Goal: Information Seeking & Learning: Find specific fact

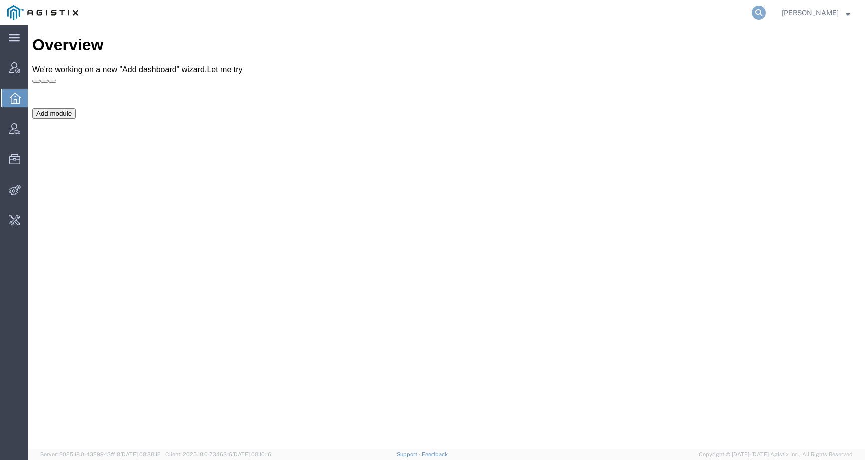
click at [766, 14] on icon at bounding box center [759, 13] width 14 height 14
click at [752, 14] on input "search" at bounding box center [600, 13] width 304 height 24
paste input "56594656"
type input "56594656"
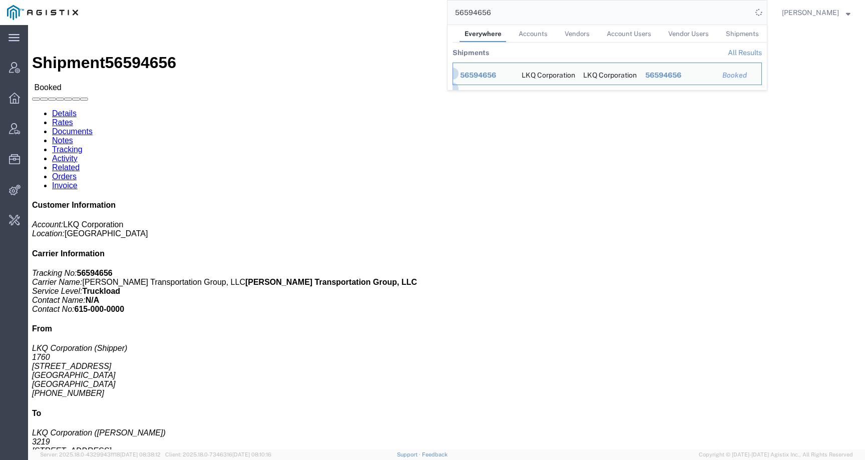
click link "Rates"
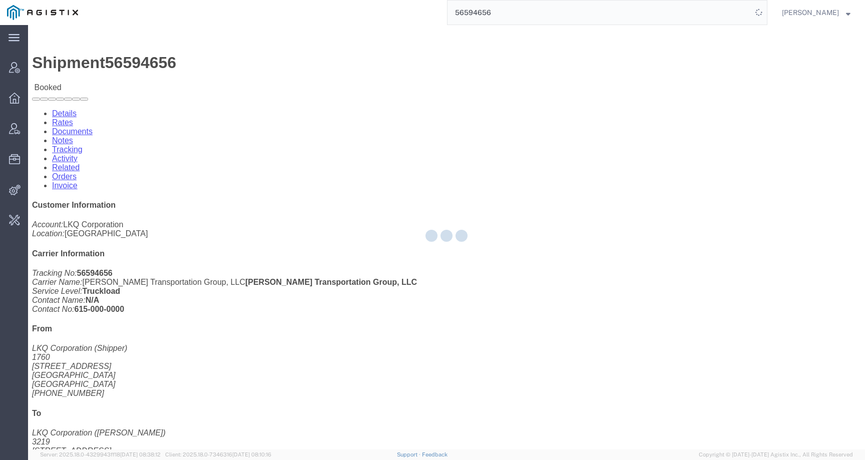
click div
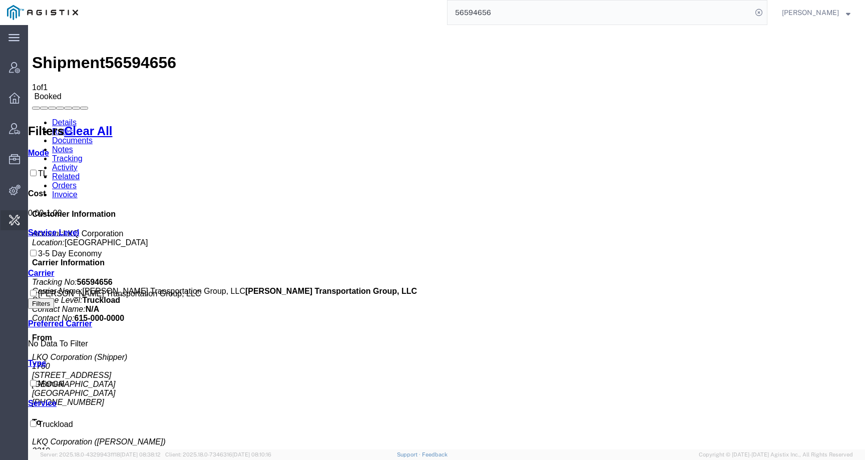
click at [0, 0] on span "Change Carrier" at bounding box center [0, 0] width 0 height 0
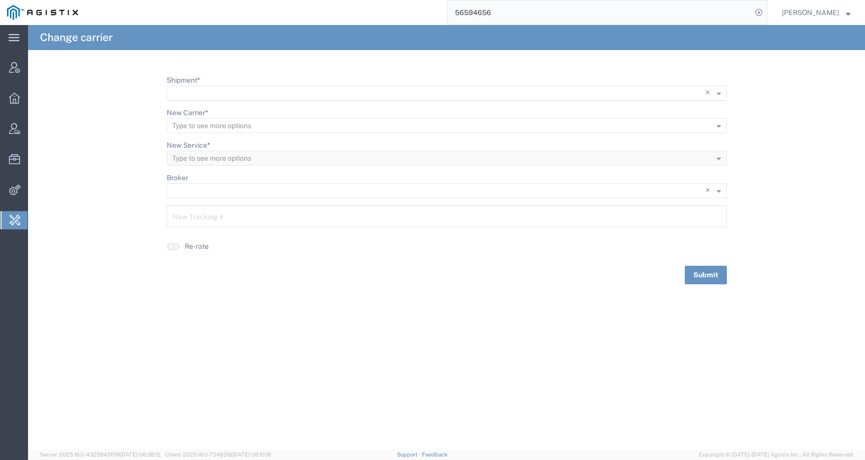
scroll to position [1, 0]
click at [244, 91] on input "Shipment *" at bounding box center [426, 93] width 508 height 14
paste input "56594656"
type input "56594656"
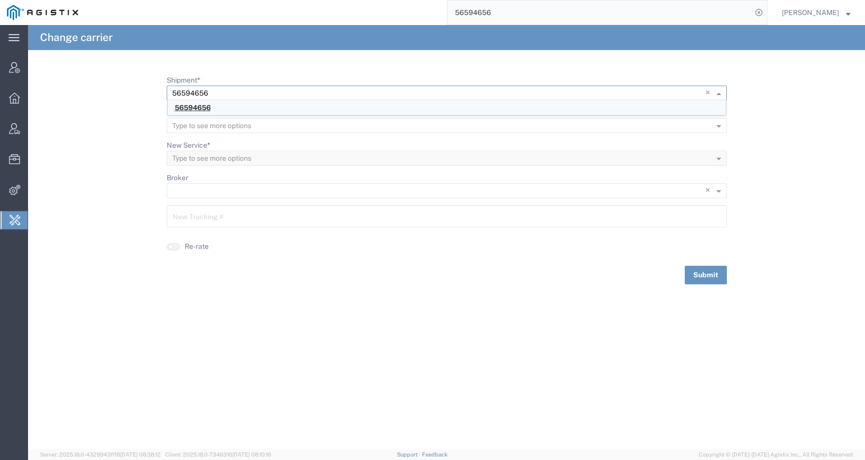
click at [184, 107] on span "56594656" at bounding box center [193, 108] width 36 height 8
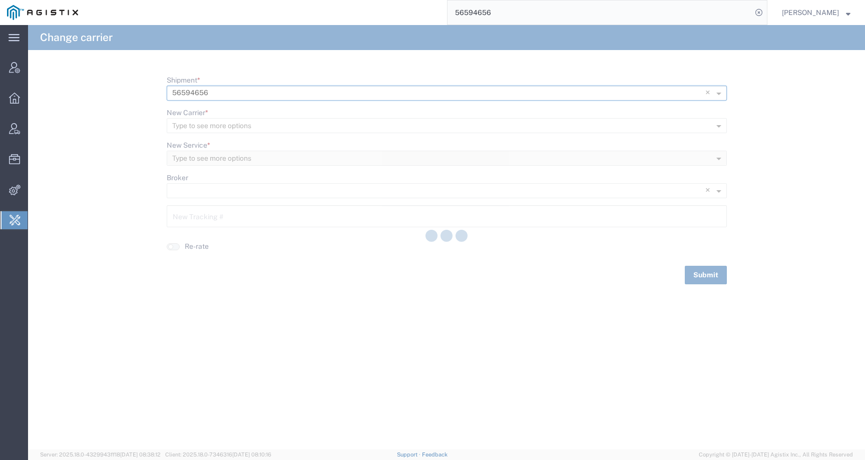
type input "56594656"
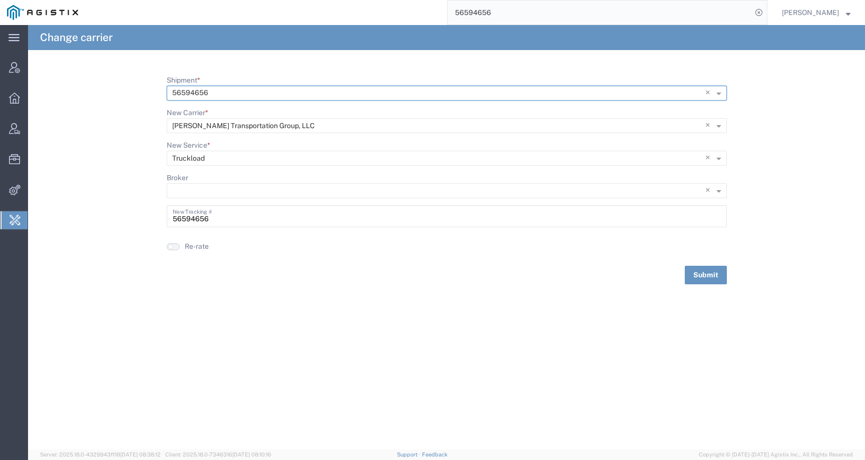
click at [175, 248] on button "button" at bounding box center [173, 246] width 13 height 7
click at [692, 276] on button "Submit" at bounding box center [706, 275] width 42 height 19
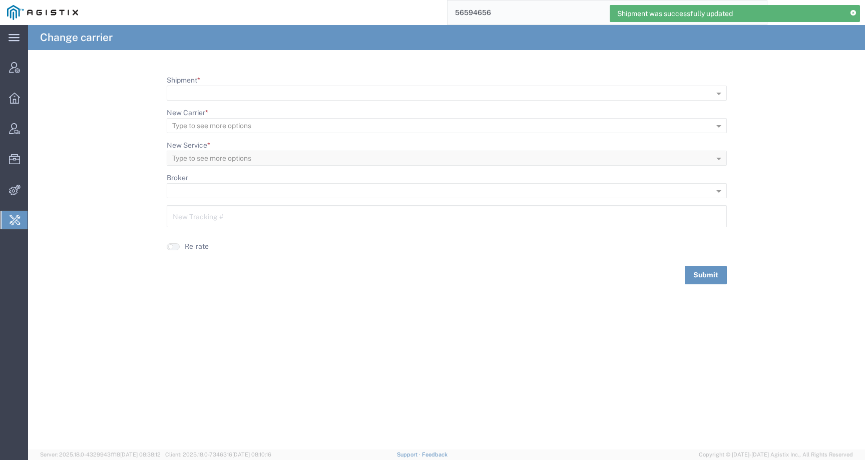
click at [513, 14] on input "56594656" at bounding box center [600, 13] width 304 height 24
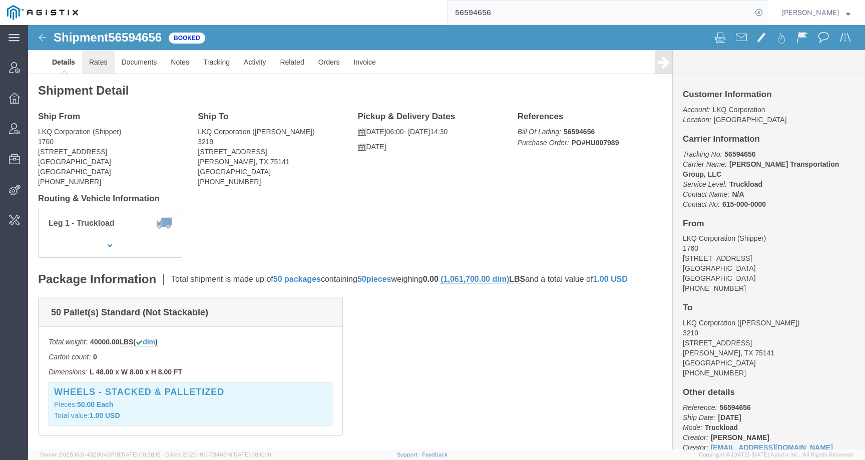
click link "Rates"
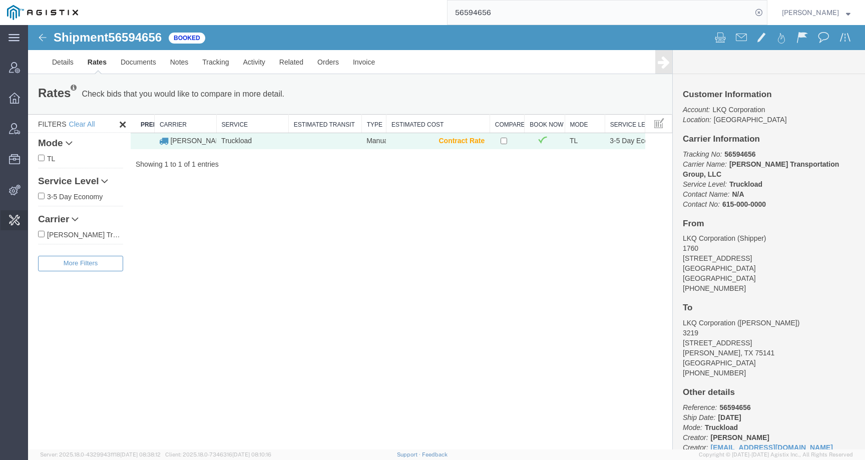
click at [0, 0] on span "Change Carrier" at bounding box center [0, 0] width 0 height 0
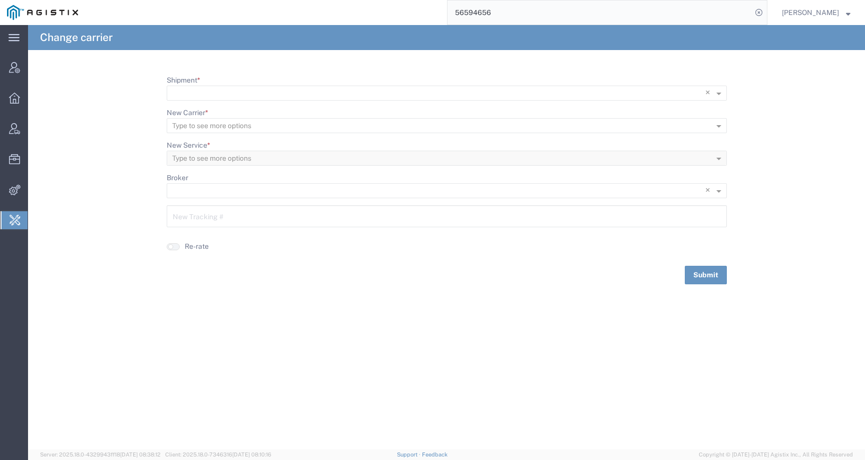
click at [522, 11] on input "56594656" at bounding box center [600, 13] width 304 height 24
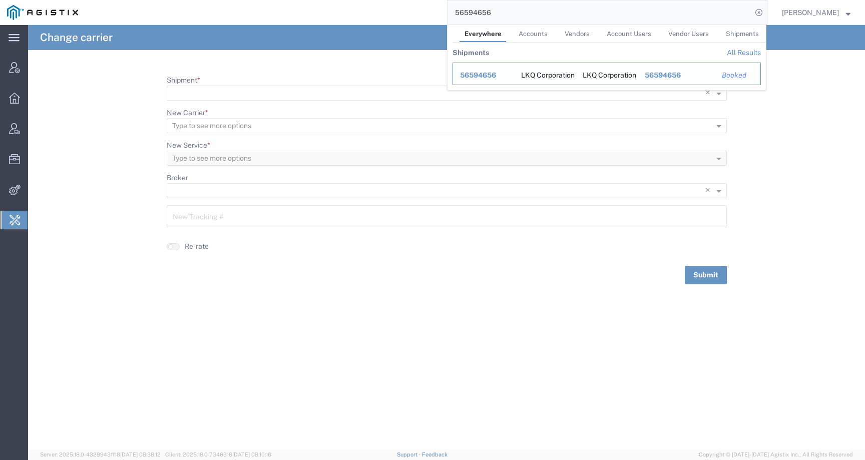
click at [488, 76] on span "56594656" at bounding box center [478, 75] width 36 height 8
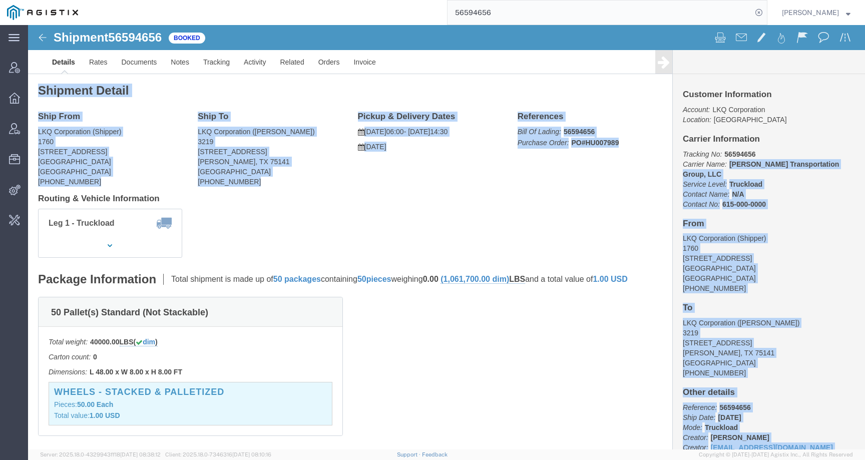
drag, startPoint x: 696, startPoint y: 139, endPoint x: 836, endPoint y: 139, distance: 140.7
click html "Shipment 56594656 Booked Details Rates Documents Notes Tracking Activity Relate…"
click b "[PERSON_NAME] Transportation Group, LLC"
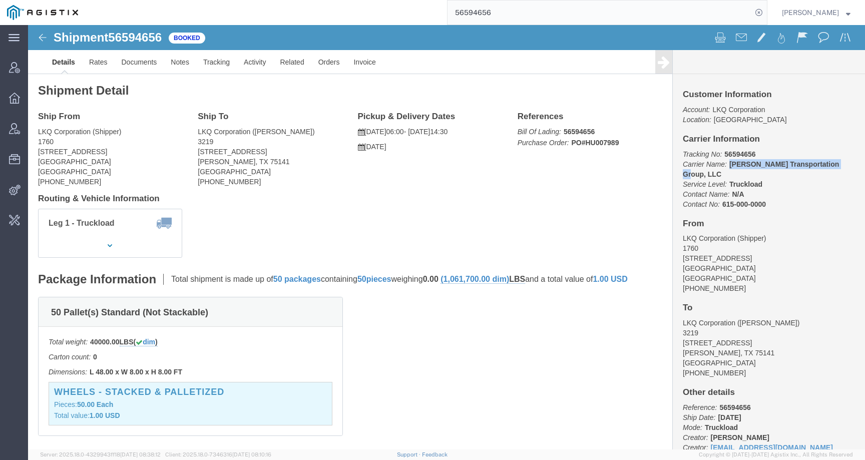
drag, startPoint x: 811, startPoint y: 140, endPoint x: 696, endPoint y: 142, distance: 115.2
click p "Tracking No: 56594656 Carrier Name: Nolan Transportation Group, LLC Nolan Trans…"
copy b "[PERSON_NAME] Transportation Group, LLC"
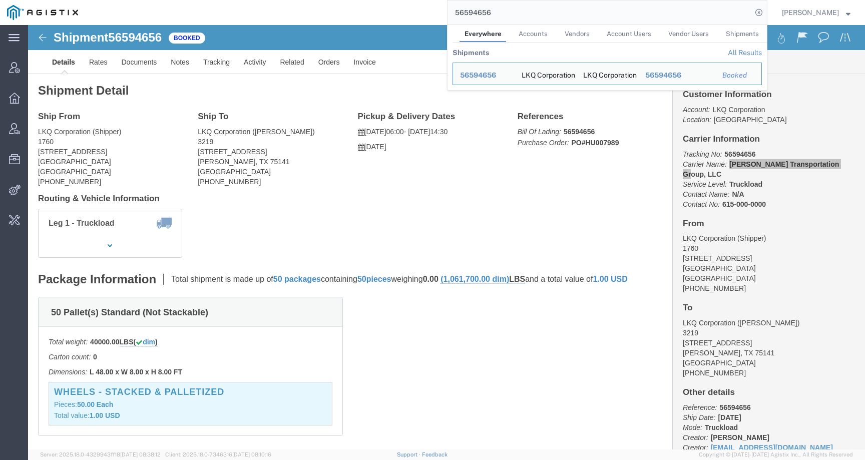
drag, startPoint x: 510, startPoint y: 10, endPoint x: 400, endPoint y: 10, distance: 109.7
click at [400, 10] on div "56594656 Everywhere Accounts Vendors Account Users Vendor Users Shipments Shipm…" at bounding box center [426, 12] width 683 height 25
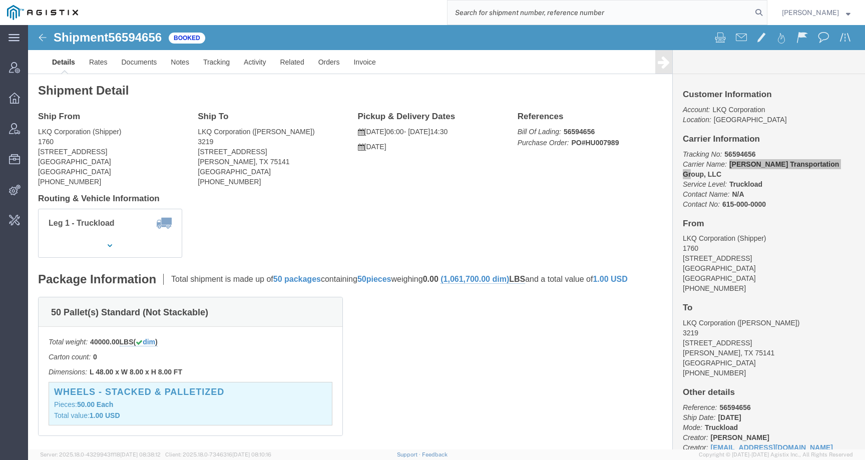
paste input "[PERSON_NAME] Transportation Group, LLC"
type input "[PERSON_NAME] Transportation Group, LLC"
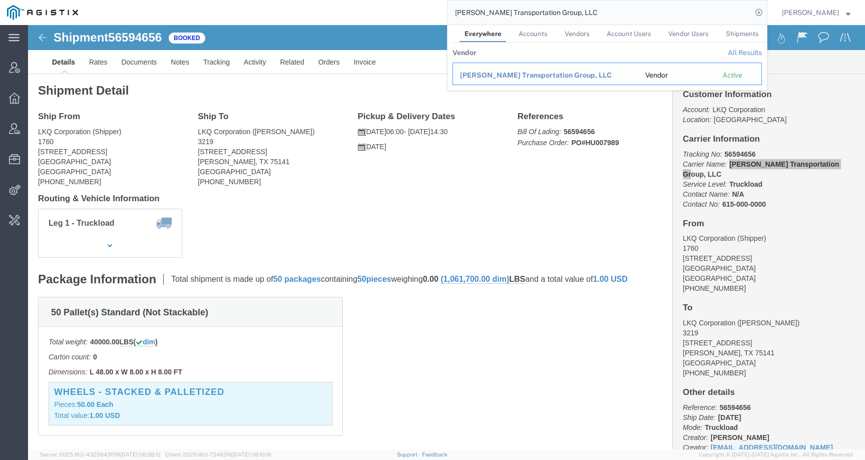
click at [515, 70] on div "[PERSON_NAME] Transportation Group, LLC" at bounding box center [545, 75] width 171 height 11
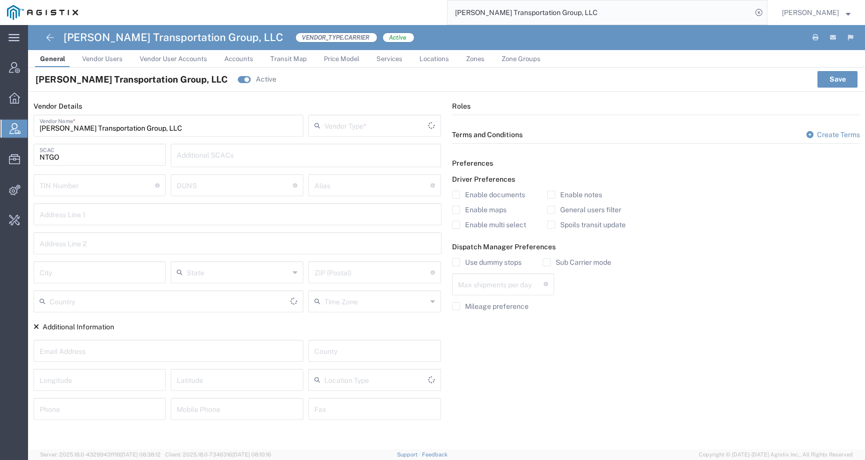
type input "Carrier"
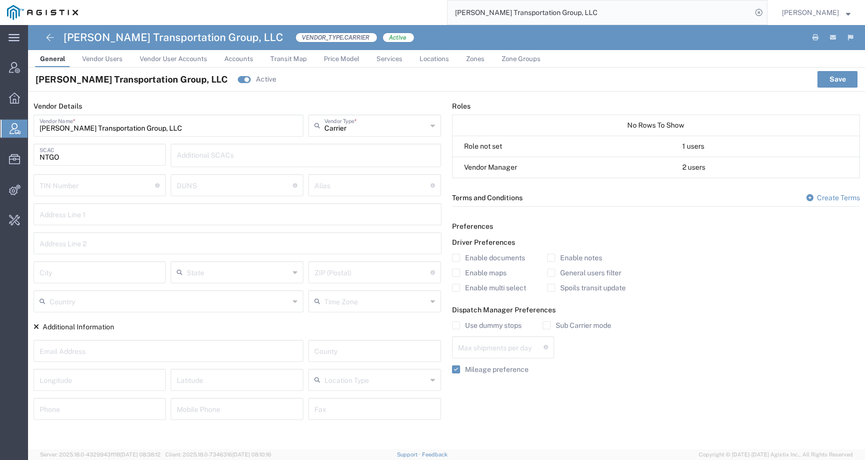
click at [334, 58] on span "Price Model" at bounding box center [342, 59] width 36 height 8
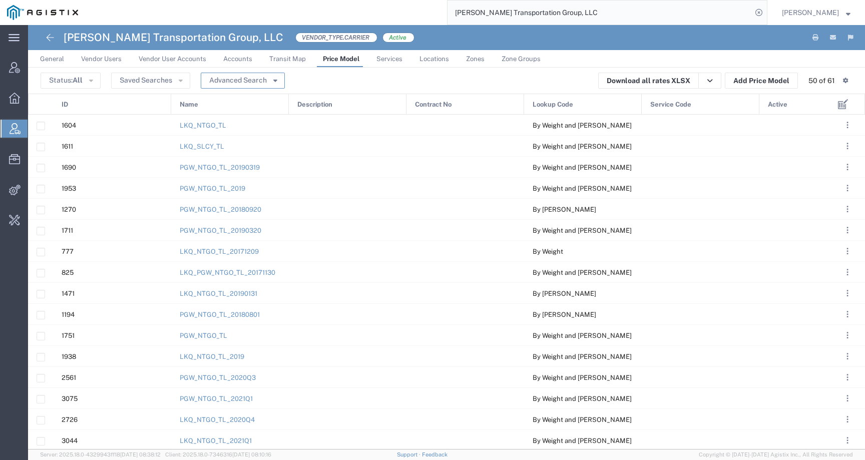
click at [226, 81] on button "Advanced Search" at bounding box center [243, 81] width 84 height 16
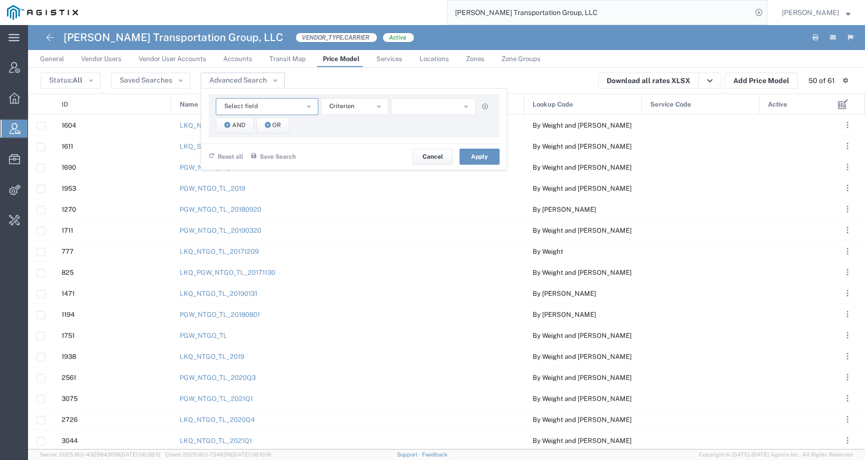
click at [224, 106] on span "Select field" at bounding box center [241, 107] width 34 height 10
click at [344, 149] on div "Reset all Save Search Name * Description Save Cancel Apply" at bounding box center [353, 156] width 305 height 27
click at [497, 77] on div "Status: All Active All Inactive Saved Searches Advanced Search Select field Con…" at bounding box center [447, 81] width 812 height 16
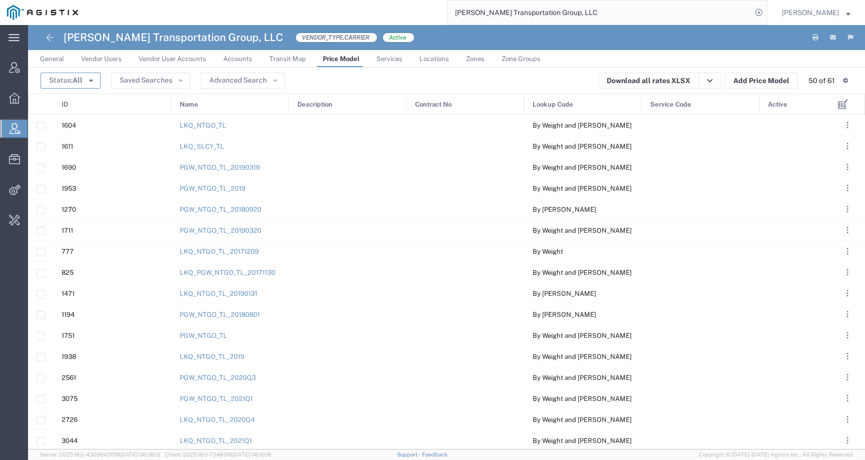
click at [80, 84] on span "All" at bounding box center [78, 80] width 10 height 8
click at [145, 87] on button "Saved Searches" at bounding box center [150, 81] width 79 height 16
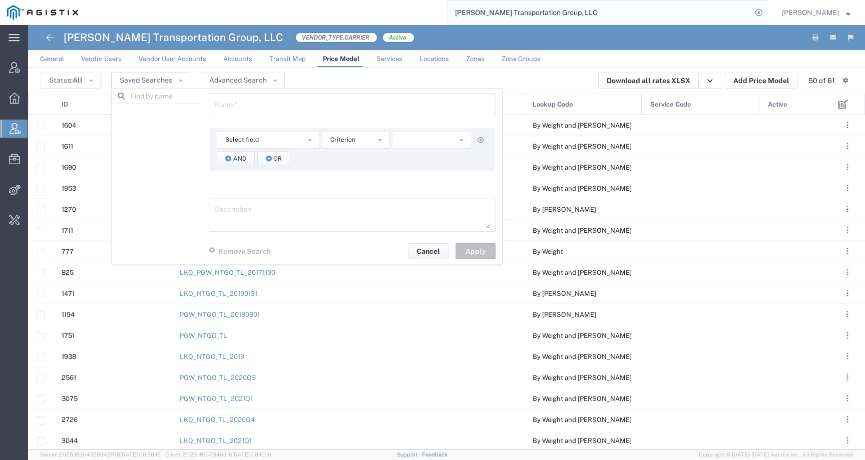
click at [232, 89] on form "Name * Select field Contract No Description ID Lookup Code Name Service Code Cr…" at bounding box center [352, 164] width 300 height 150
click at [232, 79] on button "Advanced Search" at bounding box center [243, 81] width 84 height 16
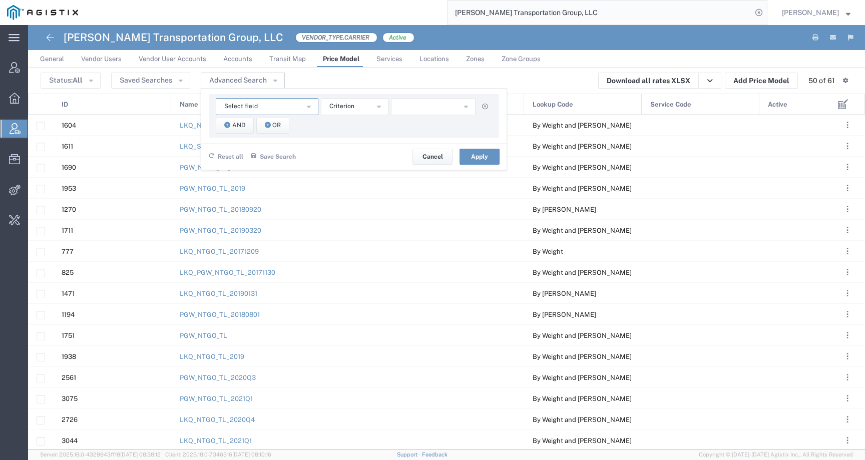
click at [250, 103] on span "Select field" at bounding box center [241, 107] width 34 height 10
click at [401, 83] on div "Status: All Active All Inactive Saved Searches Name * Select field Contract No …" at bounding box center [447, 81] width 812 height 16
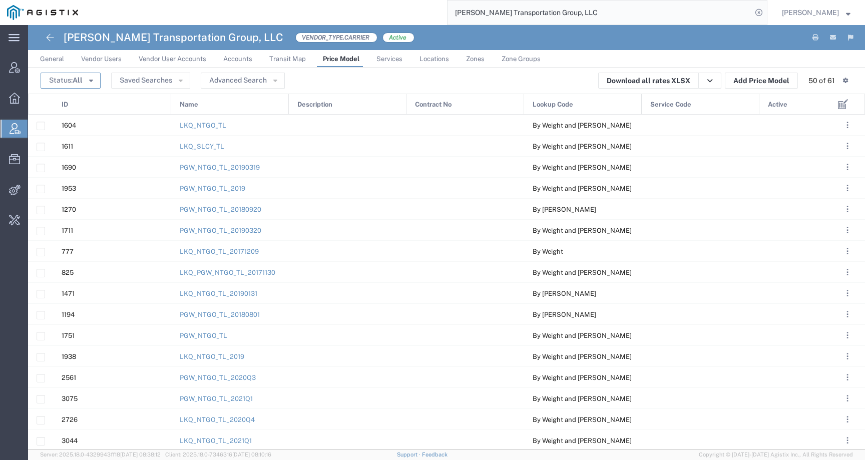
click at [89, 82] on icon "button" at bounding box center [91, 79] width 4 height 7
click at [132, 84] on button "Saved Searches" at bounding box center [150, 81] width 79 height 16
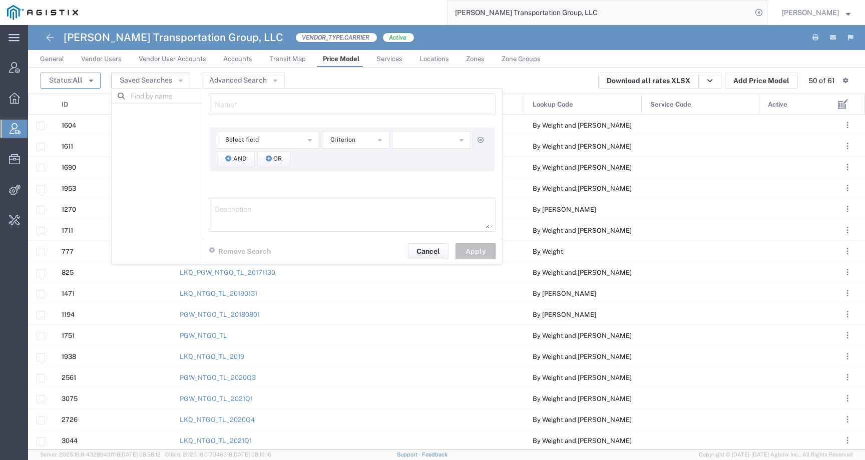
click at [76, 82] on span "All" at bounding box center [78, 80] width 10 height 8
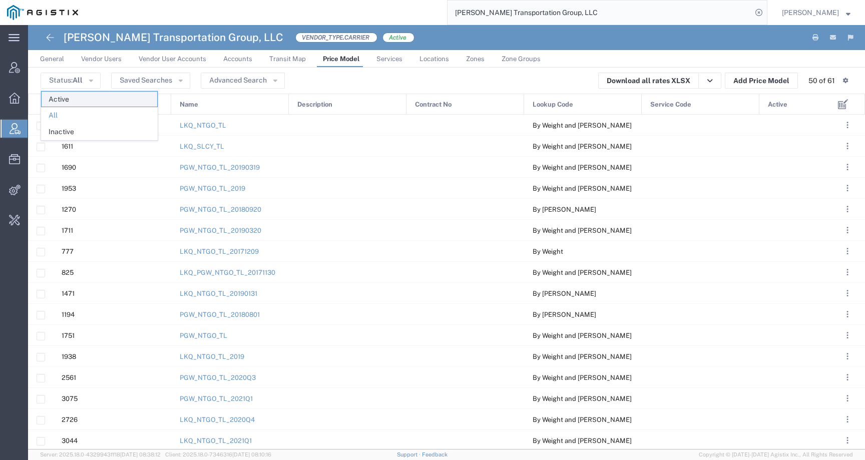
click at [143, 94] on span "Active" at bounding box center [100, 100] width 116 height 16
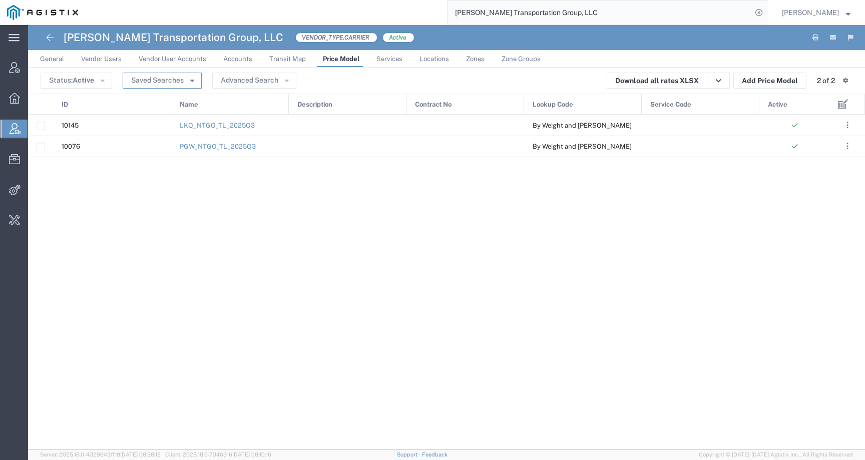
click at [146, 77] on button "Saved Searches" at bounding box center [162, 81] width 79 height 16
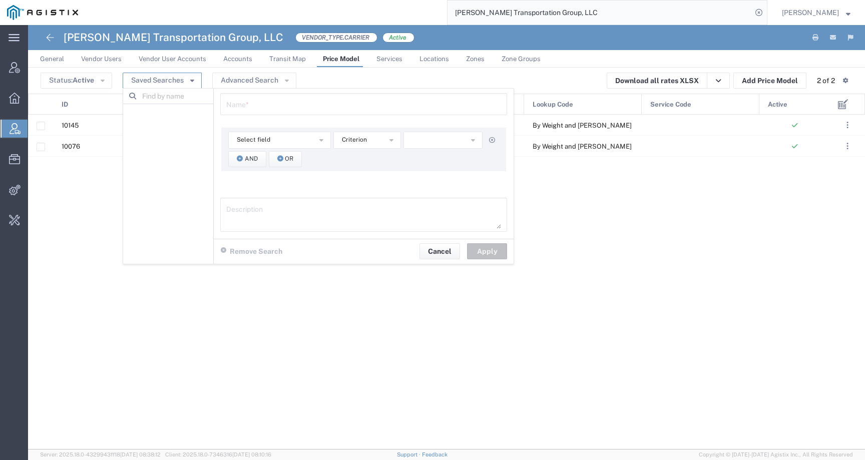
click at [146, 77] on button "Saved Searches" at bounding box center [162, 81] width 79 height 16
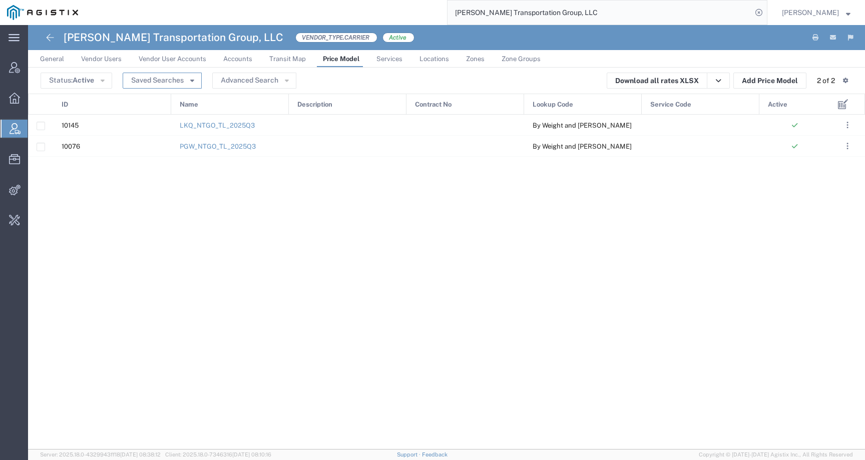
click at [170, 77] on button "Saved Searches" at bounding box center [162, 81] width 79 height 16
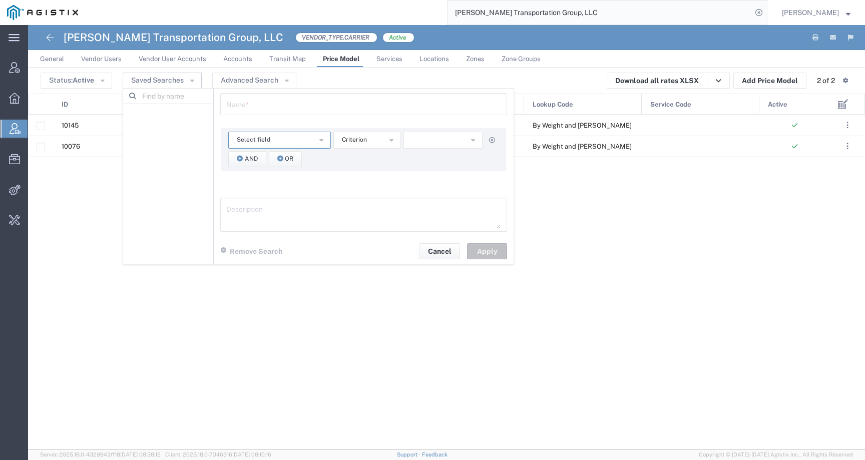
click at [279, 147] on button "Select field" at bounding box center [279, 140] width 103 height 17
click at [345, 79] on div "Status: Active Active All Inactive Saved Searches Name * Select field Contract …" at bounding box center [447, 81] width 812 height 16
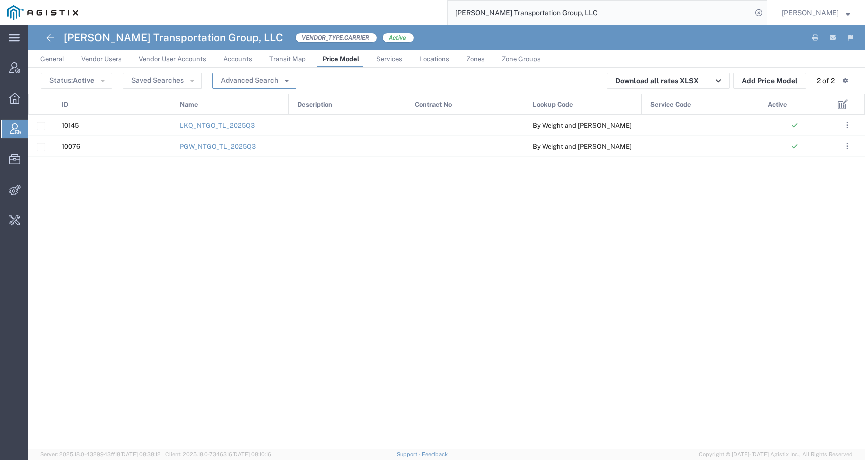
click at [247, 80] on button "Advanced Search" at bounding box center [254, 81] width 84 height 16
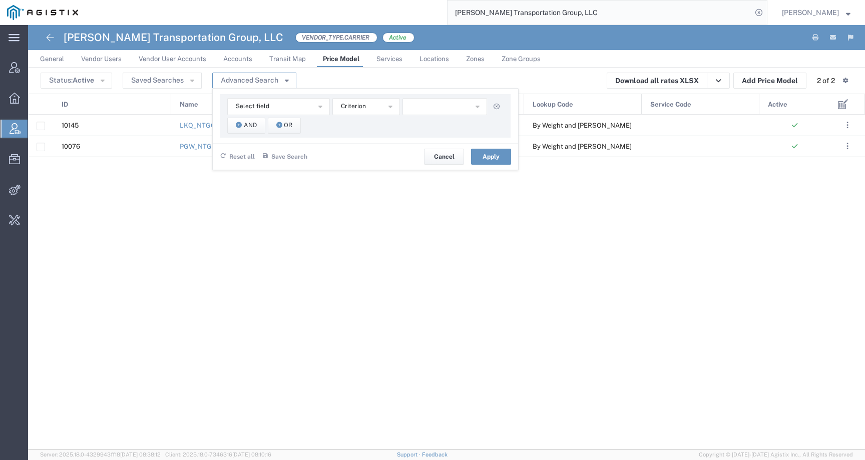
click at [247, 80] on button "Advanced Search" at bounding box center [254, 81] width 84 height 16
click at [209, 127] on link "LKQ_NTGO_TL_2025Q3" at bounding box center [217, 126] width 75 height 8
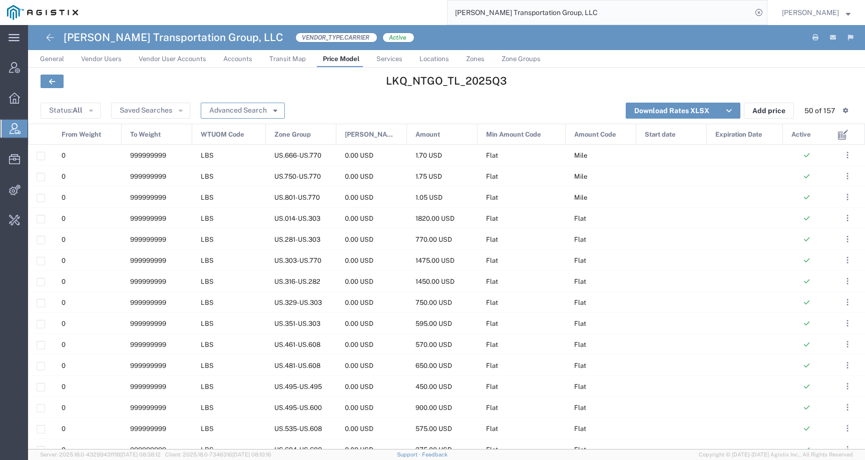
click at [250, 105] on button "Advanced Search" at bounding box center [243, 111] width 84 height 16
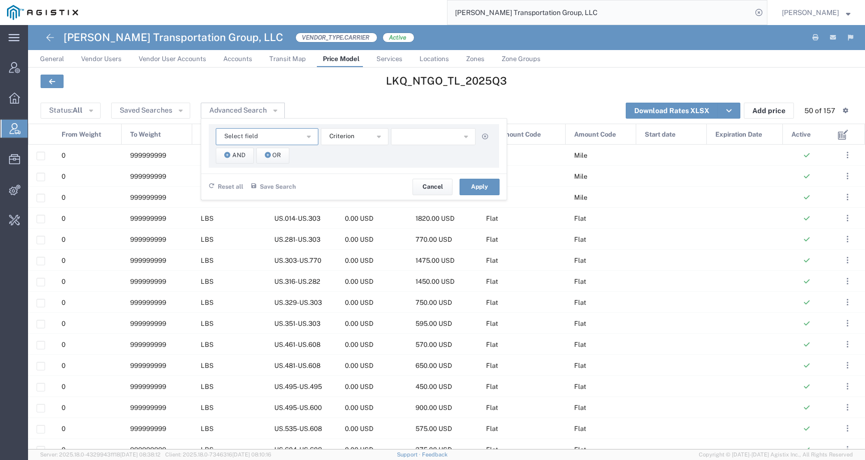
click at [238, 133] on span "Select field" at bounding box center [241, 137] width 34 height 10
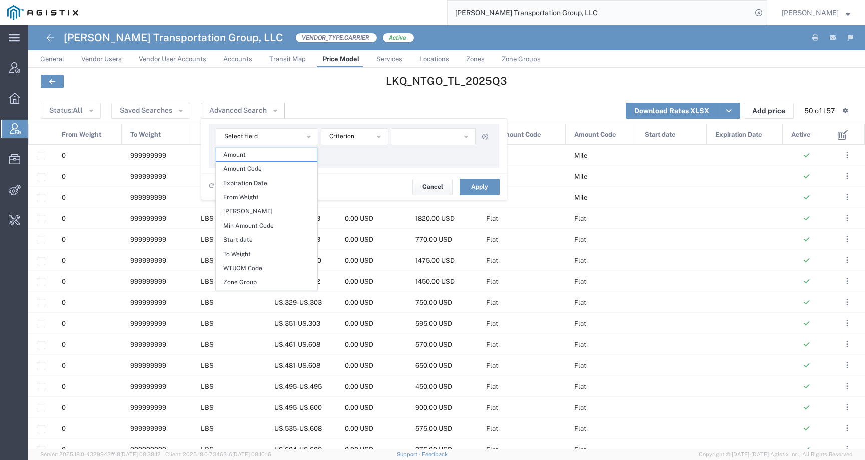
click at [320, 98] on header "Status: All Active All Inactive Saved Searches Advanced Search Select field Amo…" at bounding box center [446, 111] width 837 height 26
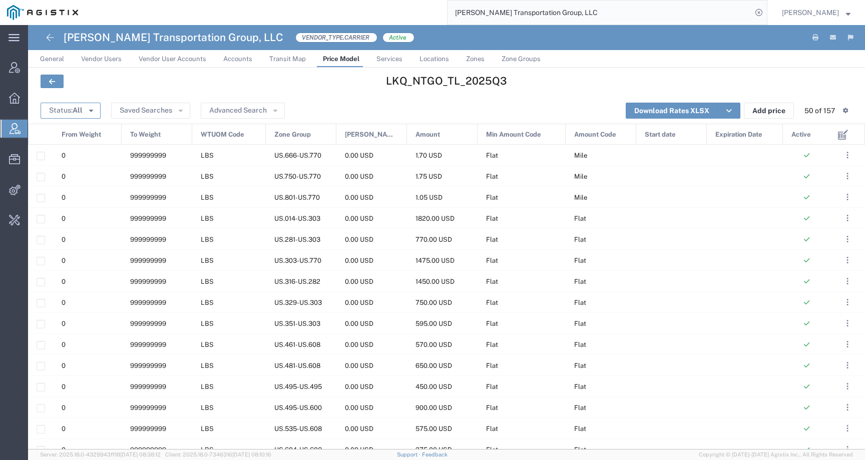
click at [84, 105] on button "Status: All" at bounding box center [71, 111] width 60 height 16
click at [145, 111] on button "Saved Searches" at bounding box center [150, 111] width 79 height 16
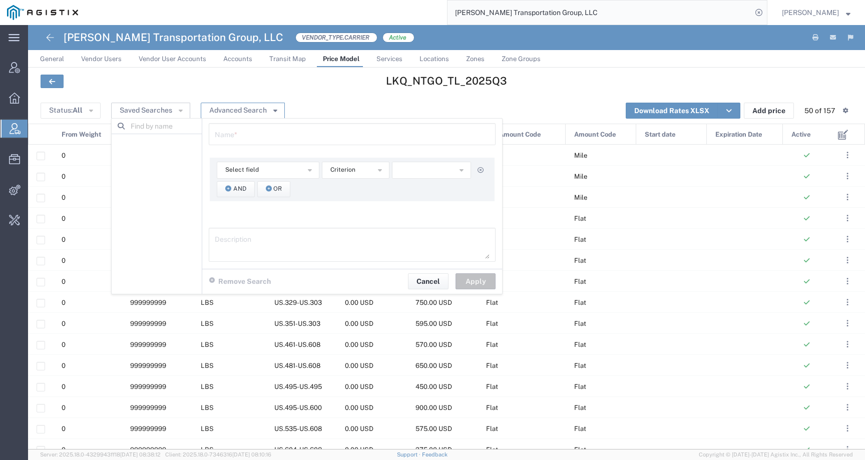
click at [246, 108] on button "Advanced Search" at bounding box center [243, 111] width 84 height 16
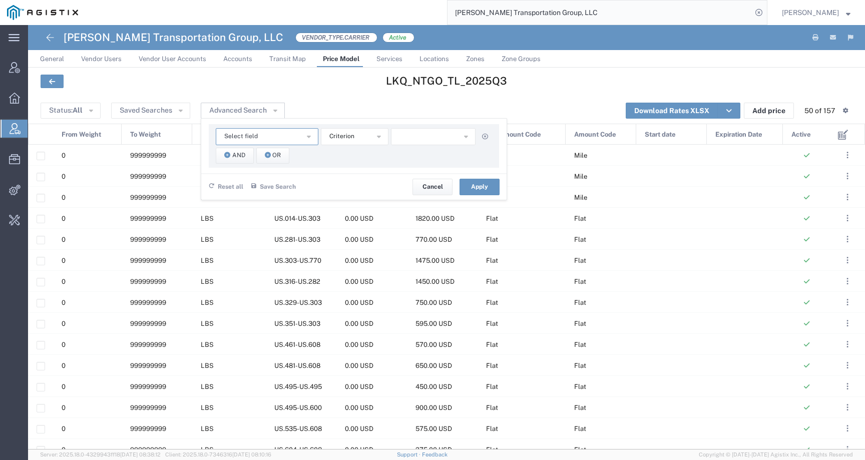
click at [253, 138] on span "Select field" at bounding box center [241, 137] width 34 height 10
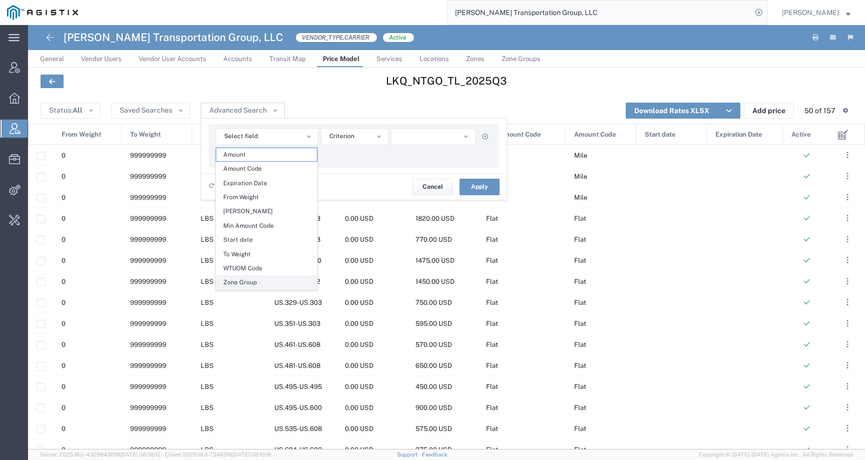
click at [252, 280] on span "Zone Group" at bounding box center [266, 282] width 101 height 13
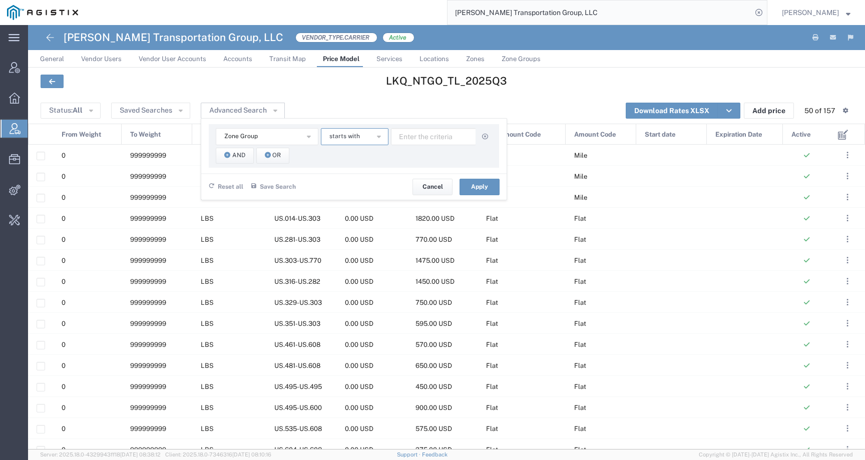
click at [365, 139] on button "starts with" at bounding box center [355, 136] width 68 height 17
click at [418, 139] on input "text" at bounding box center [433, 136] width 85 height 17
click at [288, 140] on button "Zone Group" at bounding box center [267, 136] width 103 height 17
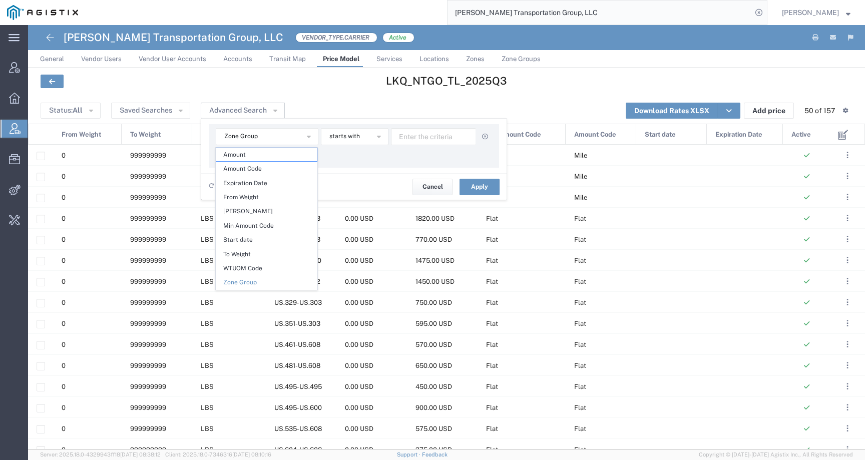
click at [328, 96] on div "LKQ_NTGO_TL_2025Q3" at bounding box center [446, 83] width 837 height 30
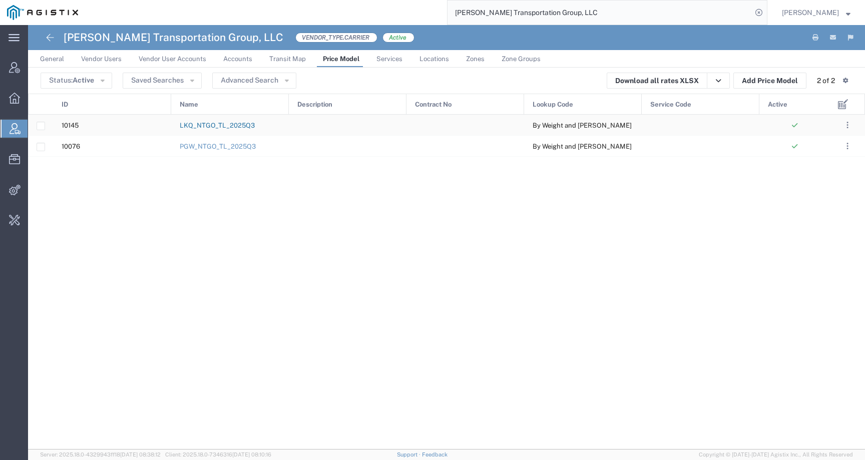
click at [207, 123] on link "LKQ_NTGO_TL_2025Q3" at bounding box center [217, 126] width 75 height 8
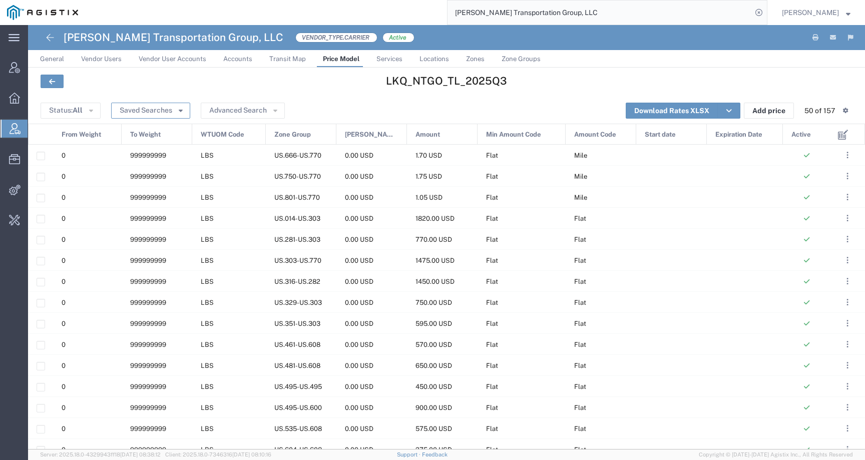
click at [143, 112] on button "Saved Searches" at bounding box center [150, 111] width 79 height 16
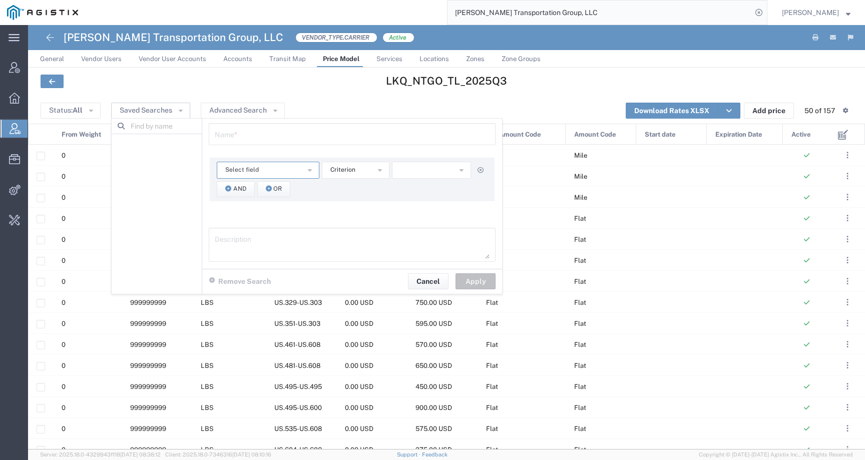
click at [250, 173] on span "Select field" at bounding box center [242, 170] width 34 height 10
click at [240, 108] on button "Advanced Search" at bounding box center [243, 111] width 84 height 16
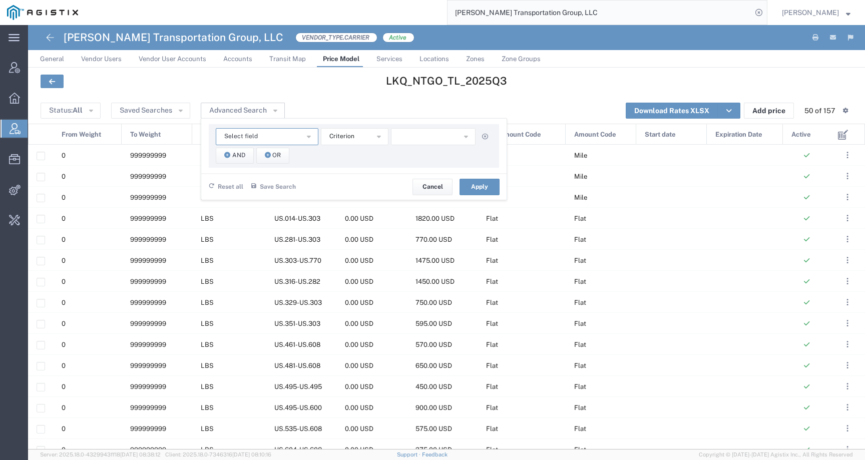
click at [277, 143] on button "Select field" at bounding box center [267, 136] width 103 height 17
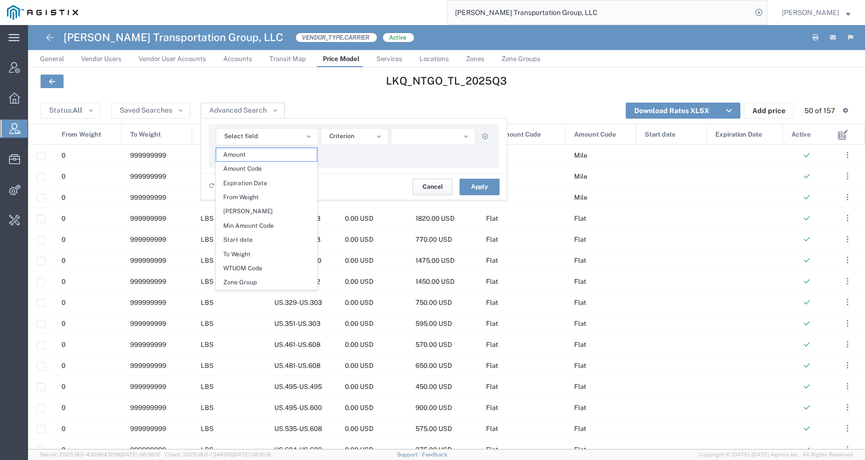
click at [434, 186] on button "Cancel" at bounding box center [433, 187] width 40 height 16
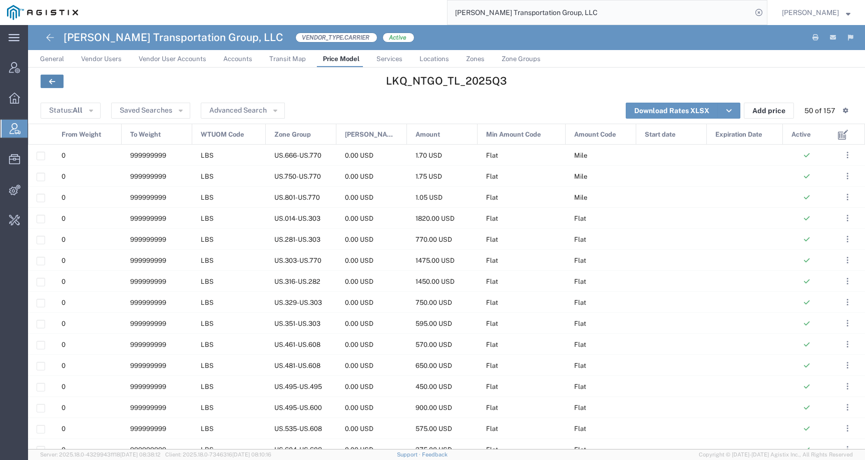
click at [53, 86] on link at bounding box center [52, 82] width 23 height 14
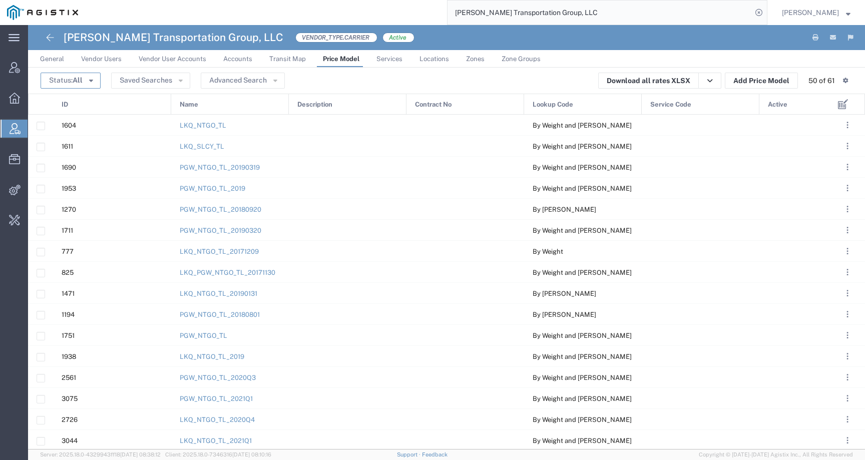
click at [64, 79] on button "Status: All" at bounding box center [71, 81] width 60 height 16
click at [75, 99] on span "Active" at bounding box center [100, 100] width 116 height 16
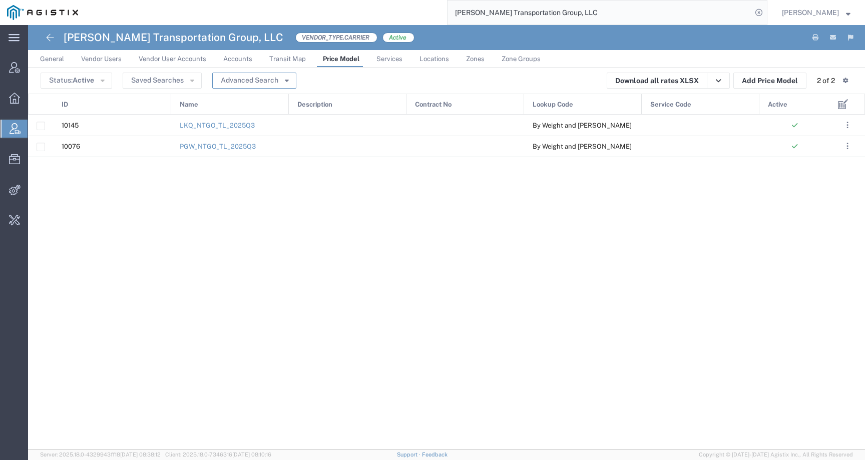
click at [227, 84] on button "Advanced Search" at bounding box center [254, 81] width 84 height 16
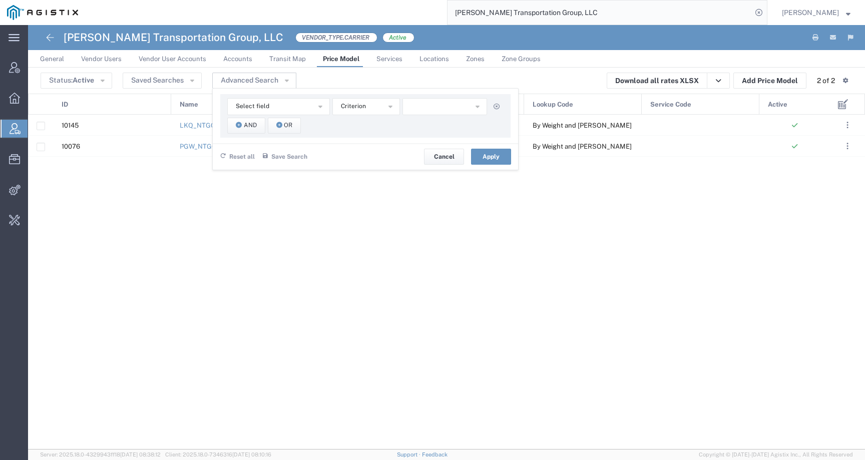
click at [241, 96] on div "Select field Contract No Description ID Lookup Code Name Service Code Criterion…" at bounding box center [365, 116] width 290 height 44
click at [242, 111] on button "Select field" at bounding box center [278, 106] width 103 height 17
click at [259, 172] on span "Lookup Code" at bounding box center [277, 167] width 101 height 13
click at [351, 108] on span "includes" at bounding box center [353, 107] width 24 height 10
click at [439, 99] on button "button" at bounding box center [445, 106] width 85 height 17
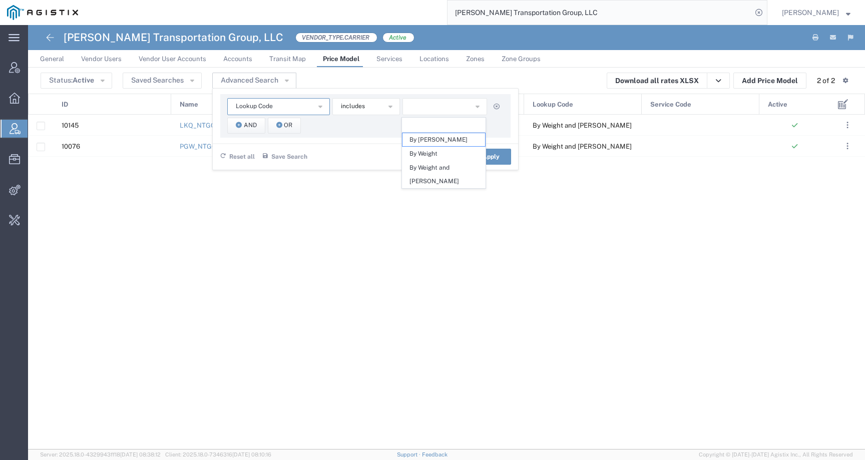
click at [268, 106] on span "Lookup Code" at bounding box center [254, 107] width 37 height 10
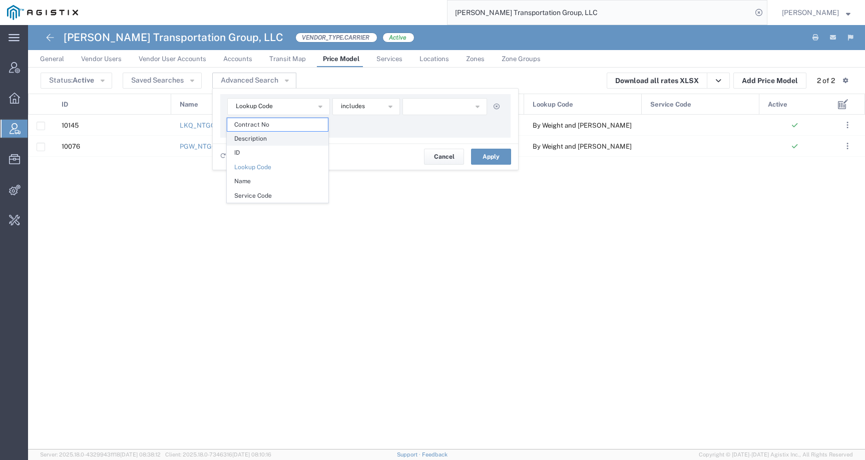
click at [261, 141] on span "Description" at bounding box center [277, 138] width 101 height 13
click at [266, 108] on span "Description" at bounding box center [252, 107] width 33 height 10
click at [267, 191] on span "Service Code" at bounding box center [277, 195] width 101 height 13
click at [356, 112] on button "includes" at bounding box center [366, 106] width 68 height 17
click at [462, 94] on div "Service Code Contract No Description ID Lookup Code Name Service Code includes …" at bounding box center [365, 116] width 290 height 44
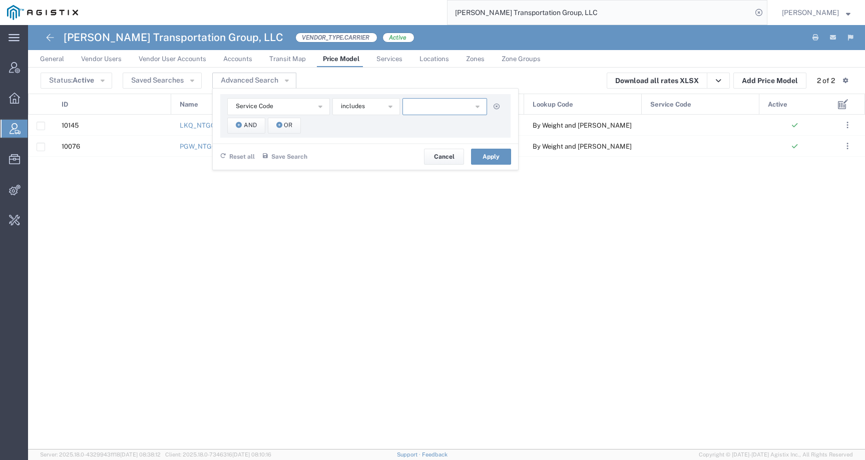
click at [458, 103] on button "button" at bounding box center [445, 106] width 85 height 17
click at [271, 114] on button "Service Code" at bounding box center [278, 106] width 103 height 17
click at [260, 175] on span "Name" at bounding box center [277, 181] width 101 height 13
click at [440, 109] on input "text" at bounding box center [445, 106] width 85 height 17
click at [250, 105] on span "Name" at bounding box center [244, 107] width 17 height 10
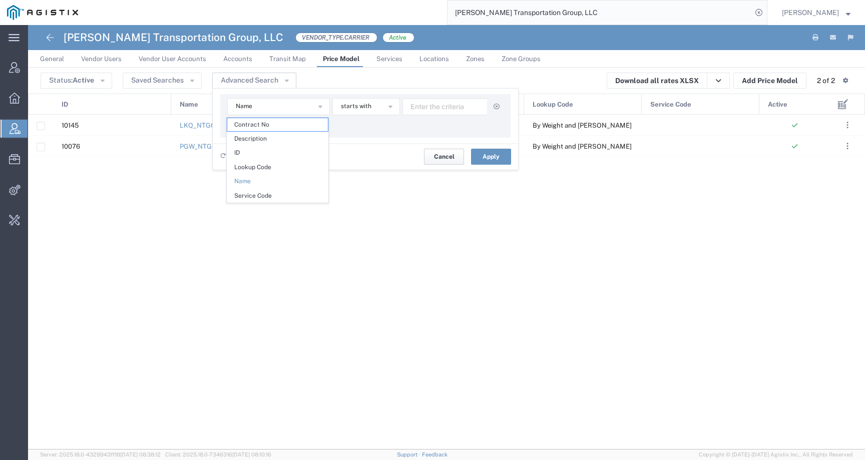
click at [447, 162] on button "Cancel" at bounding box center [444, 157] width 40 height 16
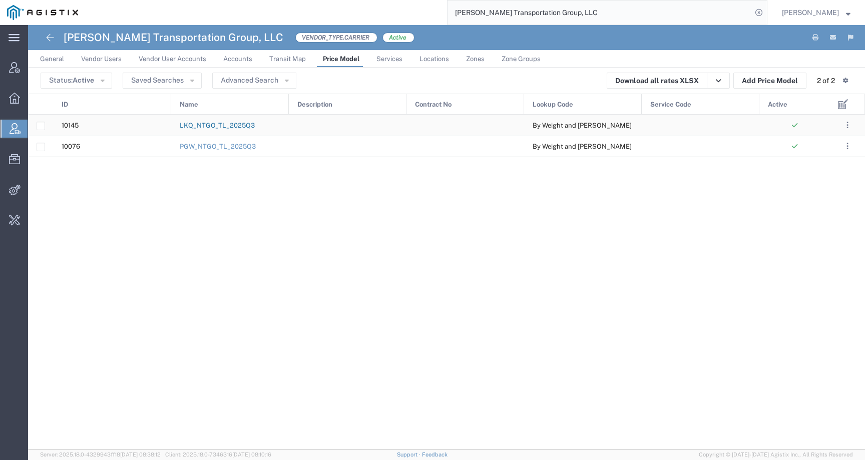
click at [212, 126] on link "LKQ_NTGO_TL_2025Q3" at bounding box center [217, 126] width 75 height 8
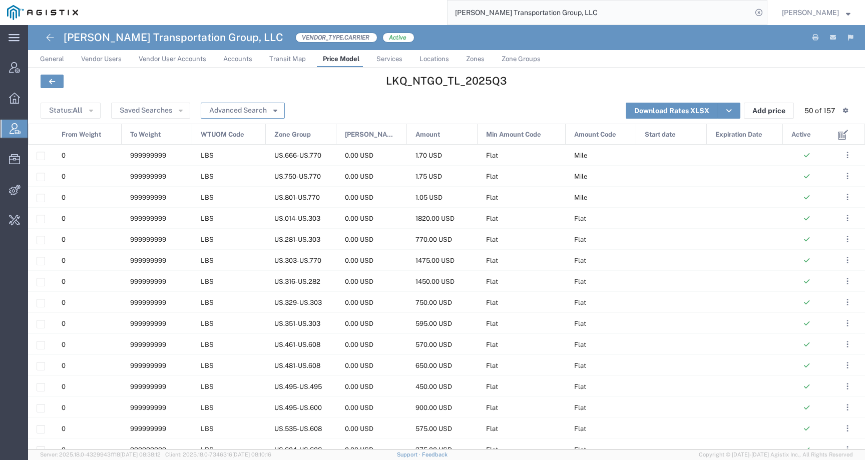
click at [255, 106] on button "Advanced Search" at bounding box center [243, 111] width 84 height 16
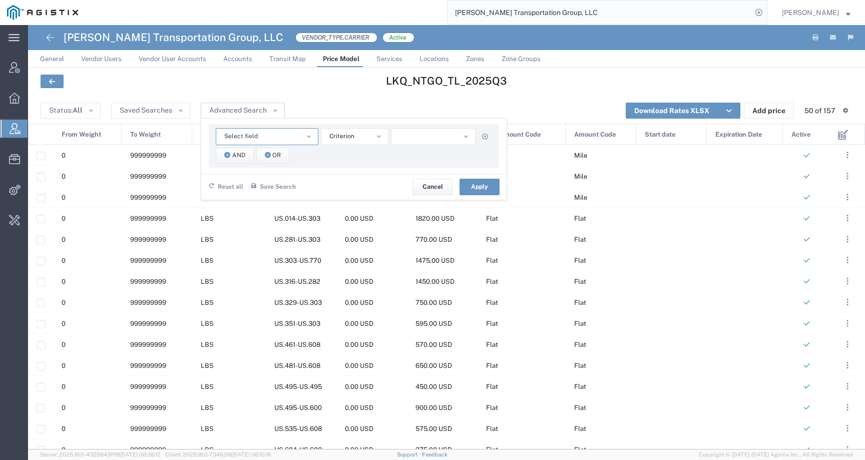
click at [287, 132] on button "Select field" at bounding box center [267, 136] width 103 height 17
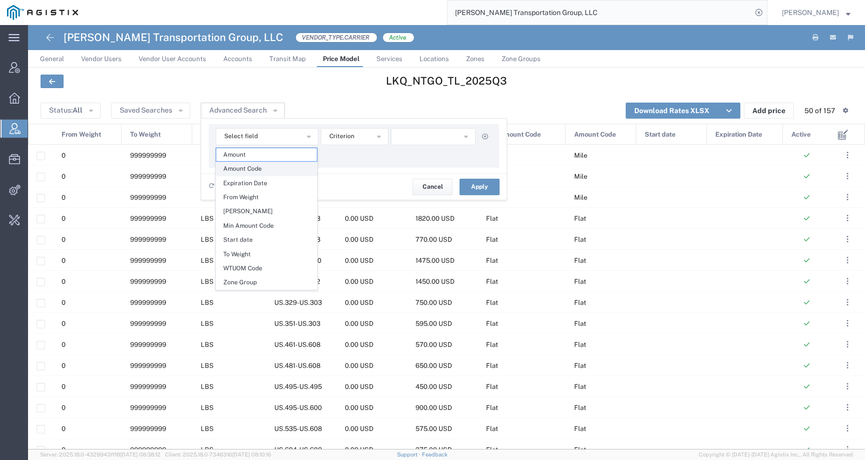
click at [273, 164] on span "Amount Code" at bounding box center [266, 168] width 101 height 13
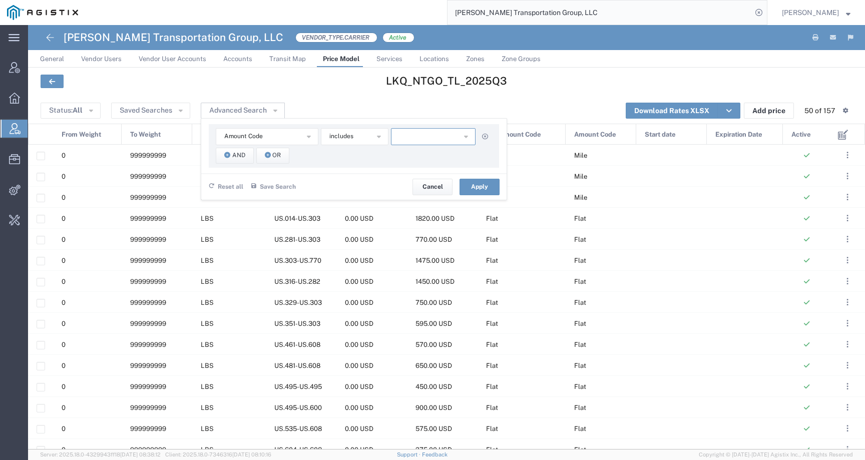
click at [451, 138] on button "button" at bounding box center [433, 136] width 85 height 17
click at [260, 141] on button "Amount Code" at bounding box center [267, 136] width 103 height 17
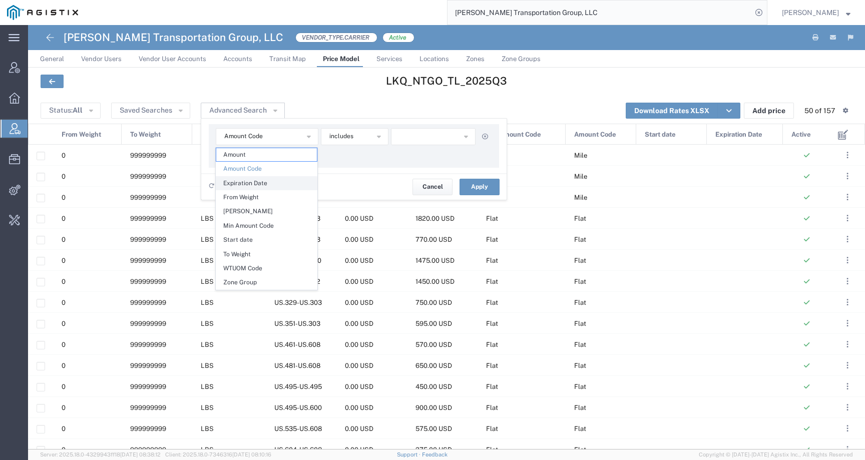
click at [256, 184] on span "Expiration Date" at bounding box center [266, 183] width 101 height 13
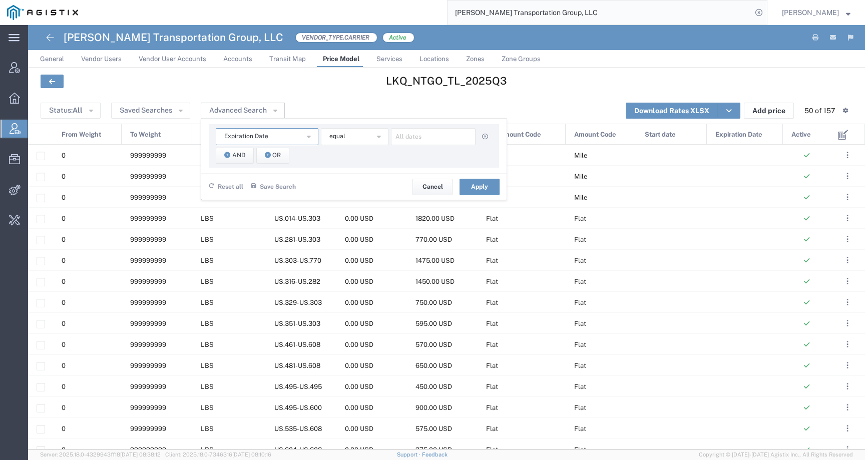
click at [267, 138] on button "Expiration Date" at bounding box center [267, 136] width 103 height 17
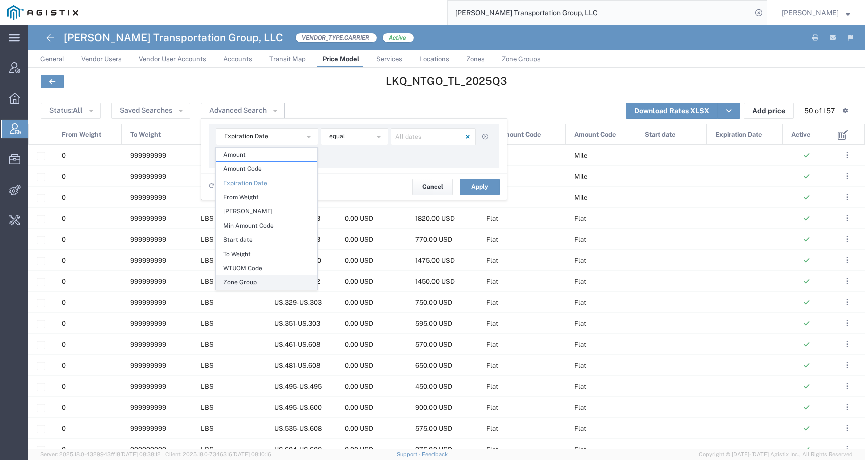
click at [252, 283] on span "Zone Group" at bounding box center [266, 282] width 101 height 13
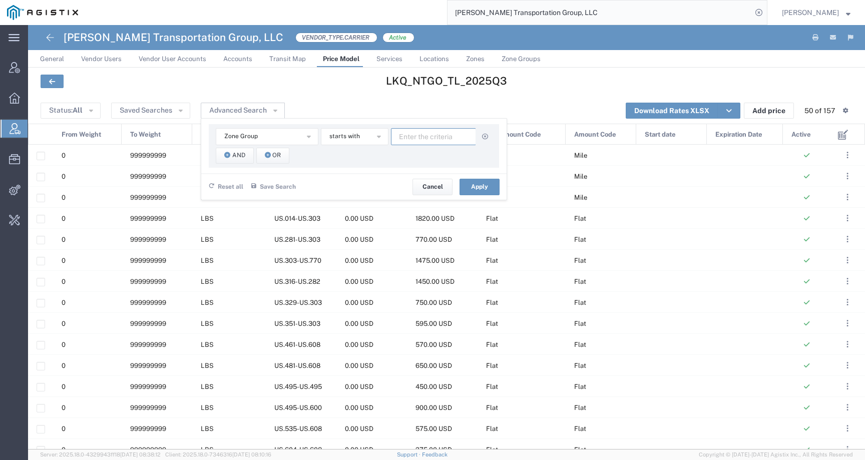
click at [424, 136] on input "text" at bounding box center [433, 136] width 85 height 17
click at [265, 134] on button "Zone Group" at bounding box center [267, 136] width 103 height 17
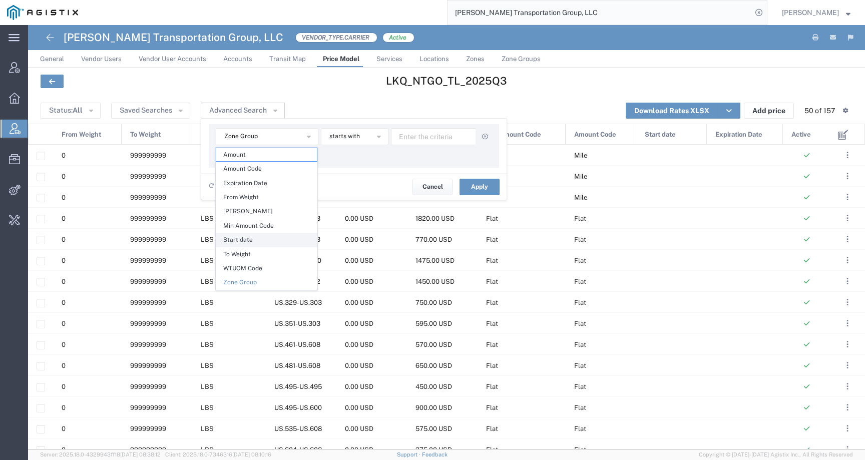
click at [247, 241] on span "Start date" at bounding box center [266, 239] width 101 height 13
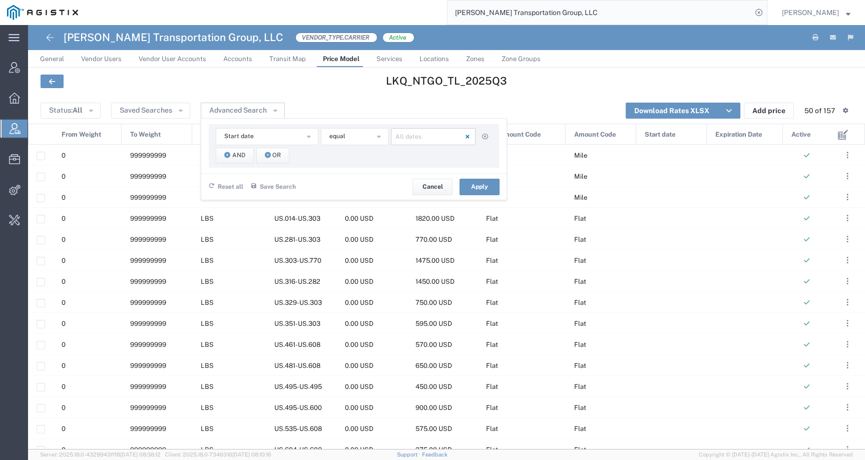
click at [407, 131] on input "text" at bounding box center [433, 136] width 85 height 17
click at [249, 133] on span "Start date" at bounding box center [239, 137] width 30 height 10
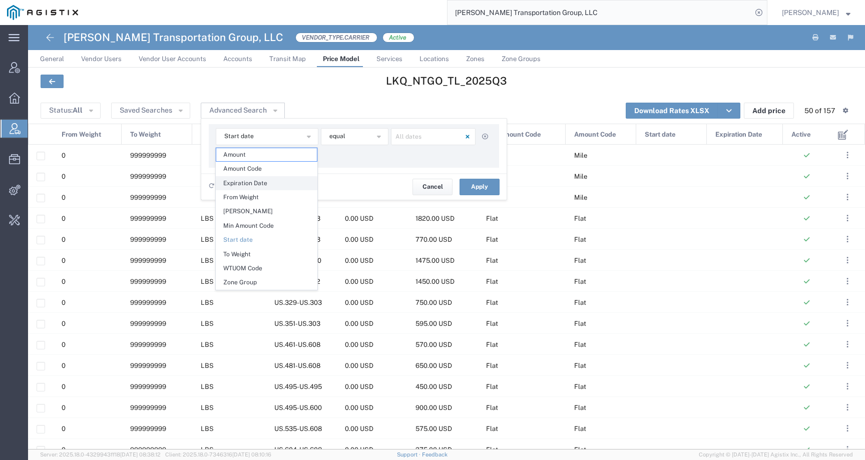
click at [244, 186] on span "Expiration Date" at bounding box center [266, 183] width 101 height 13
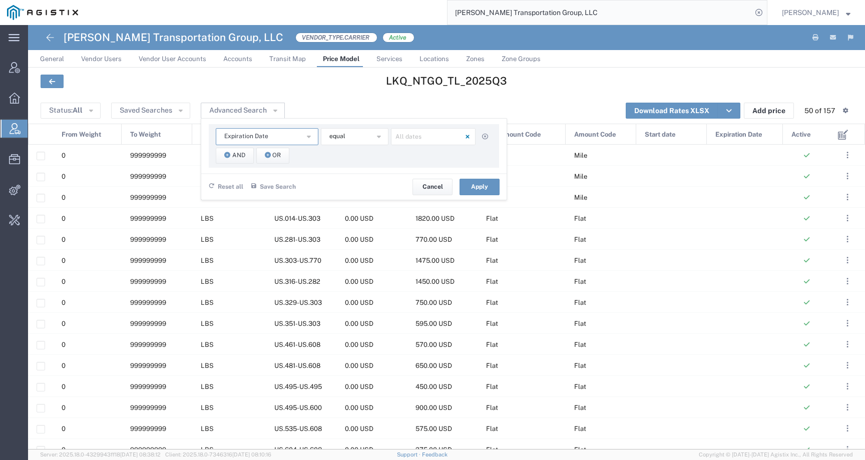
click at [264, 134] on span "Expiration Date" at bounding box center [246, 137] width 44 height 10
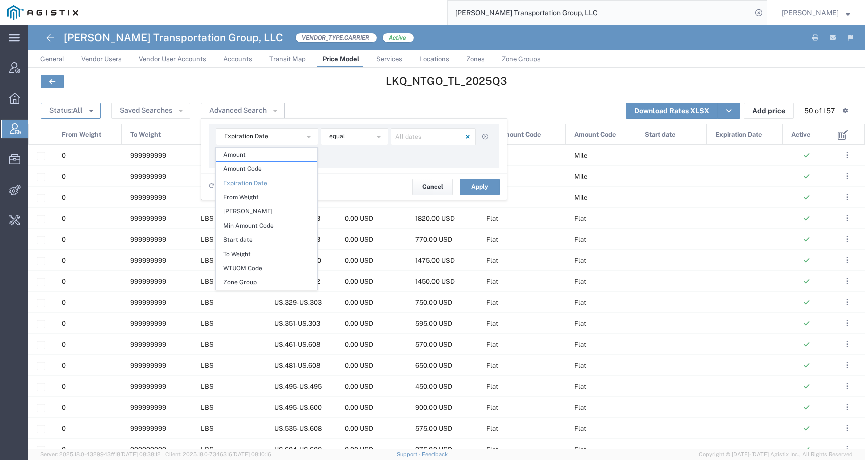
click at [61, 113] on button "Status: All" at bounding box center [71, 111] width 60 height 16
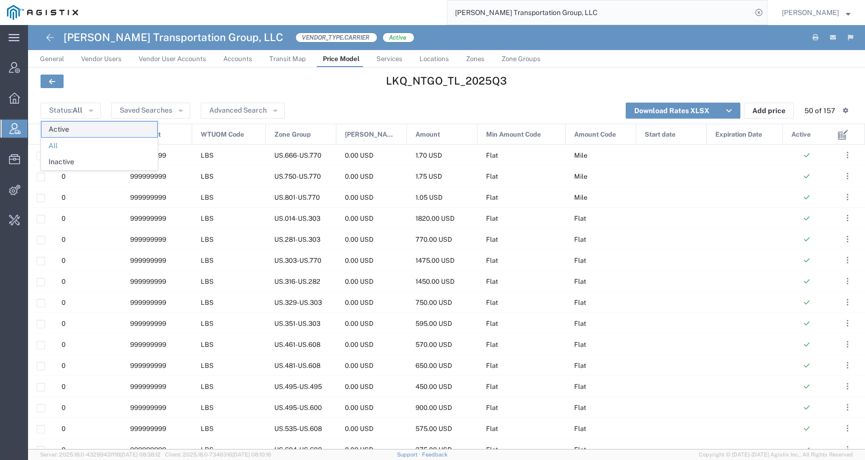
click at [65, 128] on span "Active" at bounding box center [100, 130] width 116 height 16
click at [252, 112] on button "Advanced Search" at bounding box center [254, 111] width 84 height 16
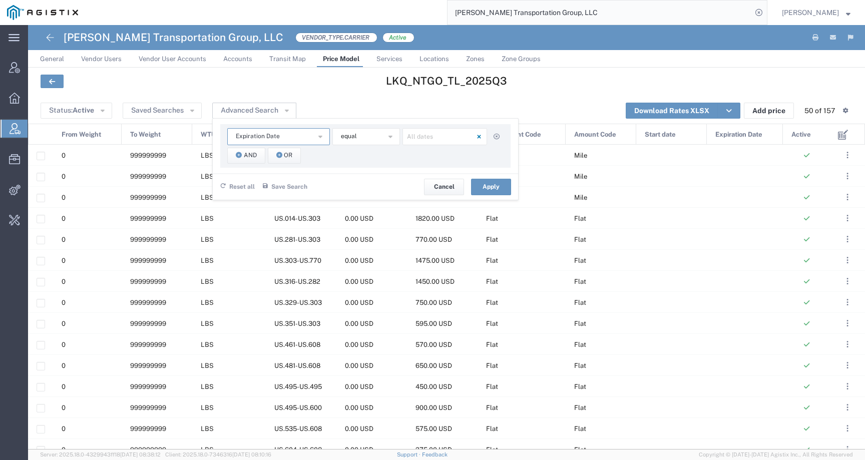
click at [249, 137] on span "Expiration Date" at bounding box center [258, 137] width 44 height 10
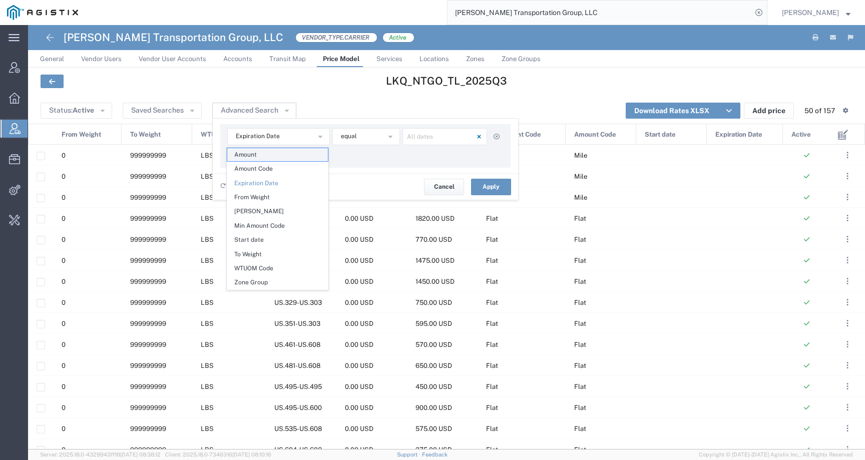
click at [255, 159] on span "Amount" at bounding box center [277, 154] width 101 height 13
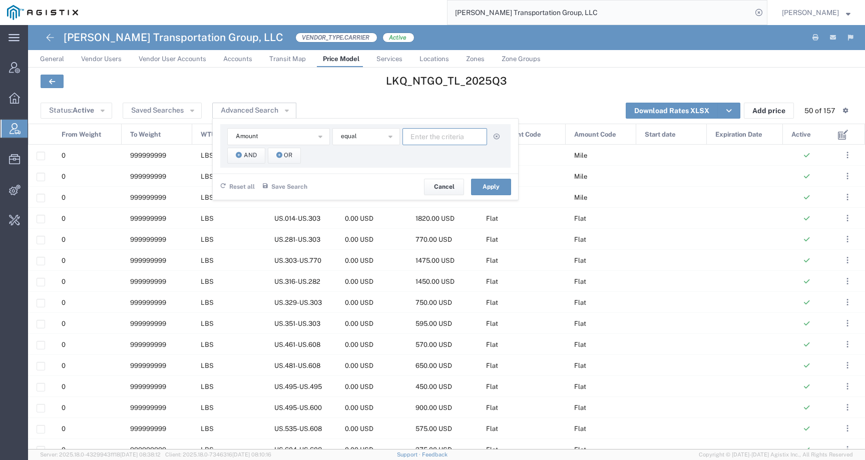
click at [413, 144] on input "number" at bounding box center [445, 136] width 85 height 17
click at [275, 142] on button "Amount" at bounding box center [278, 136] width 103 height 17
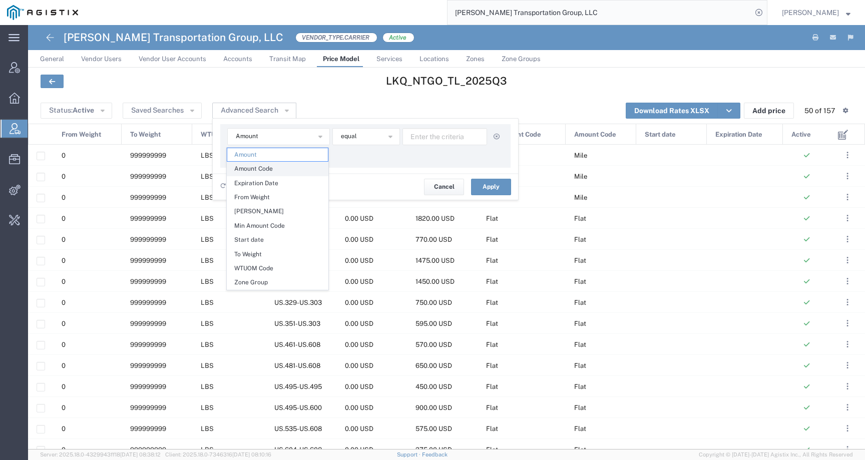
click at [267, 172] on span "Amount Code" at bounding box center [277, 168] width 101 height 13
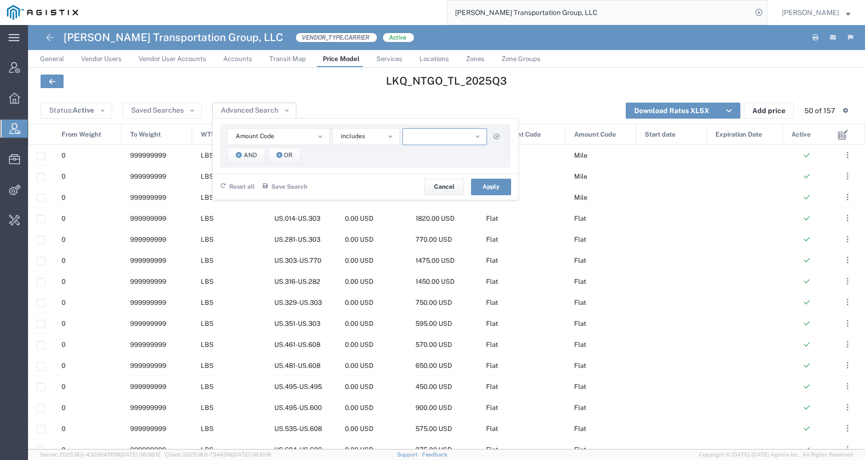
click at [454, 140] on button "button" at bounding box center [445, 136] width 85 height 17
click at [255, 136] on span "Amount Code" at bounding box center [255, 137] width 39 height 10
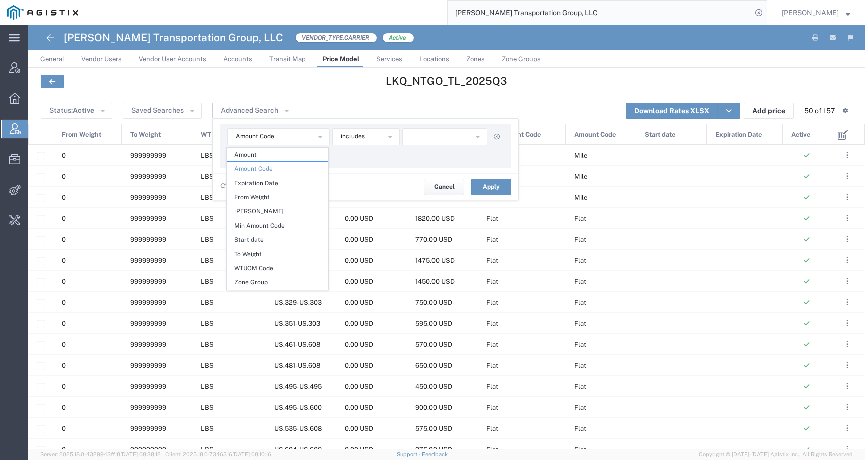
click at [441, 183] on button "Cancel" at bounding box center [444, 187] width 40 height 16
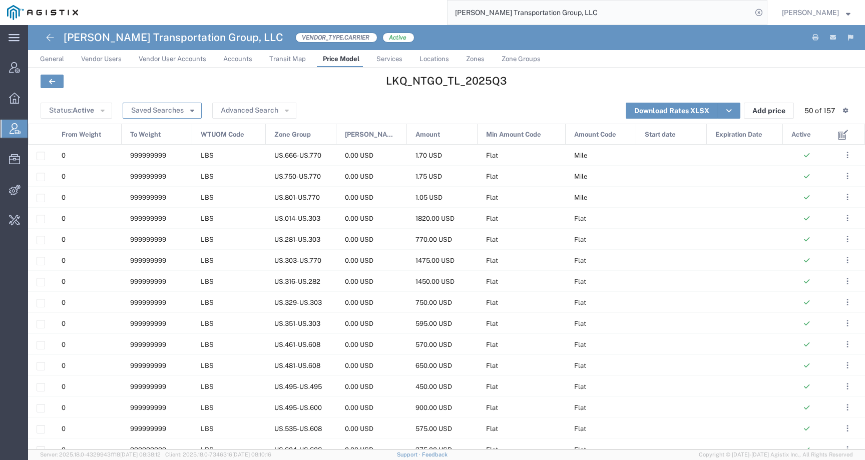
click at [164, 114] on button "Saved Searches" at bounding box center [162, 111] width 79 height 16
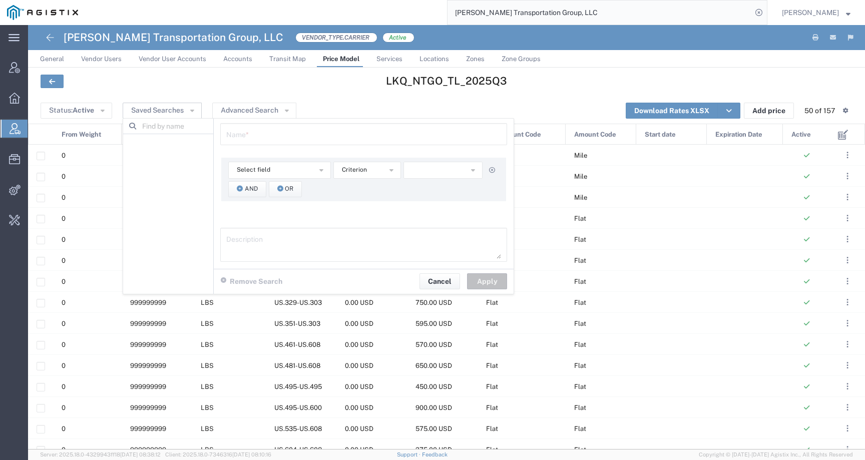
click at [257, 139] on input "text" at bounding box center [363, 134] width 275 height 18
type input "Zip codes"
click at [483, 276] on button "Apply" at bounding box center [487, 281] width 40 height 16
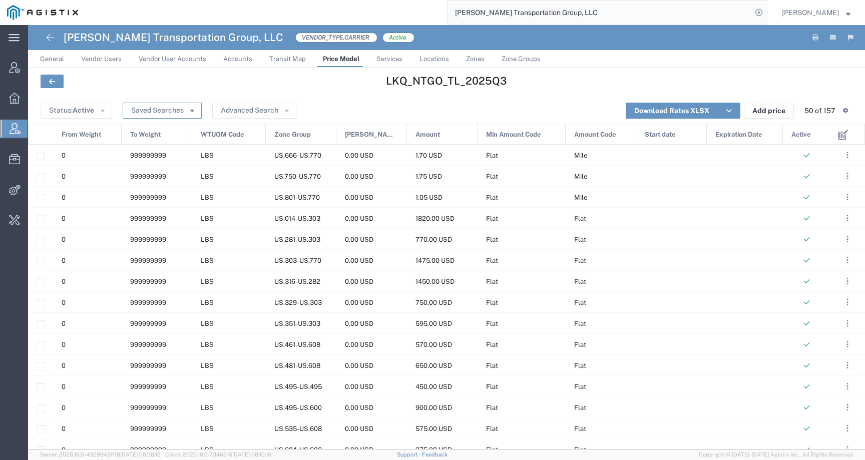
click at [165, 111] on button "Saved Searches" at bounding box center [162, 111] width 79 height 16
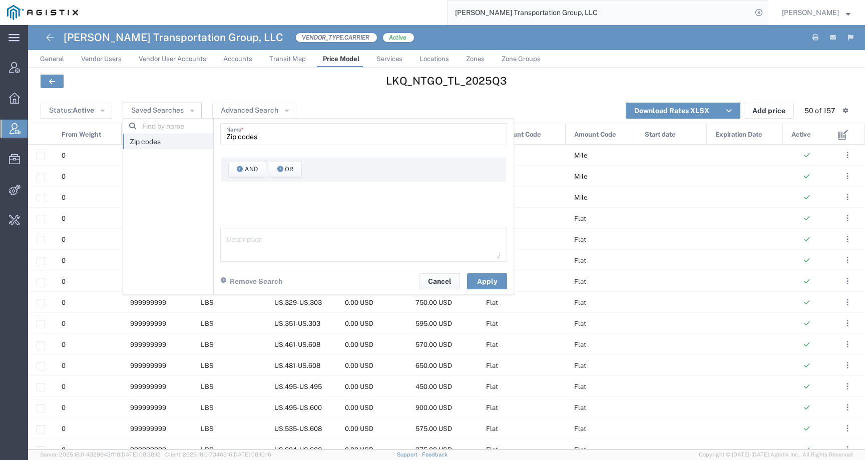
click at [242, 121] on form "Zip codes Name * And Or Description" at bounding box center [364, 194] width 300 height 150
click at [87, 104] on button "Status: Active" at bounding box center [77, 111] width 72 height 16
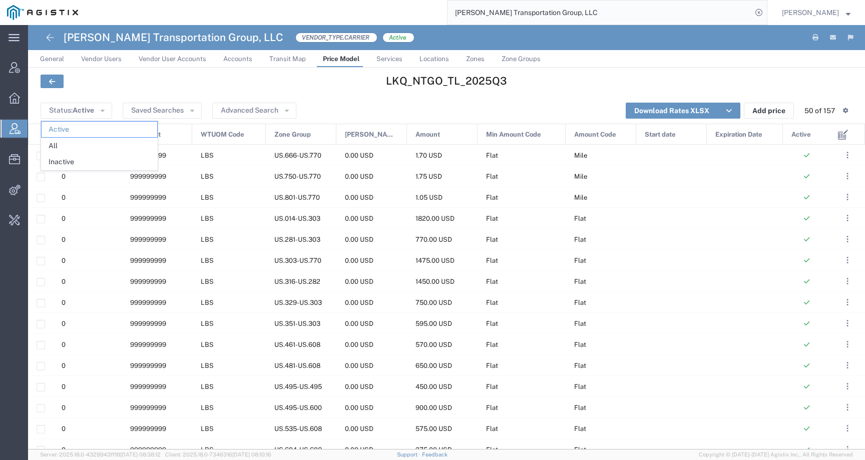
click at [142, 88] on div at bounding box center [172, 83] width 274 height 16
click at [260, 114] on button "Advanced Search" at bounding box center [254, 111] width 84 height 16
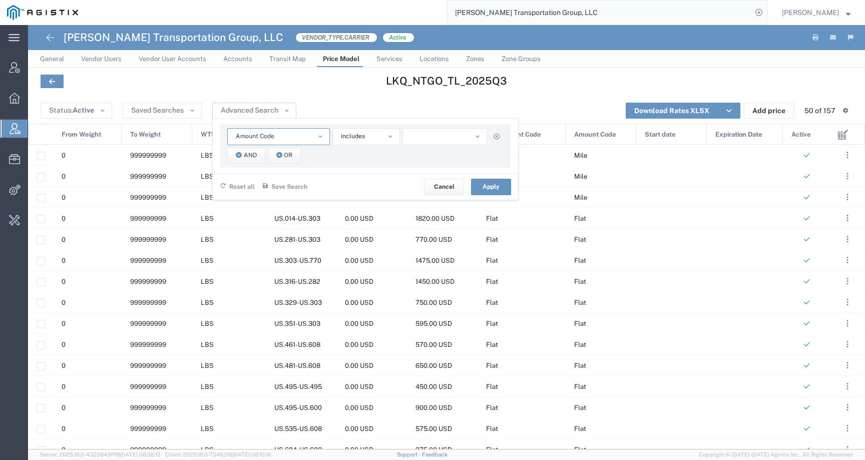
click at [258, 134] on span "Amount Code" at bounding box center [255, 137] width 39 height 10
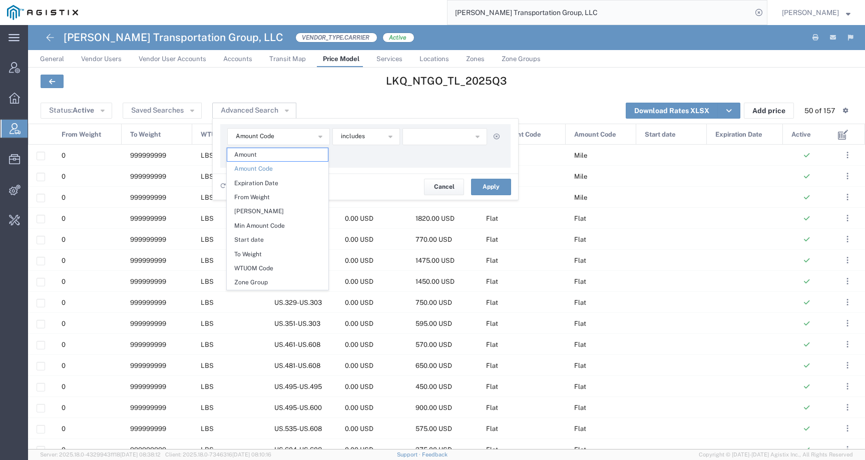
click at [684, 11] on input "[PERSON_NAME] Transportation Group, LLC" at bounding box center [600, 13] width 304 height 24
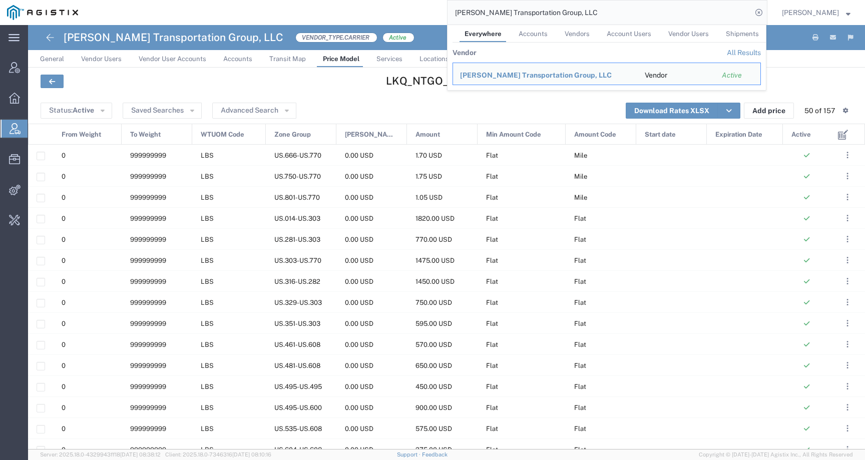
click at [582, 30] on span "Vendors" at bounding box center [577, 34] width 25 height 8
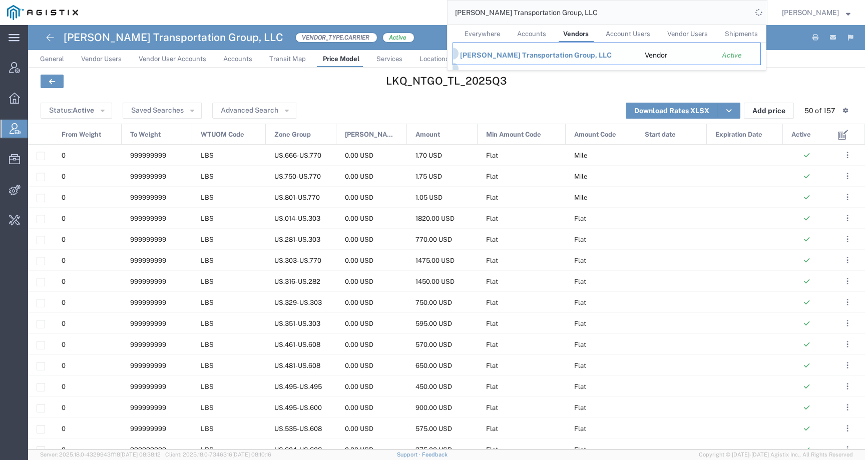
click at [558, 59] on div "[PERSON_NAME] Transportation Group, LLC" at bounding box center [545, 55] width 171 height 11
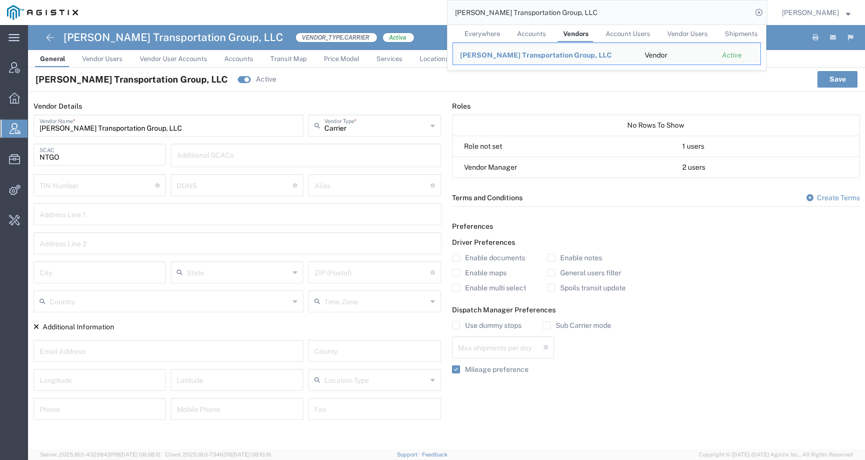
click at [308, 84] on div "Nolan Transportation Group, LLC Active Save" at bounding box center [446, 80] width 837 height 24
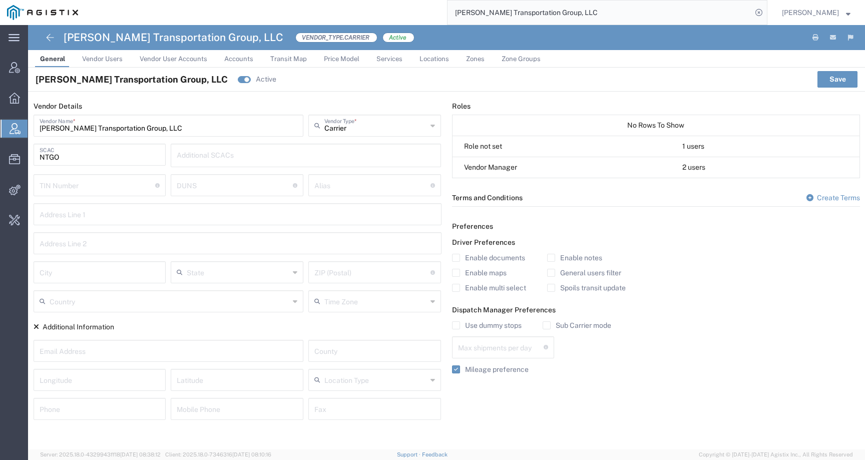
click at [340, 64] on link "Price Model" at bounding box center [342, 59] width 46 height 18
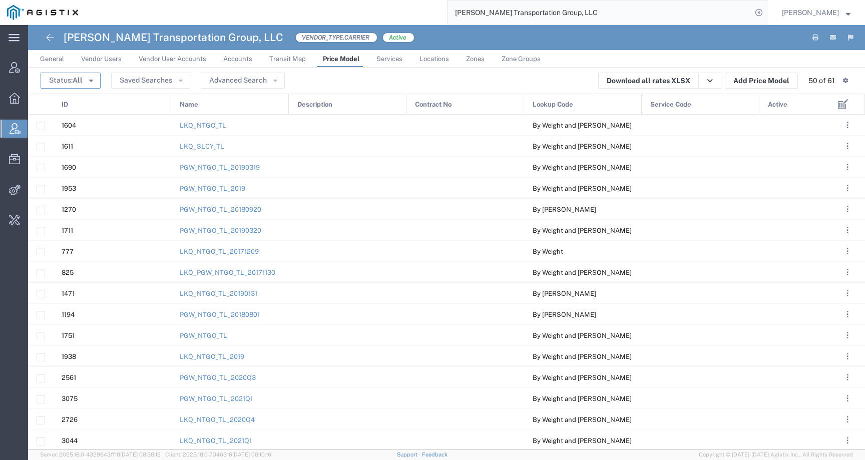
click at [82, 75] on button "Status: All" at bounding box center [71, 81] width 60 height 16
click at [82, 99] on span "Active" at bounding box center [100, 100] width 116 height 16
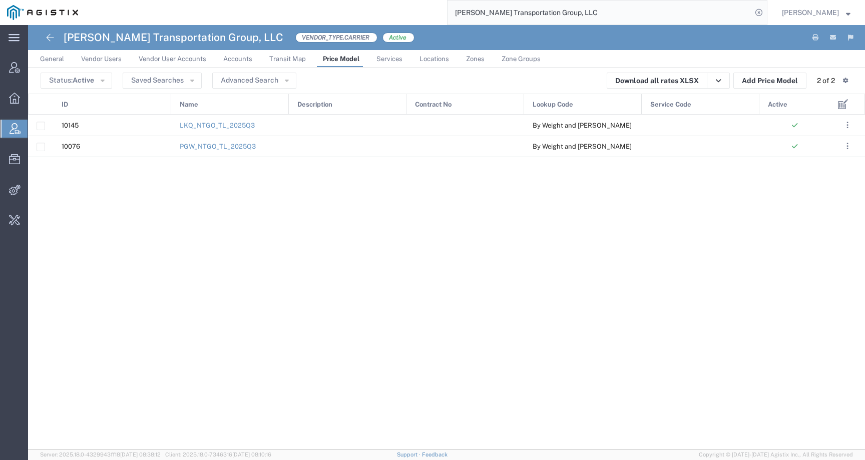
click at [254, 72] on header "Status: Active Active All Inactive Saved Searches Advanced Search Download all …" at bounding box center [446, 81] width 837 height 26
click at [251, 85] on button "Advanced Search" at bounding box center [254, 81] width 84 height 16
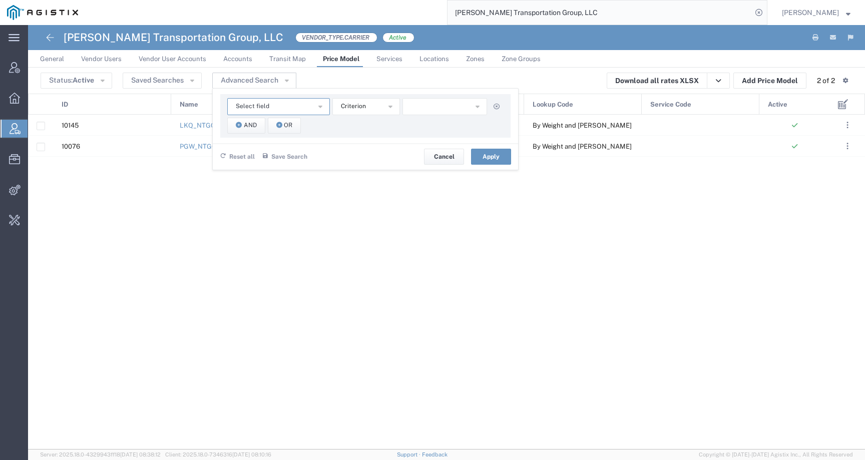
click at [253, 109] on span "Select field" at bounding box center [253, 107] width 34 height 10
click at [249, 158] on span "ID" at bounding box center [277, 152] width 101 height 13
click at [263, 105] on button "ID" at bounding box center [278, 106] width 103 height 17
click at [262, 167] on span "Lookup Code" at bounding box center [277, 167] width 101 height 13
click at [374, 104] on button "includes" at bounding box center [366, 106] width 68 height 17
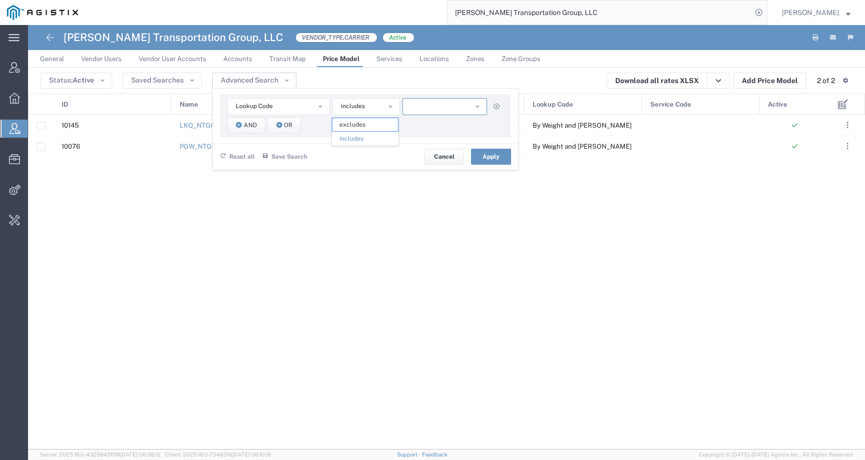
click at [424, 104] on button "button" at bounding box center [445, 106] width 85 height 17
click at [321, 148] on div "Reset all Save Search Name * Description Save Cancel Apply" at bounding box center [365, 156] width 305 height 27
click at [307, 243] on div "10145 LKQ_NTGO_TL_2025Q3 By Weight and Miles 10076 PGW_NTGO_TL_2025Q3 By Weight…" at bounding box center [429, 282] width 802 height 335
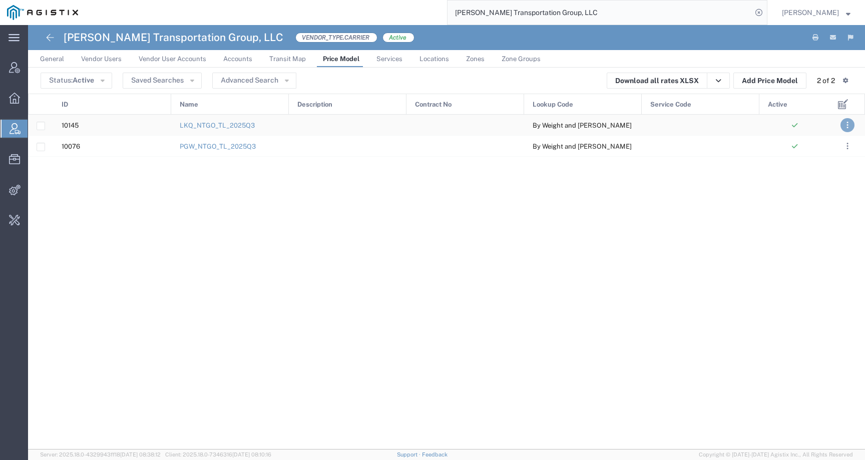
click at [846, 126] on button ". . ." at bounding box center [848, 125] width 14 height 14
click at [509, 291] on div "10145 LKQ_NTGO_TL_2025Q3 By Weight and Miles 10076 PGW_NTGO_TL_2025Q3 By Weight…" at bounding box center [429, 282] width 802 height 335
click at [265, 76] on button "Advanced Search" at bounding box center [254, 81] width 84 height 16
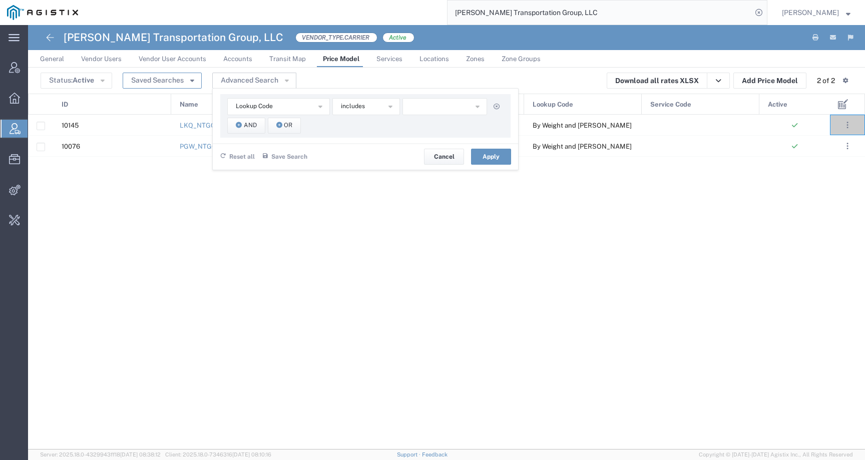
click at [152, 75] on button "Saved Searches" at bounding box center [162, 81] width 79 height 16
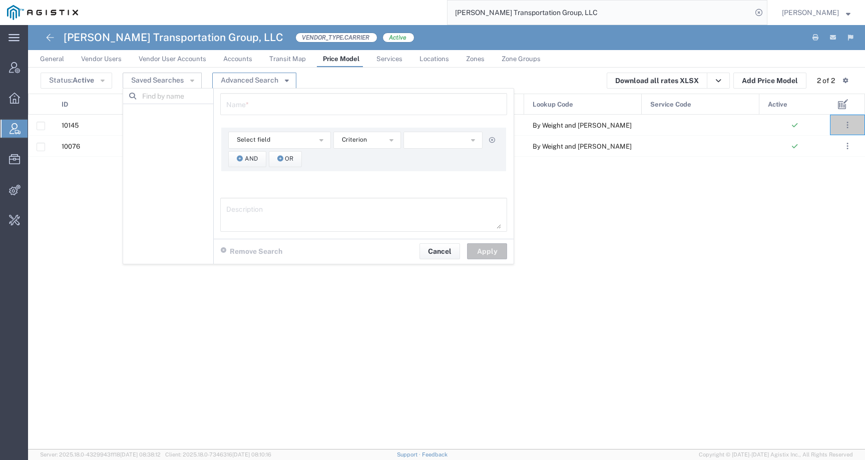
click at [273, 76] on button "Advanced Search" at bounding box center [254, 81] width 84 height 16
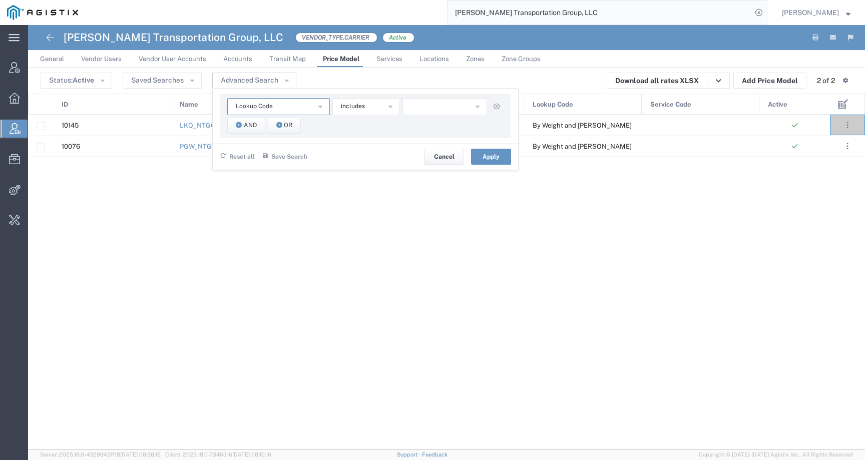
click at [282, 105] on button "Lookup Code" at bounding box center [278, 106] width 103 height 17
click at [247, 147] on span "ID" at bounding box center [277, 152] width 101 height 13
click at [394, 105] on button "equal" at bounding box center [366, 106] width 68 height 17
click at [417, 105] on input "number" at bounding box center [445, 106] width 85 height 17
click at [284, 109] on button "ID" at bounding box center [278, 106] width 103 height 17
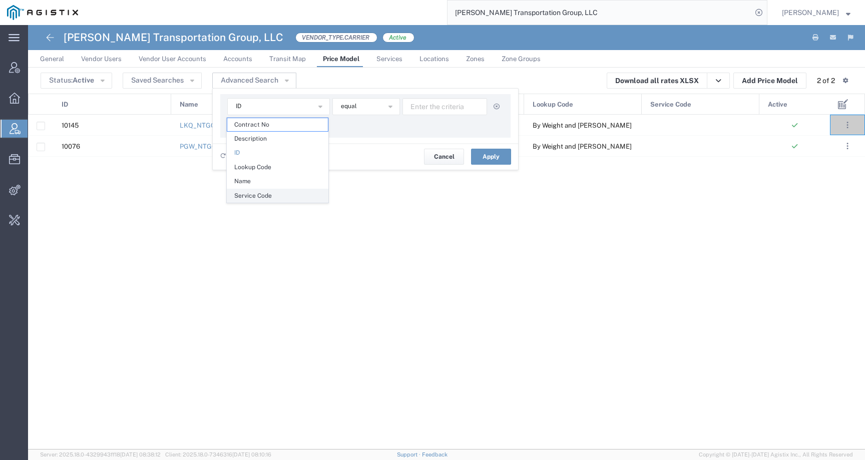
click at [256, 196] on span "Service Code" at bounding box center [277, 195] width 101 height 13
click at [368, 98] on button "includes" at bounding box center [366, 106] width 68 height 17
click at [413, 99] on button "button" at bounding box center [445, 106] width 85 height 17
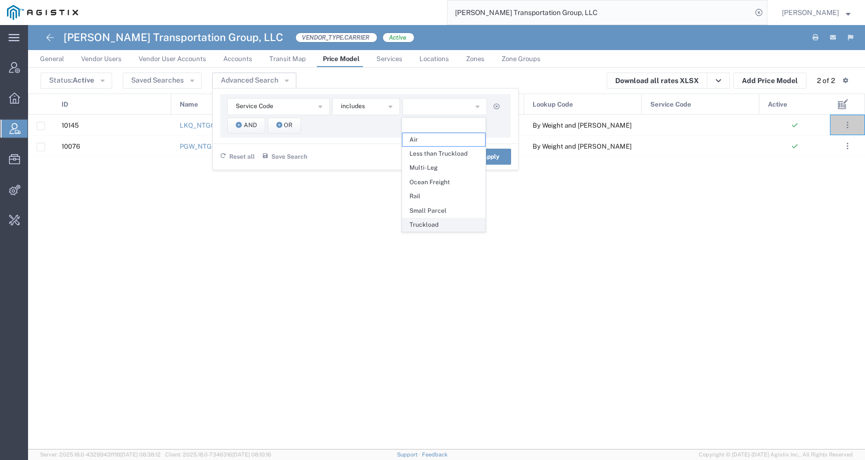
click at [419, 222] on span "Truckload" at bounding box center [444, 224] width 83 height 13
click at [378, 183] on div "10145 LKQ_NTGO_TL_2025Q3 By Weight and Miles 10076 PGW_NTGO_TL_2025Q3 By Weight…" at bounding box center [429, 282] width 802 height 335
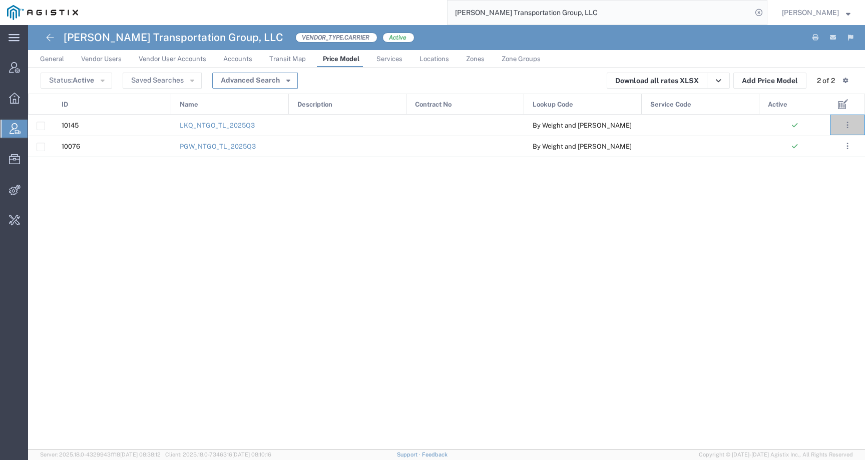
click at [269, 83] on button "Advanced Search" at bounding box center [255, 81] width 86 height 16
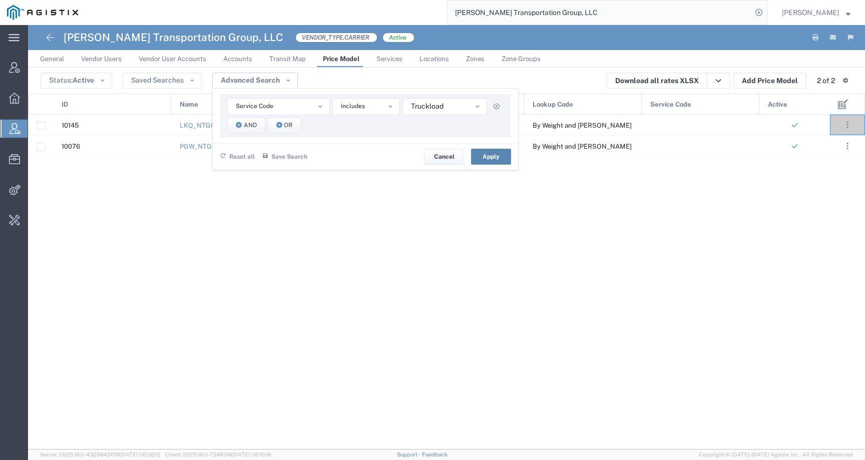
click at [479, 157] on button "Apply" at bounding box center [491, 157] width 40 height 16
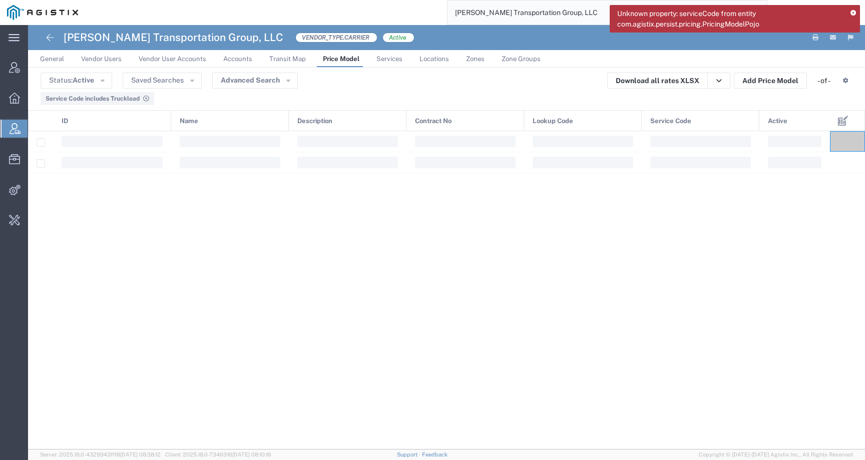
click at [852, 13] on icon at bounding box center [854, 14] width 6 height 6
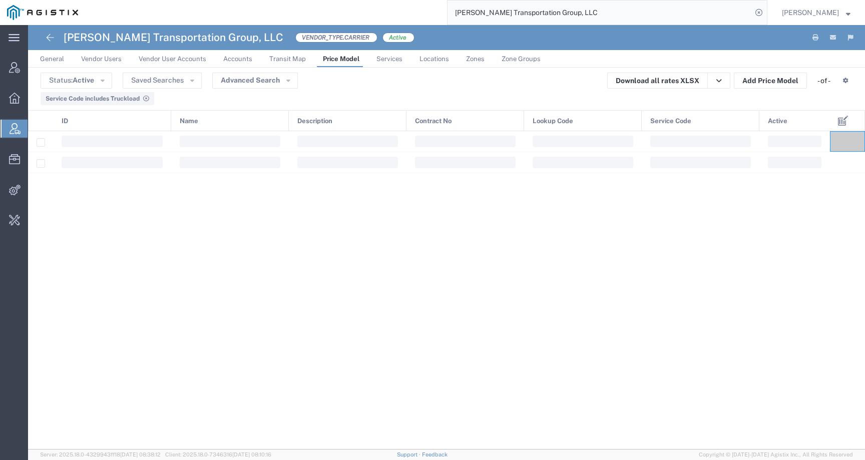
click at [144, 99] on icon at bounding box center [146, 99] width 6 height 6
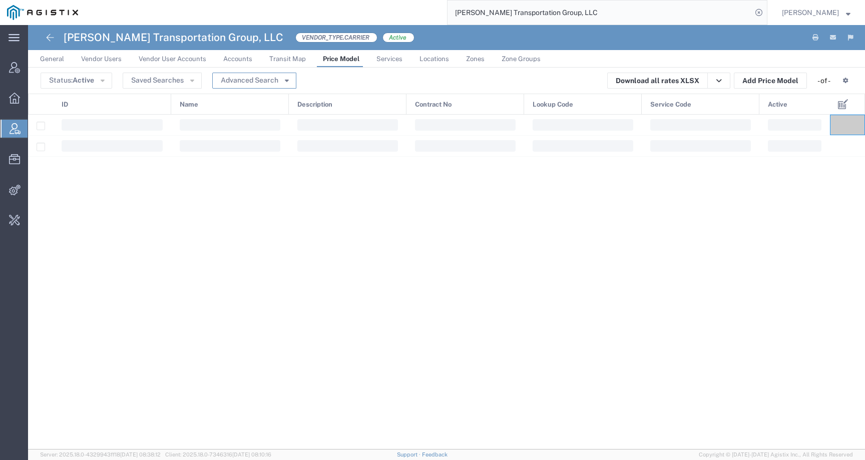
click at [248, 82] on button "Advanced Search" at bounding box center [254, 81] width 84 height 16
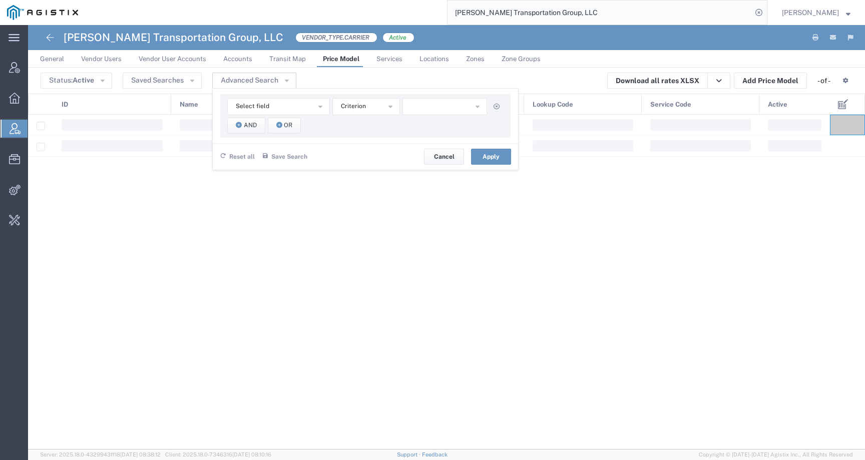
click at [247, 279] on div at bounding box center [429, 282] width 802 height 335
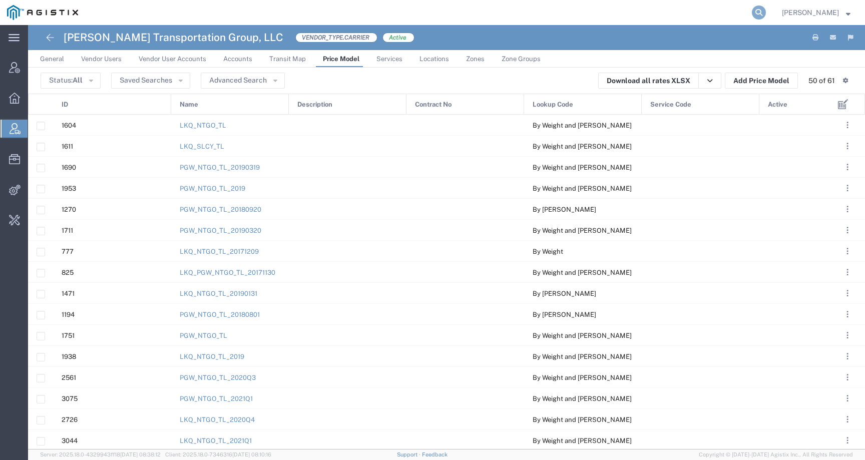
click at [766, 12] on icon at bounding box center [759, 13] width 14 height 14
click at [727, 14] on input "search" at bounding box center [600, 13] width 304 height 24
paste input "[PERSON_NAME] Transportation Group, LLC"
type input "[PERSON_NAME] Transportation Group, LLC"
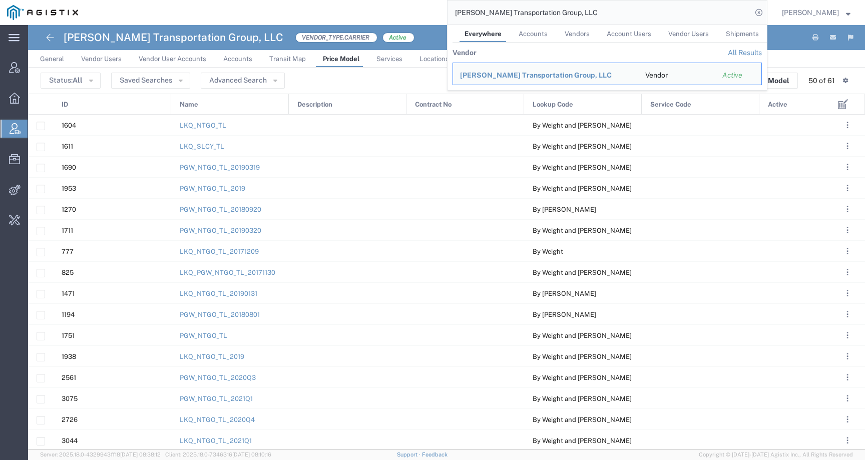
drag, startPoint x: 584, startPoint y: 12, endPoint x: 374, endPoint y: 12, distance: 210.3
click at [375, 12] on div "Nolan Transportation Group, LLC Everywhere Accounts Vendors Account Users Vendo…" at bounding box center [426, 12] width 683 height 25
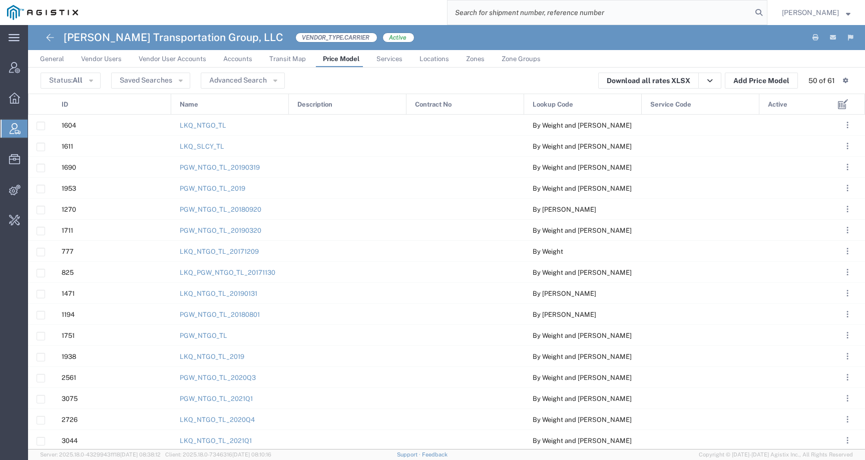
paste input "56594656"
type input "56594656"
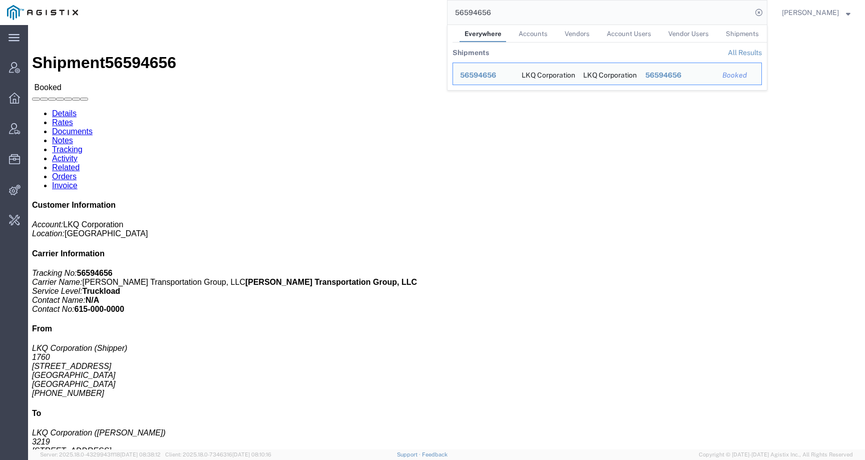
click div "Shipment Detail Ship From LKQ Corporation (Shipper) 1760 1710 W Mount Houston R…"
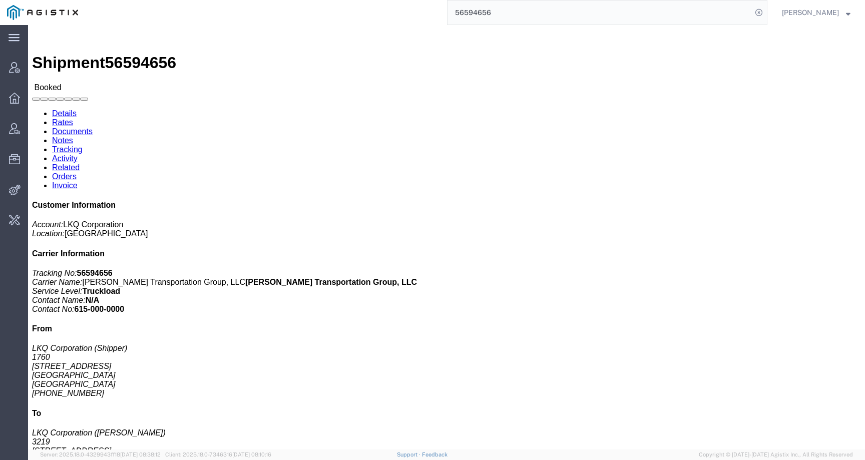
click link "Rates"
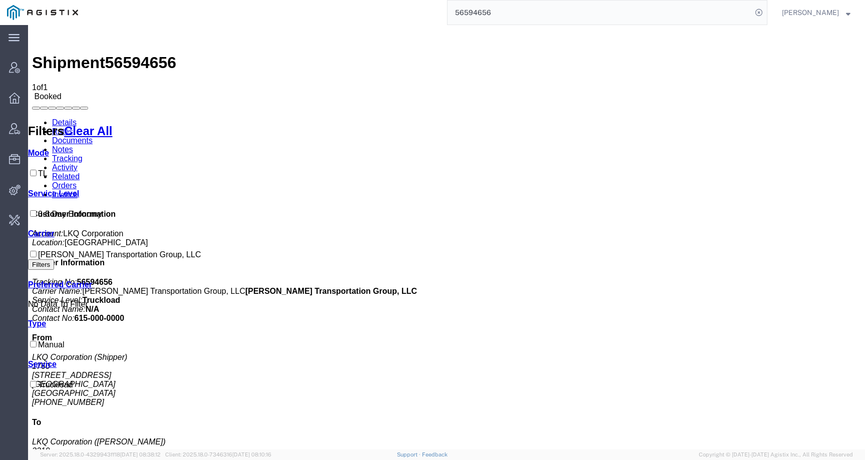
click at [54, 261] on button "Filters" at bounding box center [41, 264] width 26 height 11
click at [61, 118] on link "Details" at bounding box center [64, 122] width 25 height 9
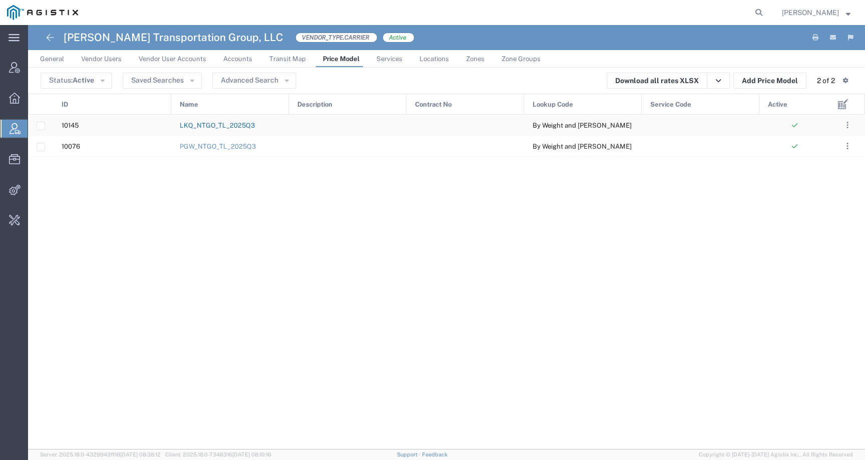
click at [209, 124] on link "LKQ_NTGO_TL_2025Q3" at bounding box center [217, 126] width 75 height 8
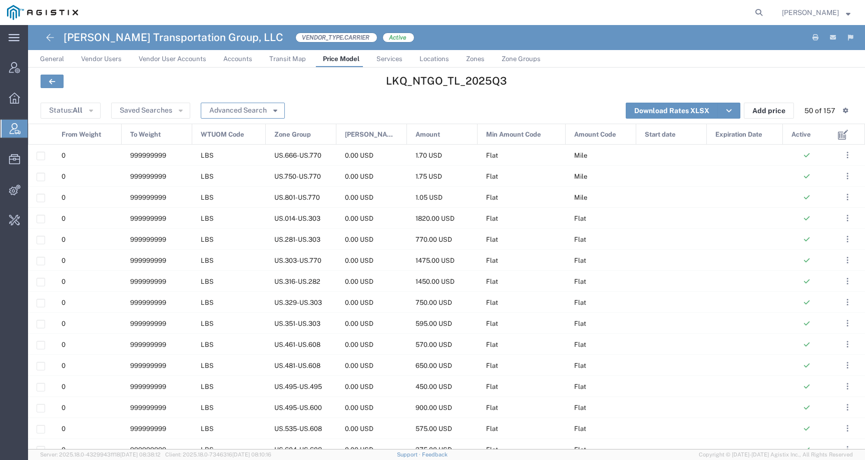
click at [244, 113] on button "Advanced Search" at bounding box center [243, 111] width 84 height 16
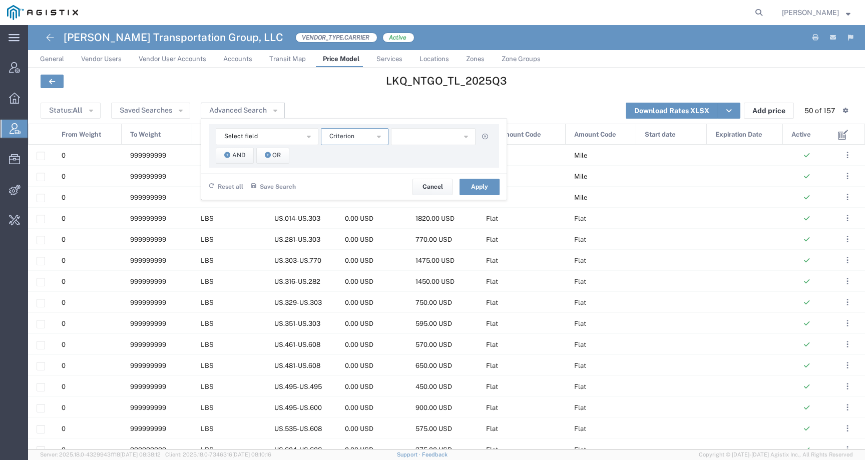
click at [369, 132] on button "Criterion" at bounding box center [355, 136] width 68 height 17
click at [216, 136] on button "Select field" at bounding box center [267, 136] width 103 height 17
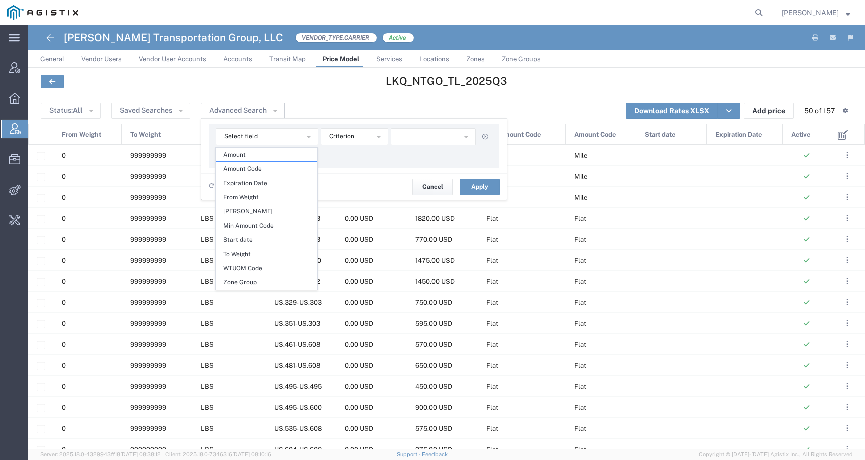
click at [307, 80] on div at bounding box center [172, 83] width 274 height 16
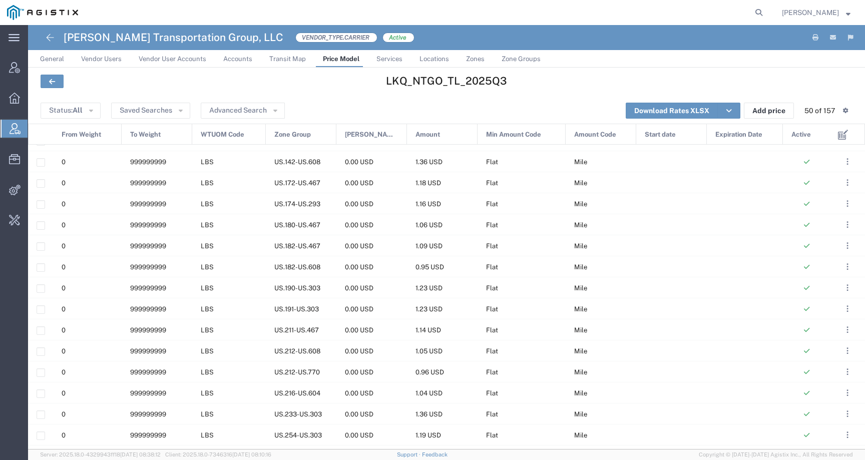
scroll to position [686, 0]
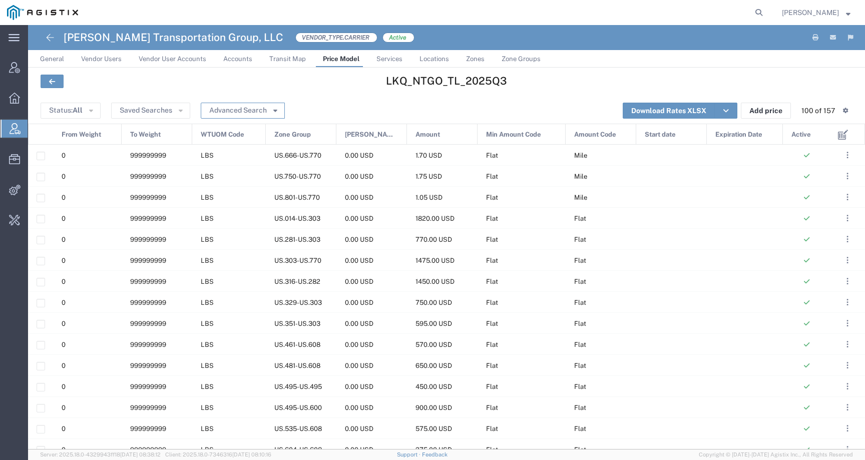
click at [243, 109] on button "Advanced Search" at bounding box center [243, 111] width 84 height 16
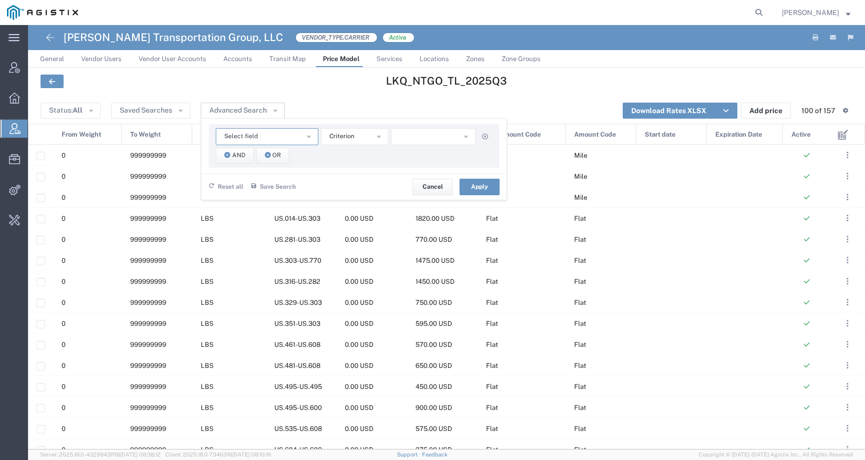
click at [245, 134] on span "Select field" at bounding box center [241, 137] width 34 height 10
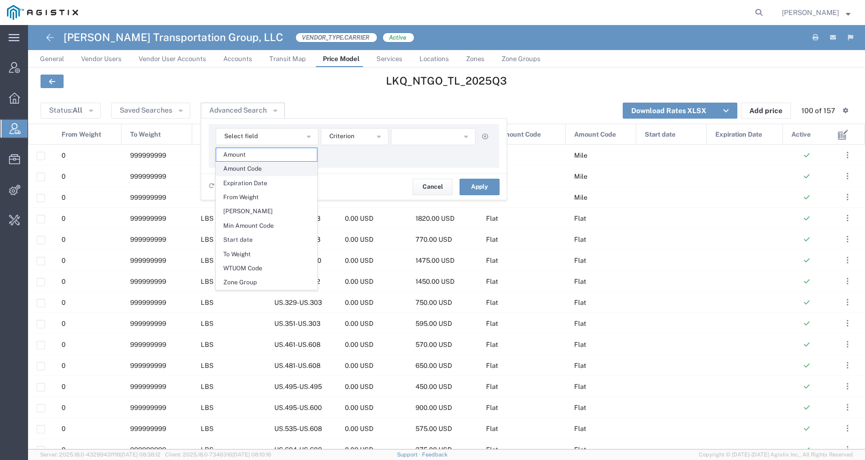
click at [255, 175] on span "Amount Code" at bounding box center [266, 168] width 101 height 13
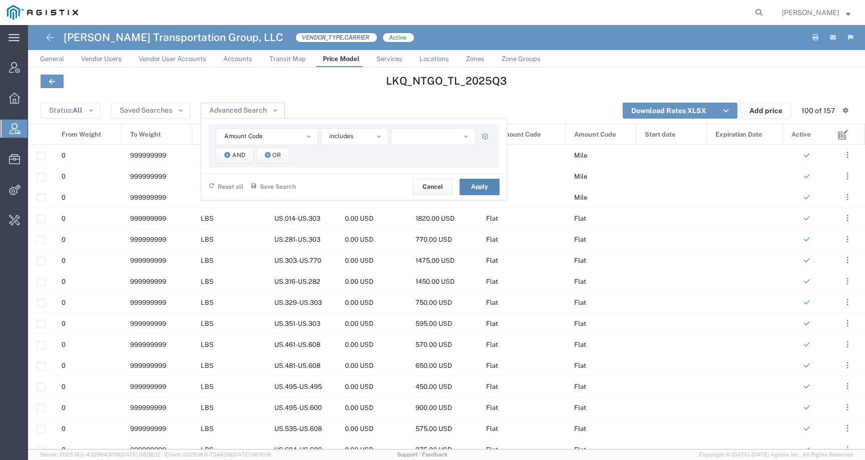
click at [493, 181] on button "Apply" at bounding box center [480, 187] width 40 height 16
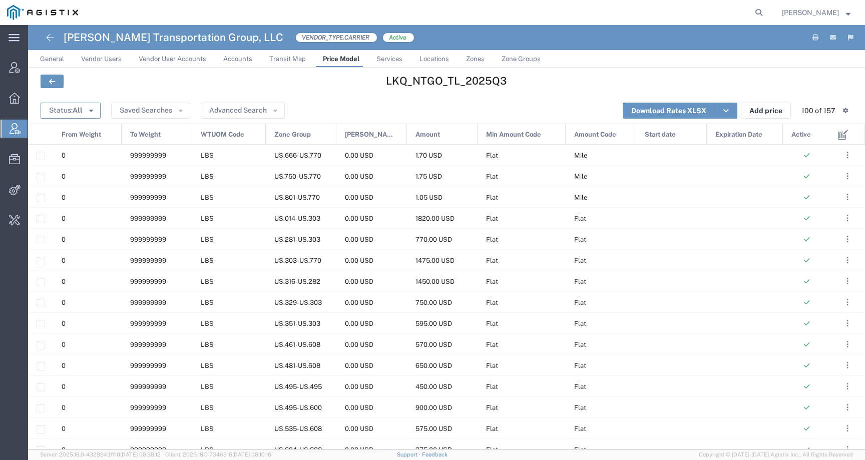
click at [65, 106] on button "Status: All" at bounding box center [71, 111] width 60 height 16
click at [67, 131] on span "Active" at bounding box center [100, 130] width 116 height 16
click at [271, 110] on button "Advanced Search" at bounding box center [254, 111] width 84 height 16
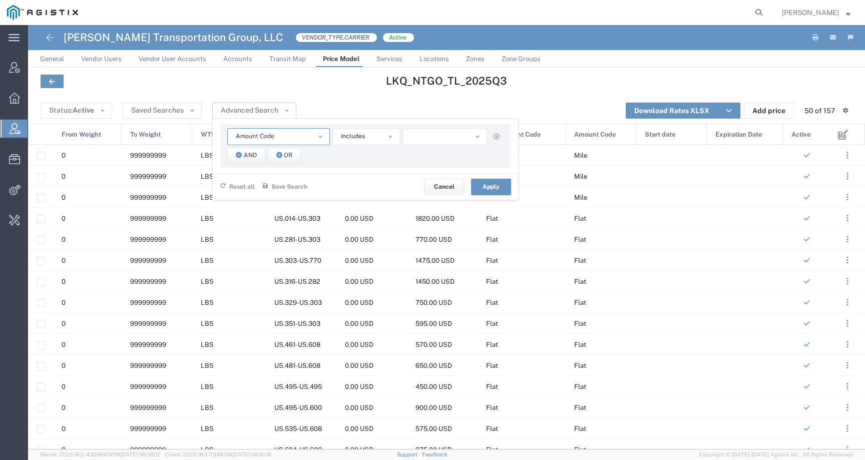
click at [265, 139] on span "Amount Code" at bounding box center [255, 137] width 39 height 10
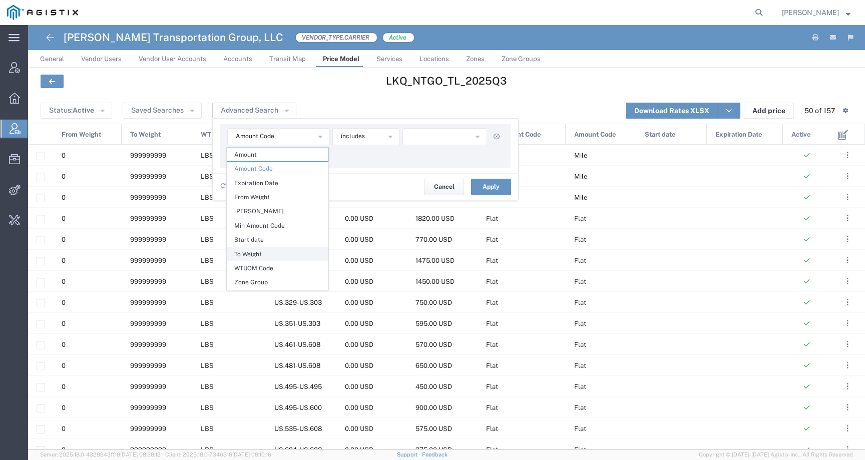
click at [248, 253] on span "To Weight" at bounding box center [277, 254] width 101 height 13
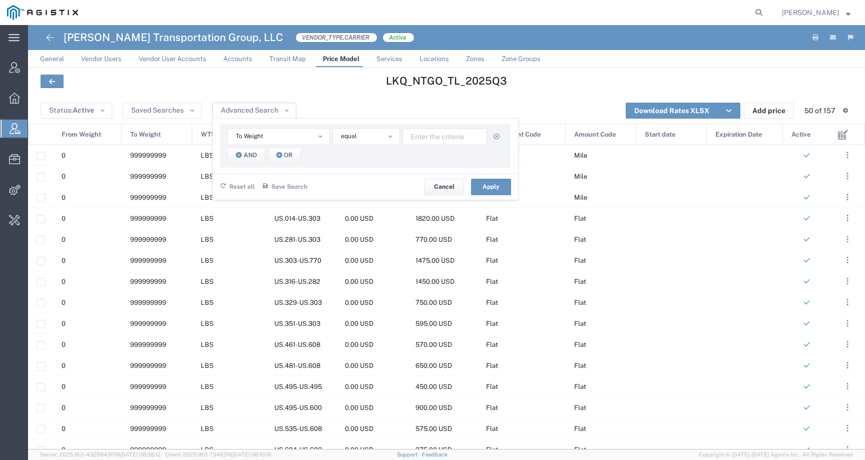
click at [443, 122] on div "To Weight Amount Amount Code Expiration Date From Weight Min Amount Min Amount …" at bounding box center [365, 159] width 306 height 82
click at [439, 141] on input "number" at bounding box center [445, 136] width 85 height 17
click at [361, 141] on button "equal" at bounding box center [366, 136] width 68 height 17
click at [348, 138] on span "equal" at bounding box center [349, 137] width 16 height 10
click at [348, 137] on span "equal" at bounding box center [349, 137] width 16 height 10
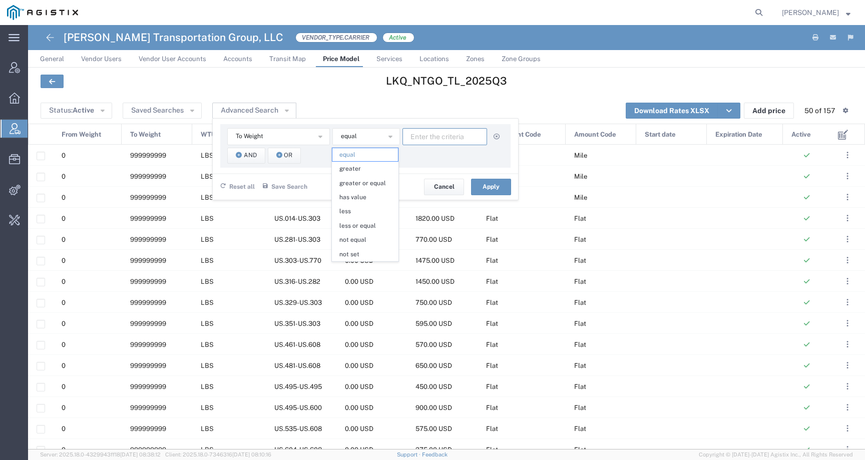
click at [431, 137] on input "number" at bounding box center [445, 136] width 85 height 17
paste input "40000.00"
type input "40000.00"
click at [486, 183] on button "Apply" at bounding box center [491, 187] width 40 height 16
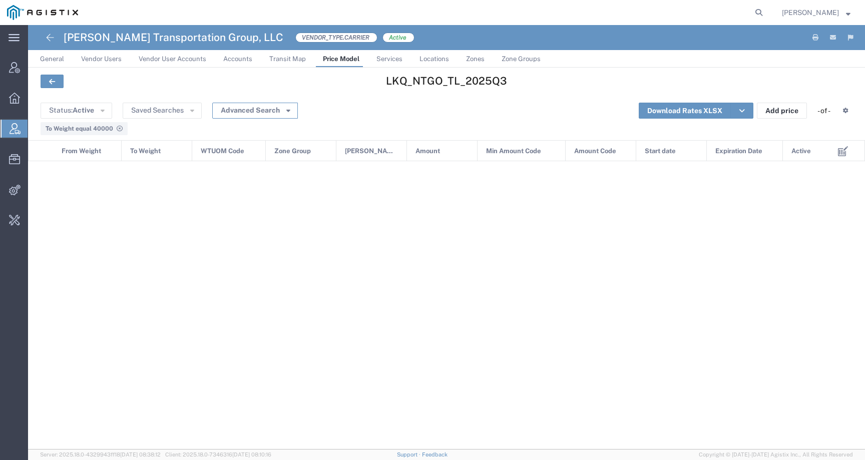
click at [253, 107] on button "Advanced Search" at bounding box center [255, 111] width 86 height 16
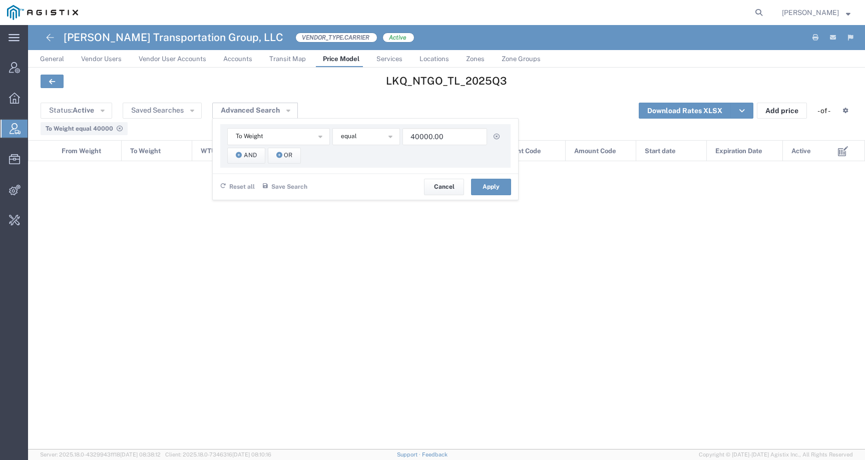
click at [120, 127] on icon at bounding box center [120, 129] width 6 height 6
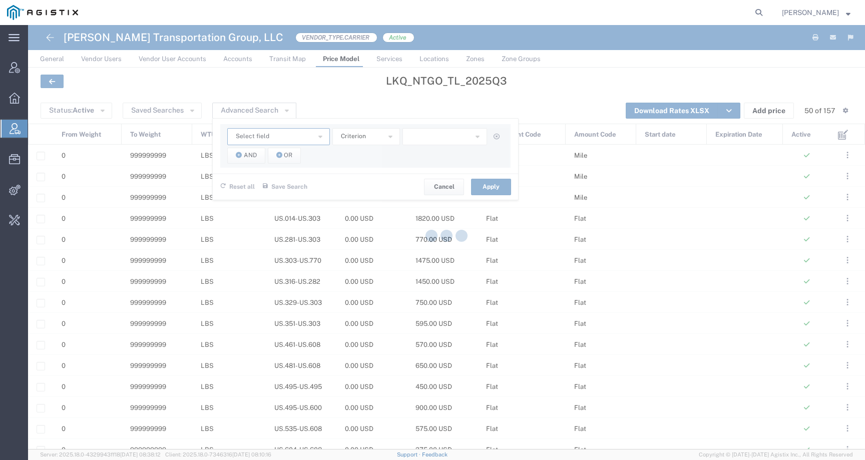
click at [260, 134] on span "Select field" at bounding box center [253, 137] width 34 height 10
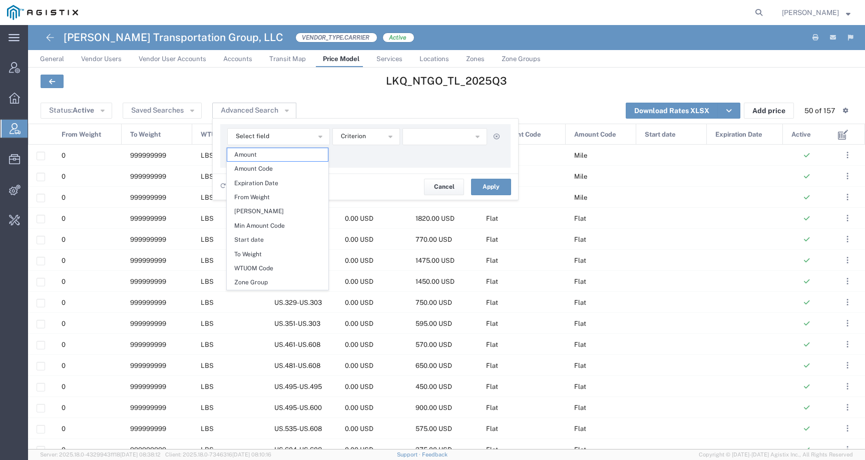
click at [358, 90] on div "LKQ_NTGO_TL_2025Q3" at bounding box center [446, 83] width 274 height 16
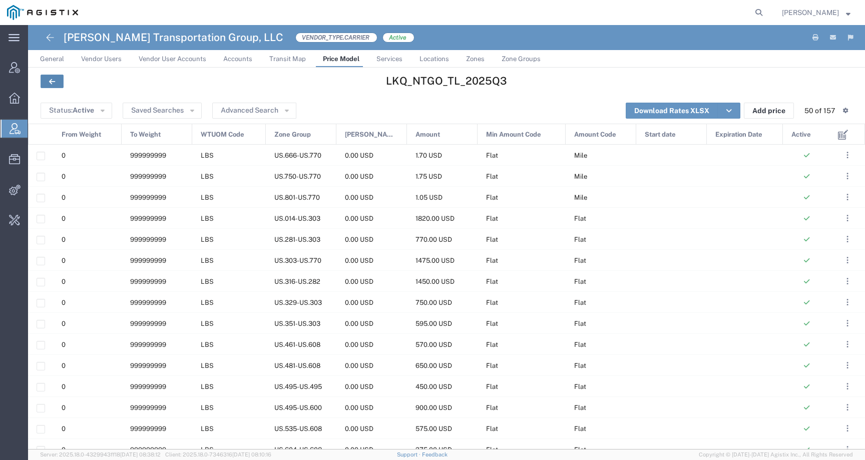
click at [41, 83] on link at bounding box center [52, 82] width 23 height 14
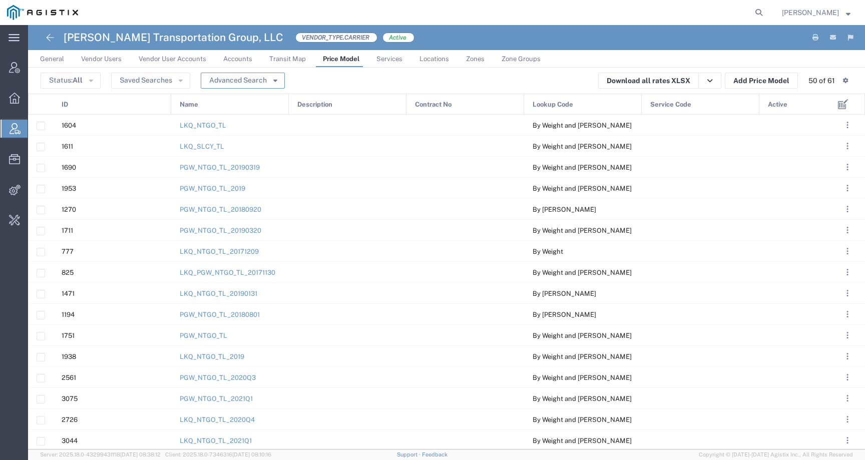
click at [244, 76] on button "Advanced Search" at bounding box center [243, 81] width 84 height 16
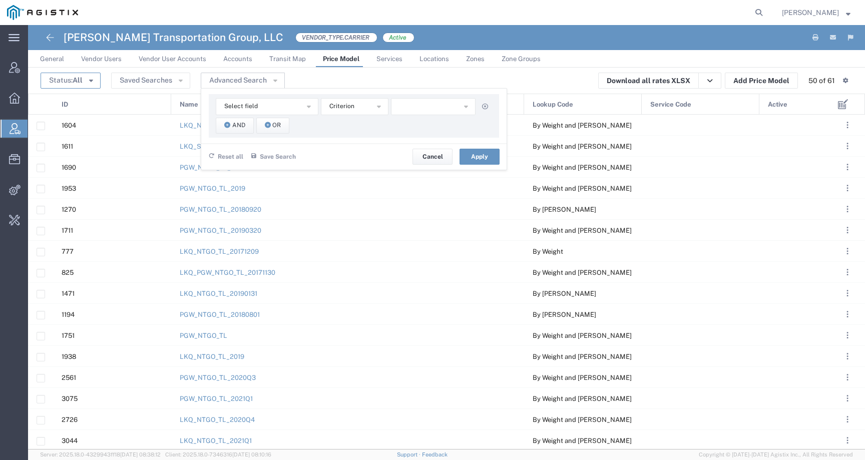
click at [76, 83] on span "All" at bounding box center [78, 80] width 10 height 8
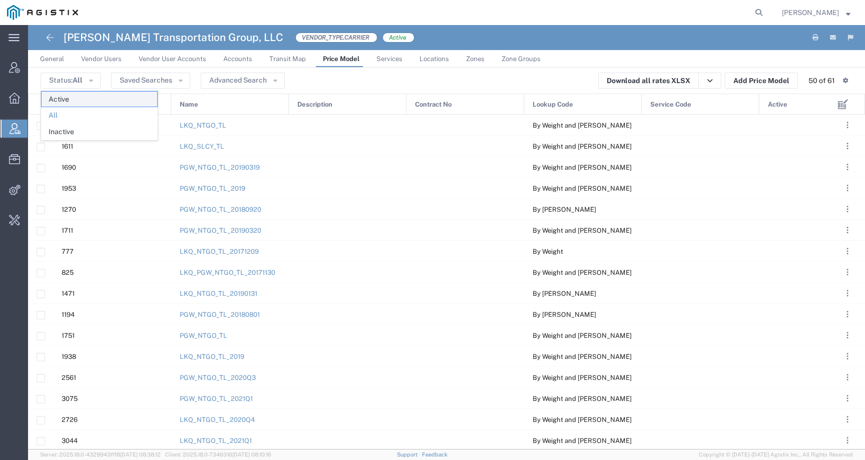
click at [76, 98] on span "Active" at bounding box center [100, 100] width 116 height 16
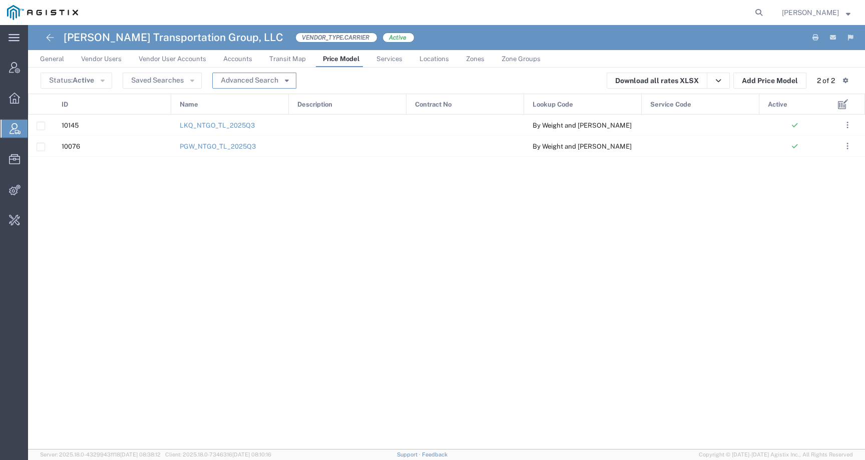
click at [261, 82] on button "Advanced Search" at bounding box center [254, 81] width 84 height 16
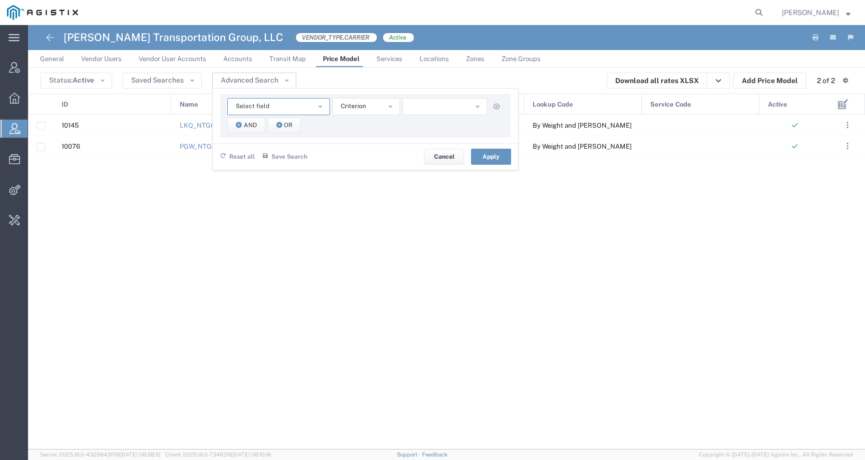
click at [313, 111] on button "Select field" at bounding box center [278, 106] width 103 height 17
click at [168, 296] on div "10145 LKQ_NTGO_TL_2025Q3 By Weight and Miles 10076 PGW_NTGO_TL_2025Q3 By Weight…" at bounding box center [429, 282] width 802 height 335
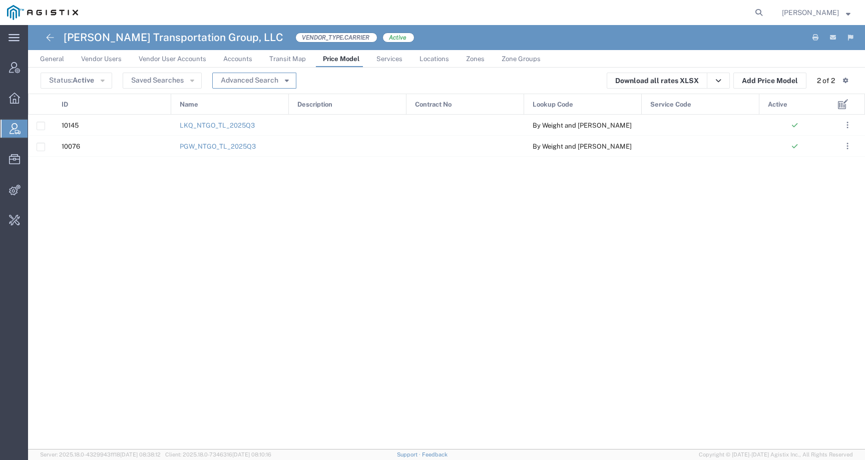
click at [237, 87] on button "Advanced Search" at bounding box center [254, 81] width 84 height 16
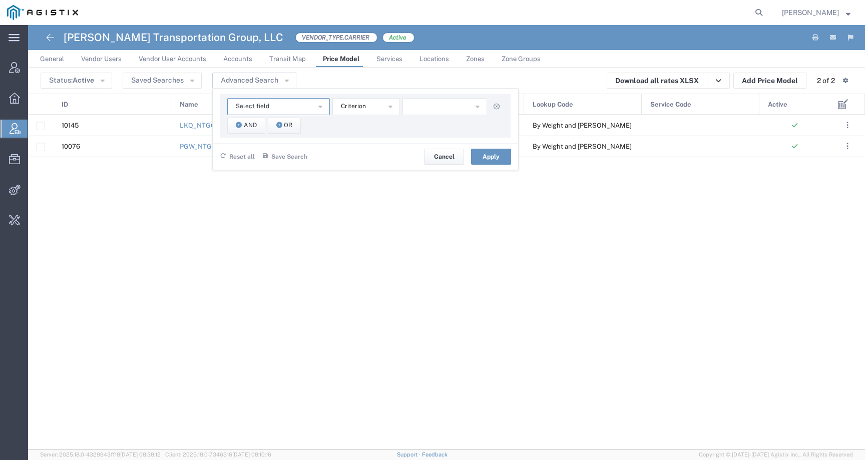
click at [255, 108] on span "Select field" at bounding box center [253, 107] width 34 height 10
click at [271, 139] on span "Description" at bounding box center [277, 138] width 101 height 13
click at [442, 110] on input "text" at bounding box center [445, 106] width 85 height 17
paste input "77038"
type input "77038"
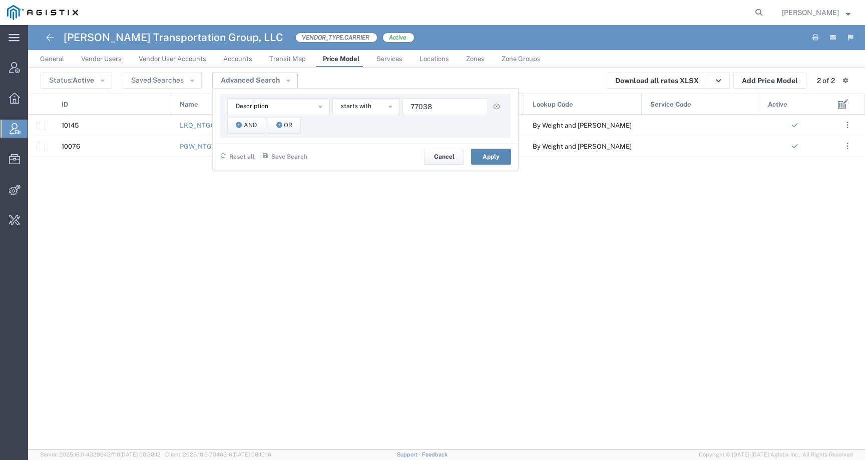
click at [490, 153] on button "Apply" at bounding box center [491, 157] width 40 height 16
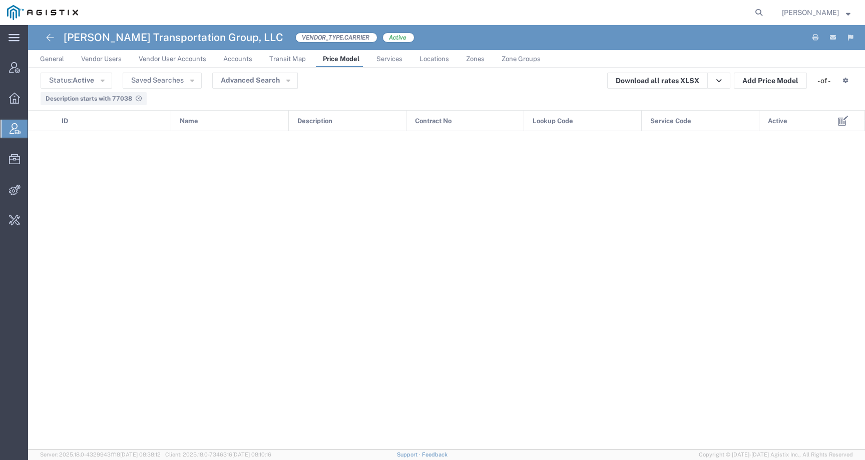
click at [137, 98] on icon at bounding box center [139, 99] width 6 height 6
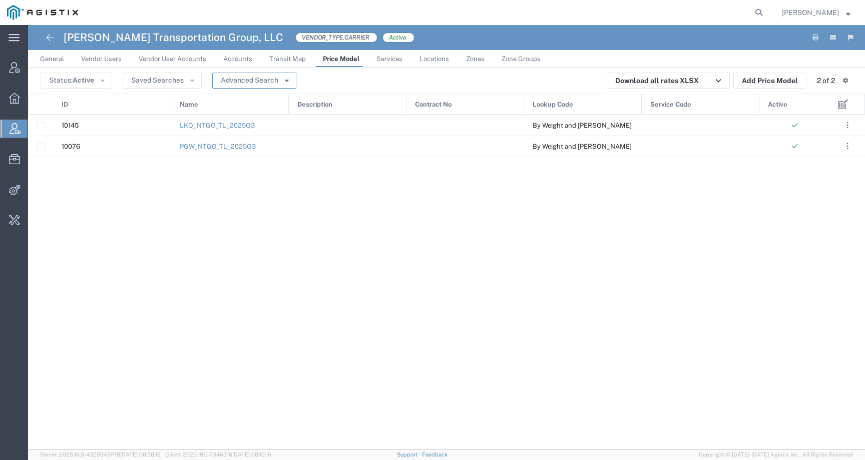
click at [239, 79] on button "Advanced Search" at bounding box center [254, 81] width 84 height 16
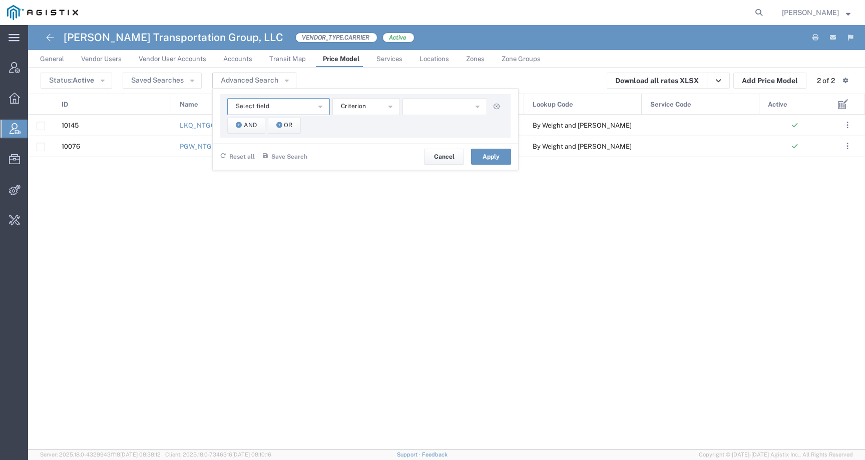
click at [253, 101] on button "Select field" at bounding box center [278, 106] width 103 height 17
click at [269, 125] on span "Contract No" at bounding box center [277, 124] width 101 height 13
click at [371, 108] on button "equal" at bounding box center [366, 106] width 68 height 17
click at [263, 104] on span "Contract No" at bounding box center [253, 107] width 35 height 10
click at [263, 166] on span "Lookup Code" at bounding box center [277, 167] width 101 height 13
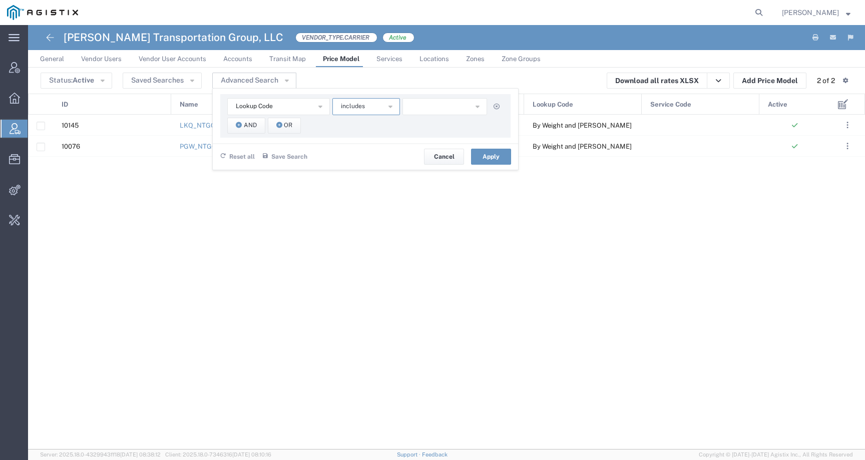
click at [374, 101] on button "includes" at bounding box center [366, 106] width 68 height 17
click at [433, 107] on button "button" at bounding box center [445, 106] width 85 height 17
paste input "77038"
type input "77038"
click at [298, 104] on button "Lookup Code" at bounding box center [278, 106] width 103 height 17
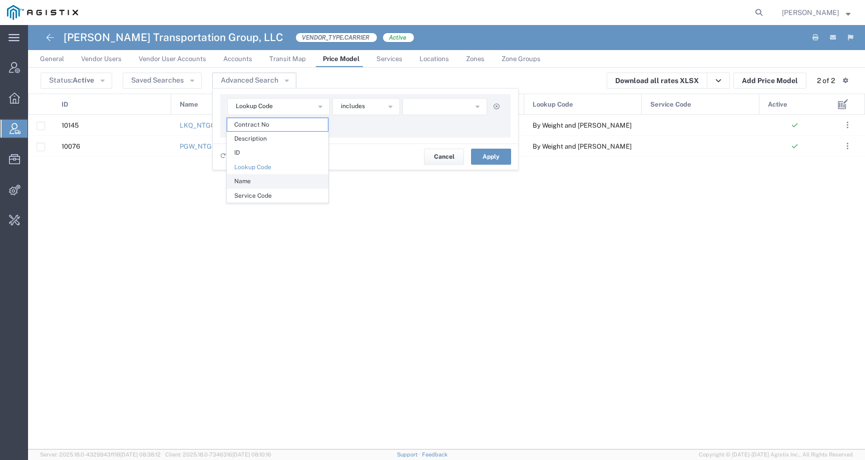
click at [266, 185] on span "Name" at bounding box center [277, 181] width 101 height 13
click at [428, 103] on input "text" at bounding box center [445, 106] width 85 height 17
click at [272, 104] on button "Name" at bounding box center [278, 106] width 103 height 17
click at [268, 199] on span "Service Code" at bounding box center [277, 195] width 101 height 13
click at [302, 106] on button "Service Code" at bounding box center [278, 106] width 103 height 17
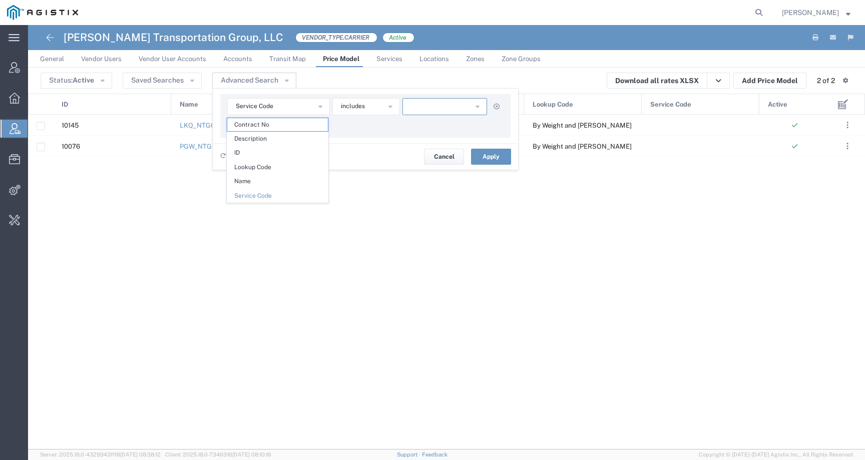
click at [439, 104] on button "button" at bounding box center [445, 106] width 85 height 17
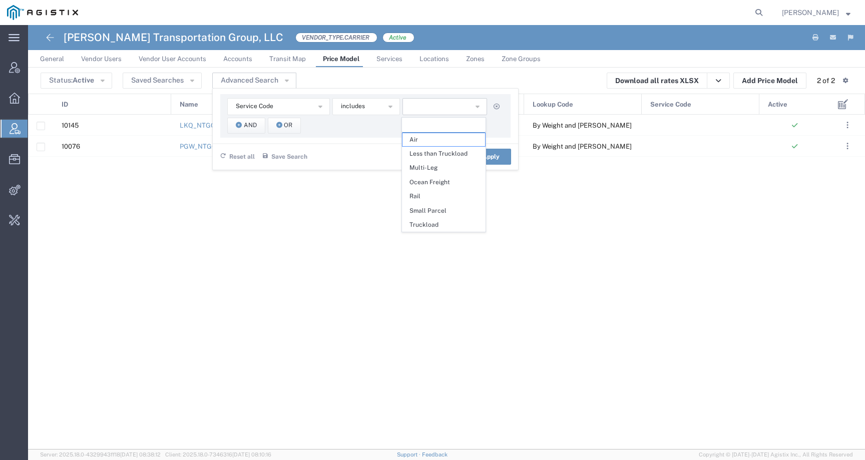
paste input "77038"
drag, startPoint x: 441, startPoint y: 121, endPoint x: 348, endPoint y: 121, distance: 93.1
click at [348, 121] on div "Service Code Contract No Description ID Lookup Code Name Service Code includes …" at bounding box center [365, 116] width 290 height 44
type input "77038"
click at [415, 108] on button "button" at bounding box center [445, 106] width 85 height 17
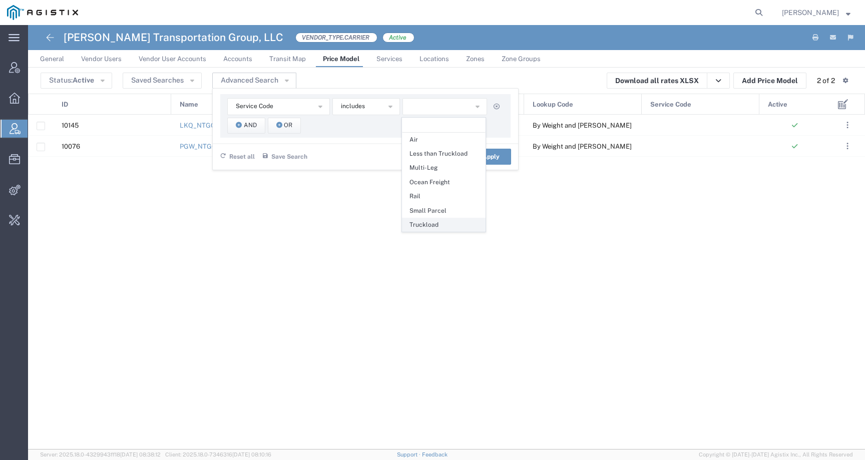
click at [434, 224] on span "Truckload" at bounding box center [444, 224] width 83 height 13
click at [515, 233] on div "10145 LKQ_NTGO_TL_2025Q3 By Weight and Miles 10076 PGW_NTGO_TL_2025Q3 By Weight…" at bounding box center [429, 282] width 802 height 335
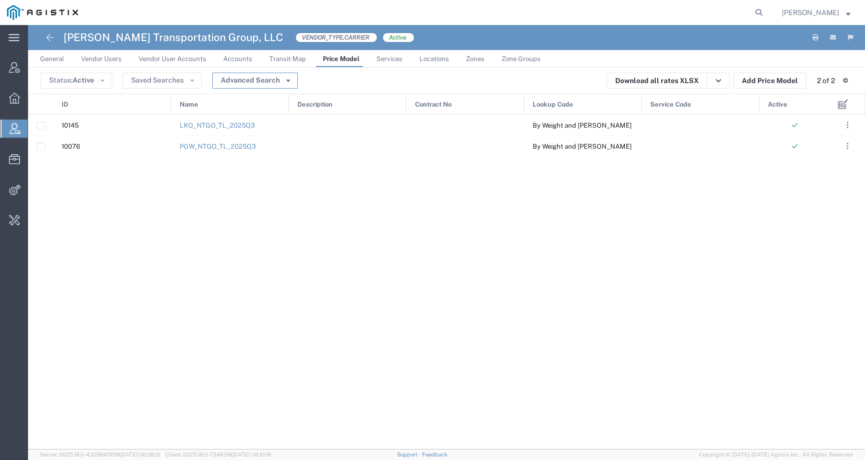
click at [258, 80] on button "Advanced Search" at bounding box center [255, 81] width 86 height 16
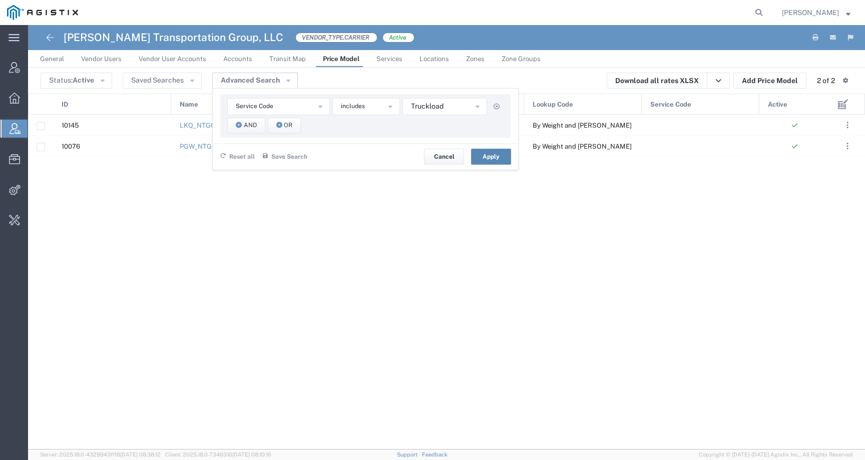
click at [502, 161] on button "Apply" at bounding box center [491, 157] width 40 height 16
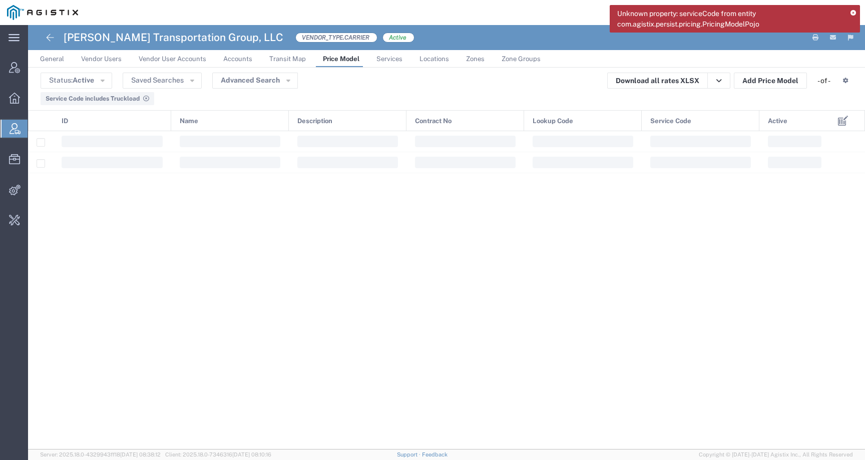
click at [858, 13] on div "Unknown property: serviceCode from entity com.agistix.persist.pricing.PricingMo…" at bounding box center [735, 19] width 250 height 28
click at [855, 13] on icon at bounding box center [854, 14] width 6 height 6
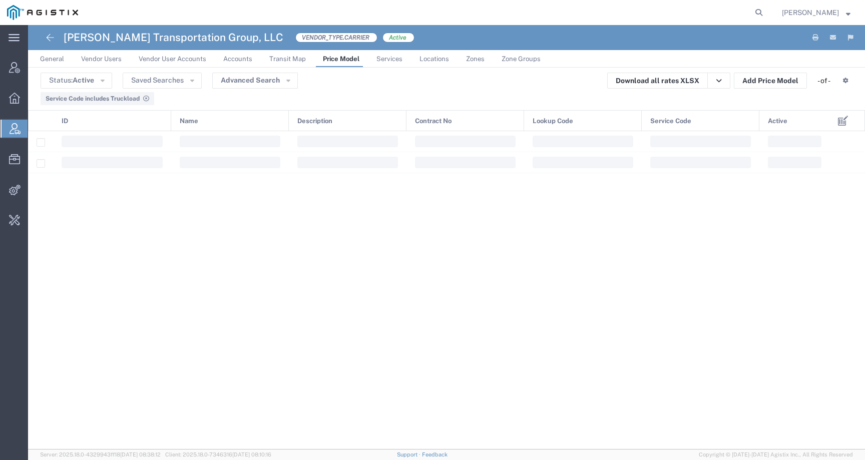
click at [147, 94] on div "Service Code includes Truckload" at bounding box center [98, 98] width 104 height 9
click at [147, 97] on icon at bounding box center [146, 99] width 6 height 6
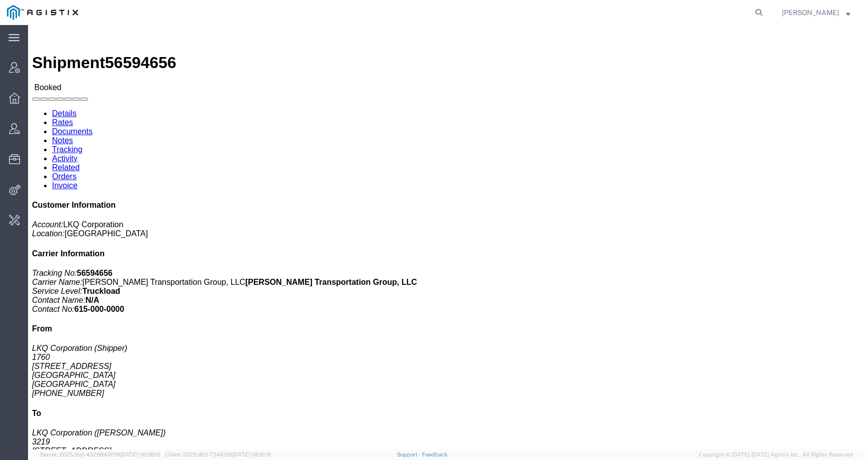
drag, startPoint x: 61, startPoint y: 317, endPoint x: 93, endPoint y: 317, distance: 31.5
click p "Total weight: 40000.00 LBS ( dim )"
copy b "40000.00"
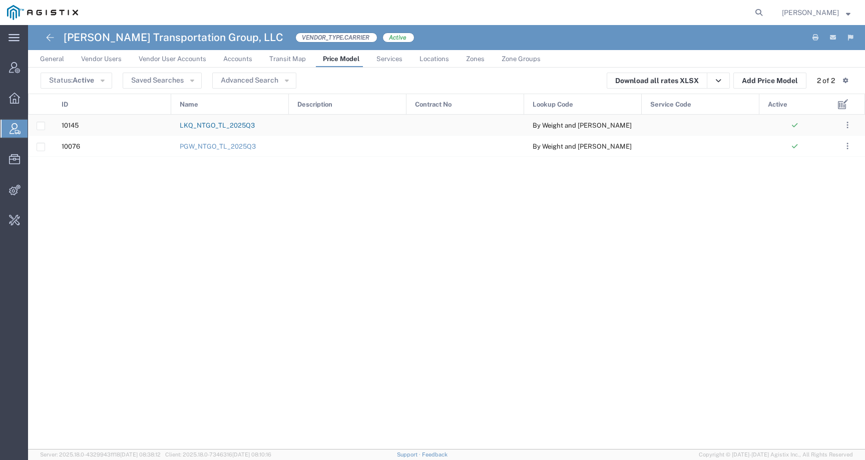
click at [235, 125] on link "LKQ_NTGO_TL_2025Q3" at bounding box center [217, 126] width 75 height 8
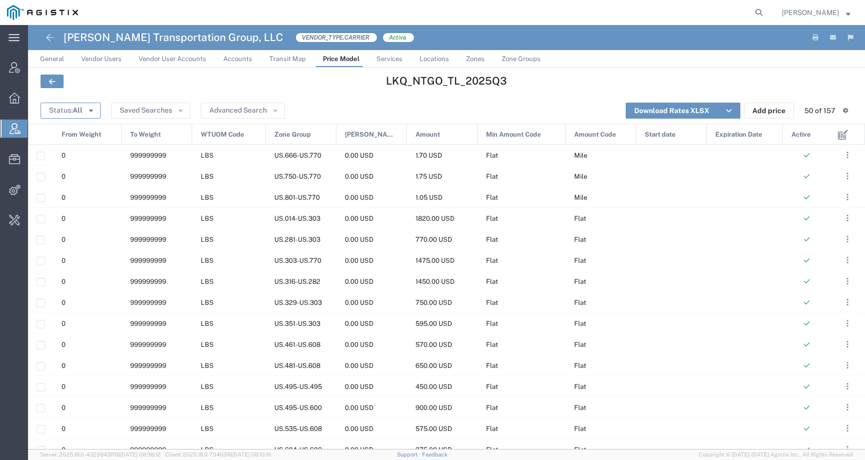
click at [77, 110] on span "All" at bounding box center [78, 110] width 10 height 8
click at [145, 104] on button "Saved Searches" at bounding box center [150, 111] width 79 height 16
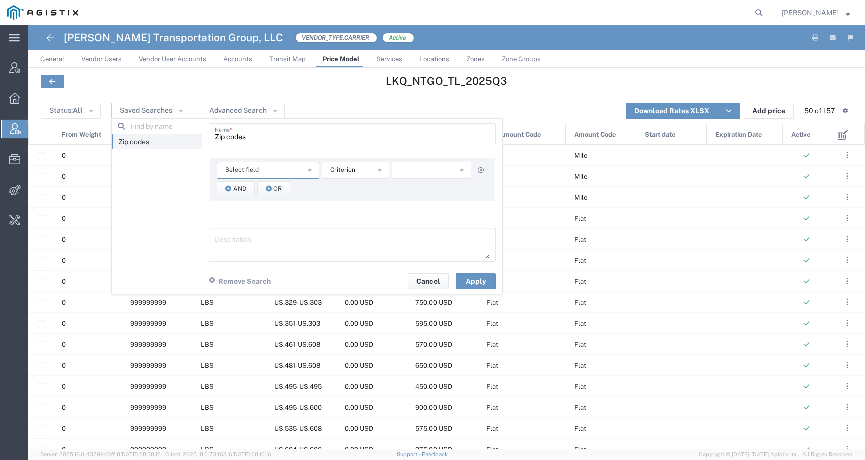
click at [259, 165] on button "Select field" at bounding box center [268, 170] width 103 height 17
click at [173, 164] on div "Zip codes" at bounding box center [157, 206] width 90 height 175
click at [244, 140] on input "Zip codes" at bounding box center [352, 134] width 275 height 18
drag, startPoint x: 260, startPoint y: 139, endPoint x: 142, endPoint y: 136, distance: 117.7
click at [142, 136] on agx-saved-searches "Zip codes Zip codes Name * Select field Amount Amount Code Expiration Date From…" at bounding box center [307, 206] width 391 height 175
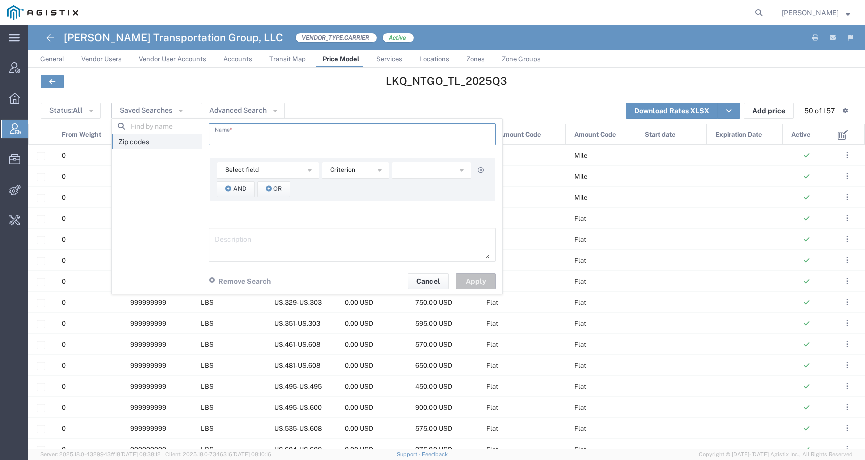
click at [155, 139] on li "Zip codes" at bounding box center [157, 141] width 90 height 15
type input "Zip codes"
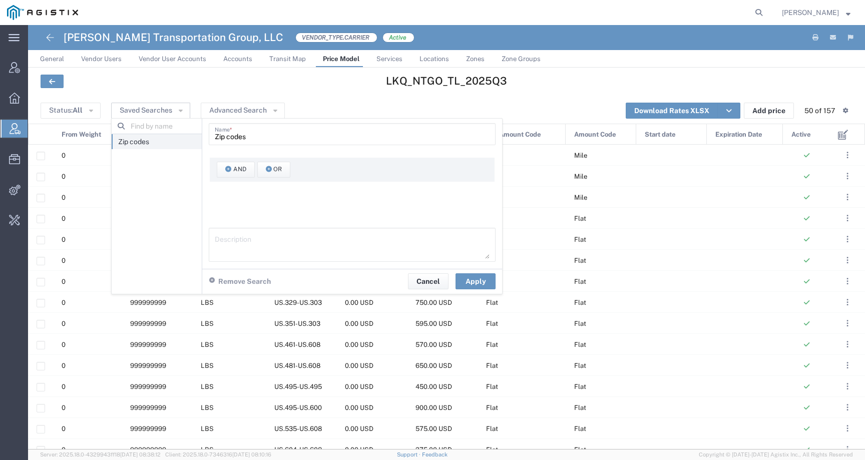
click at [160, 143] on li "Zip codes" at bounding box center [157, 141] width 90 height 15
drag, startPoint x: 280, startPoint y: 134, endPoint x: 148, endPoint y: 133, distance: 132.7
click at [148, 133] on agx-saved-searches "Zip codes Zip codes Name * And Or Description Remove Search Cancel Apply" at bounding box center [307, 206] width 391 height 175
click at [213, 281] on icon "button" at bounding box center [212, 281] width 6 height 7
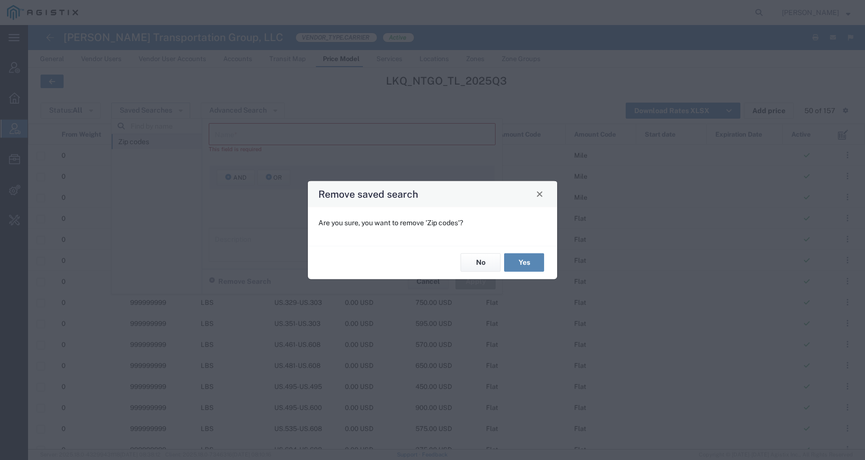
click at [535, 257] on button "Yes" at bounding box center [524, 262] width 40 height 19
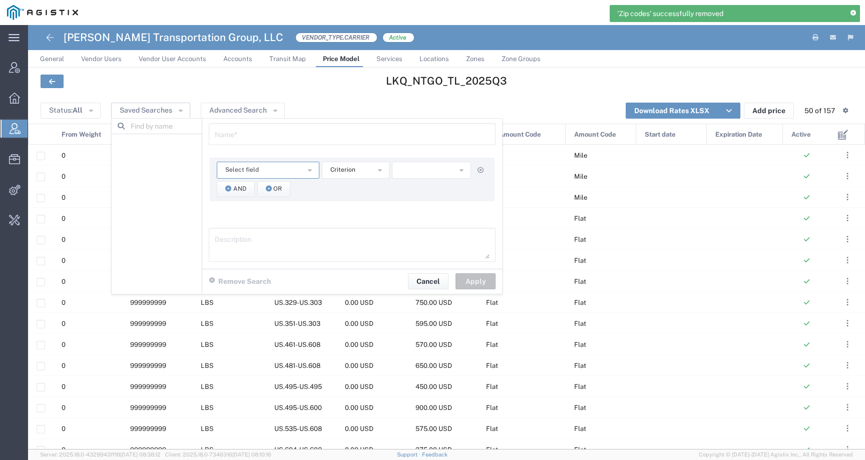
click at [252, 172] on span "Select field" at bounding box center [242, 170] width 34 height 10
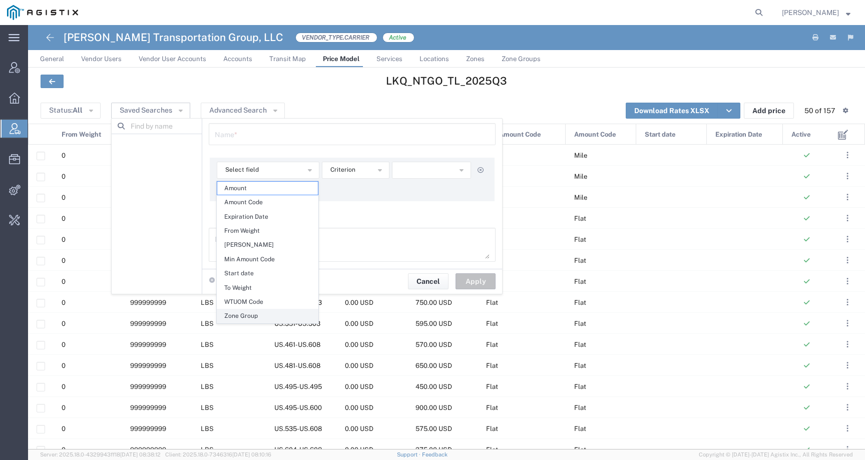
click at [260, 318] on span "Zone Group" at bounding box center [267, 315] width 101 height 13
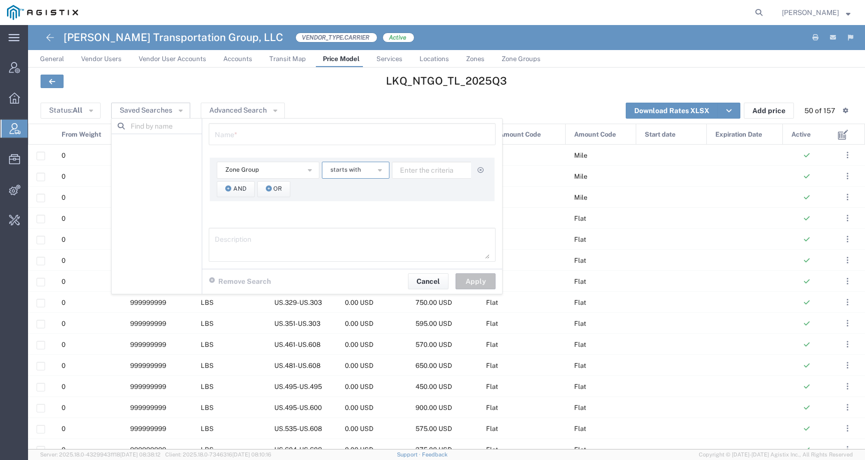
click at [356, 165] on span "starts with" at bounding box center [345, 170] width 31 height 10
click at [422, 160] on div "Zone Group Amount Amount Code Expiration Date From Weight Min Amount Min Amount…" at bounding box center [352, 180] width 285 height 44
click at [422, 166] on input "text" at bounding box center [434, 170] width 85 height 17
type input "77038"
click at [241, 189] on span "And" at bounding box center [239, 189] width 13 height 10
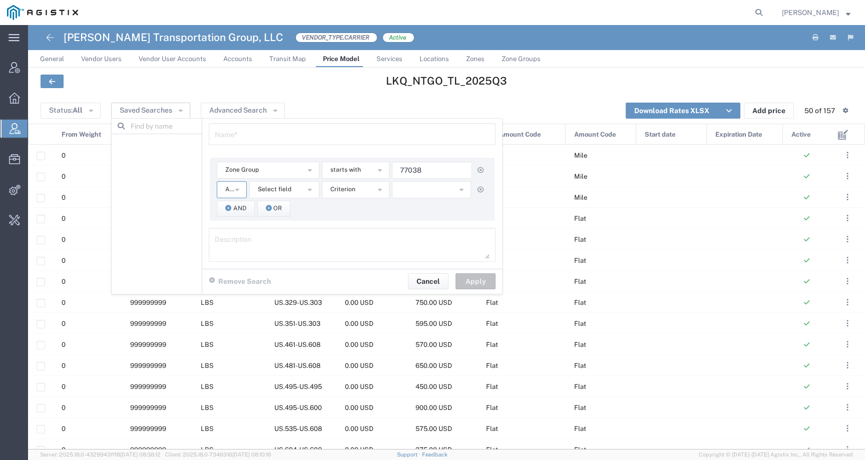
drag, startPoint x: 238, startPoint y: 190, endPoint x: 245, endPoint y: 190, distance: 7.0
click at [238, 190] on icon "button" at bounding box center [237, 188] width 4 height 7
click at [259, 190] on span "Select field" at bounding box center [275, 190] width 34 height 10
click at [279, 335] on span "Zone Group" at bounding box center [284, 335] width 68 height 13
click at [445, 184] on input "text" at bounding box center [434, 189] width 85 height 17
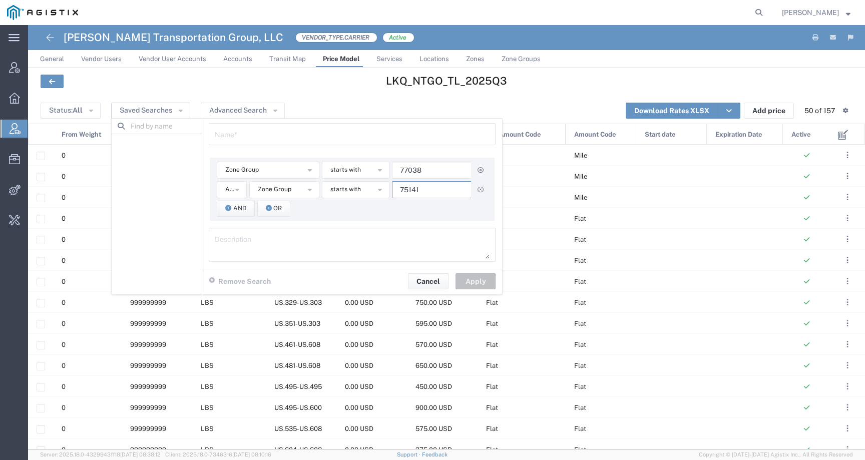
type input "75141"
click at [479, 282] on footer "Remove Search Cancel Apply" at bounding box center [352, 281] width 300 height 25
click at [447, 243] on textarea at bounding box center [352, 245] width 275 height 28
click at [480, 281] on footer "Remove Search Cancel Apply" at bounding box center [352, 281] width 300 height 25
click at [234, 116] on button "Advanced Search" at bounding box center [243, 111] width 84 height 16
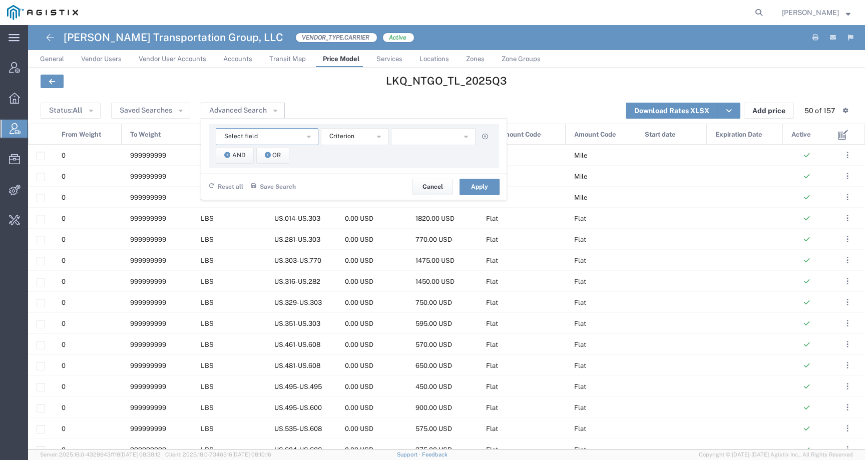
click at [259, 139] on button "Select field" at bounding box center [267, 136] width 103 height 17
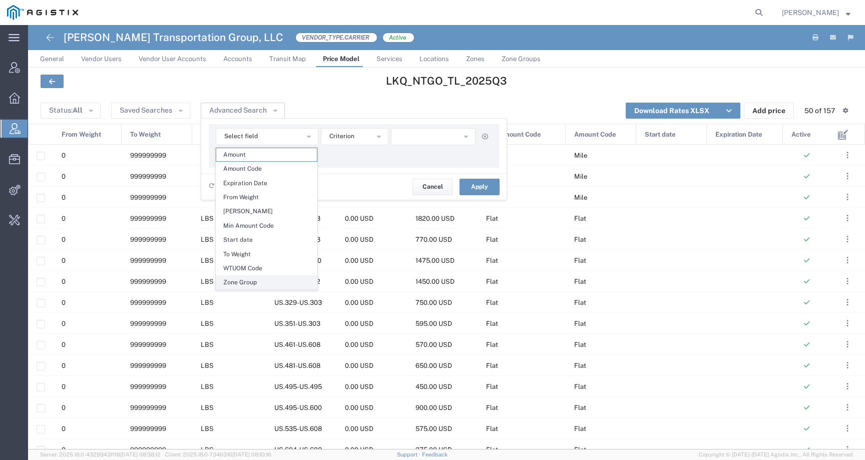
click at [250, 283] on span "Zone Group" at bounding box center [266, 282] width 101 height 13
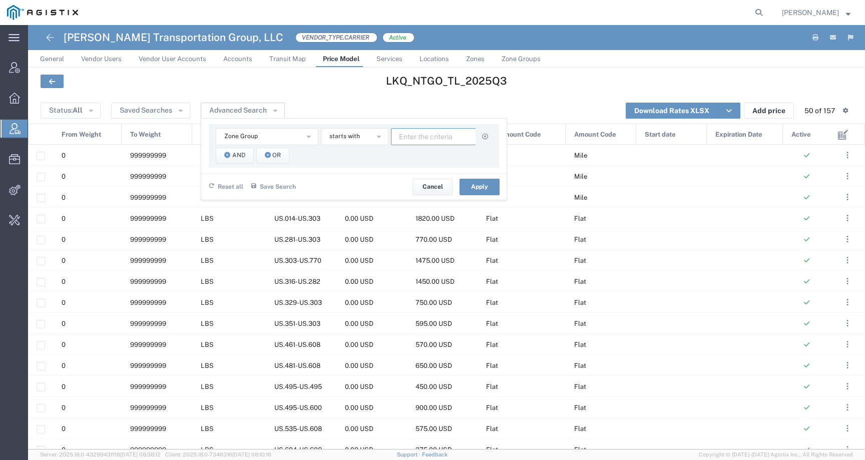
click at [419, 132] on input "text" at bounding box center [433, 136] width 85 height 17
click at [156, 107] on button "Saved Searches" at bounding box center [150, 111] width 79 height 16
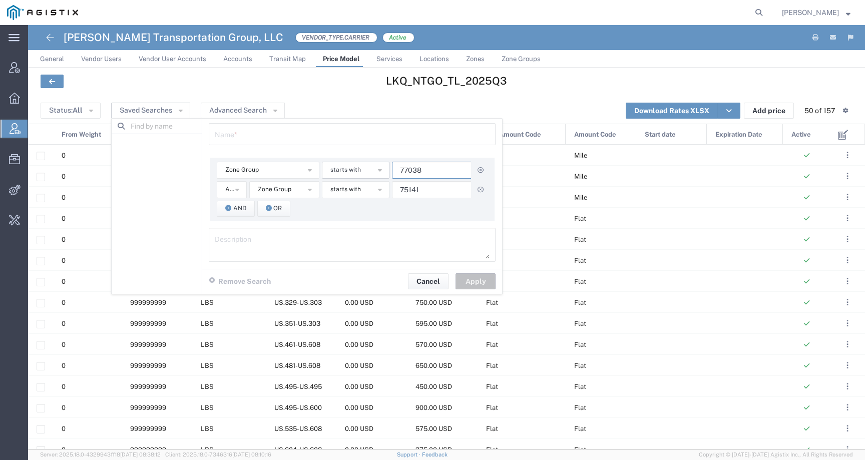
drag, startPoint x: 424, startPoint y: 171, endPoint x: 357, endPoint y: 171, distance: 66.6
click at [357, 171] on div "Zone Group Amount Amount Code Expiration Date From Weight Min Amount Min Amount…" at bounding box center [352, 170] width 271 height 17
click at [417, 285] on button "Cancel" at bounding box center [428, 281] width 41 height 16
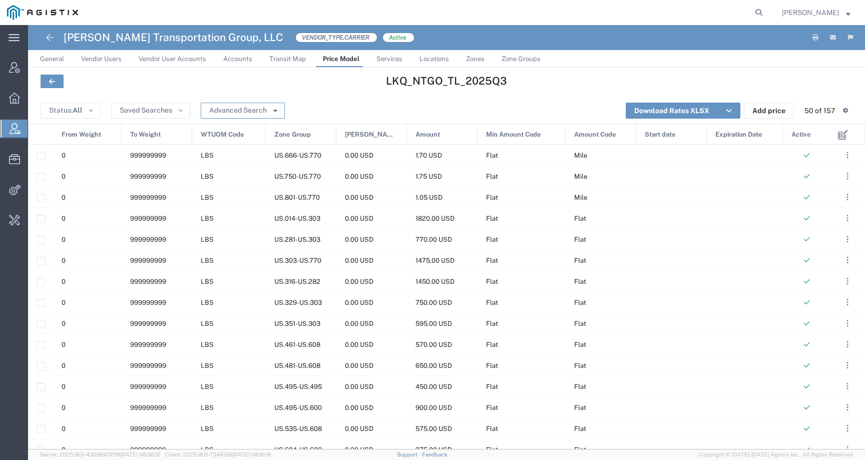
click at [237, 111] on button "Advanced Search" at bounding box center [243, 111] width 84 height 16
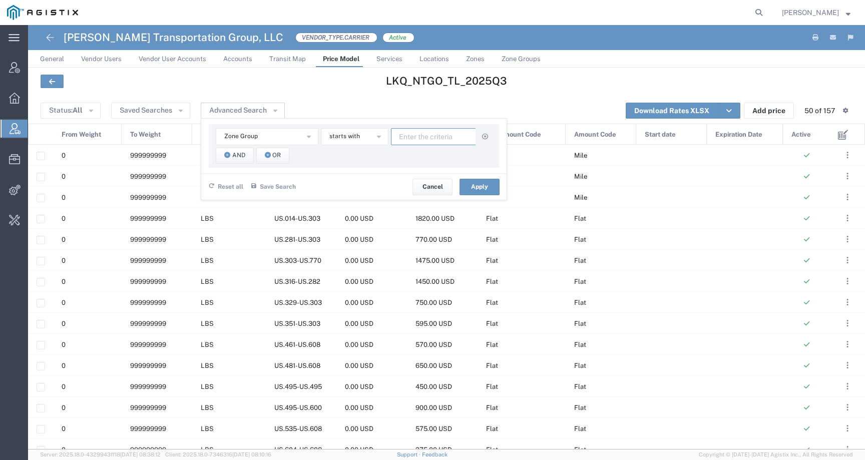
click at [445, 138] on input "text" at bounding box center [433, 136] width 85 height 17
paste input "77038"
type input "77038"
click at [241, 155] on span "And" at bounding box center [238, 156] width 13 height 10
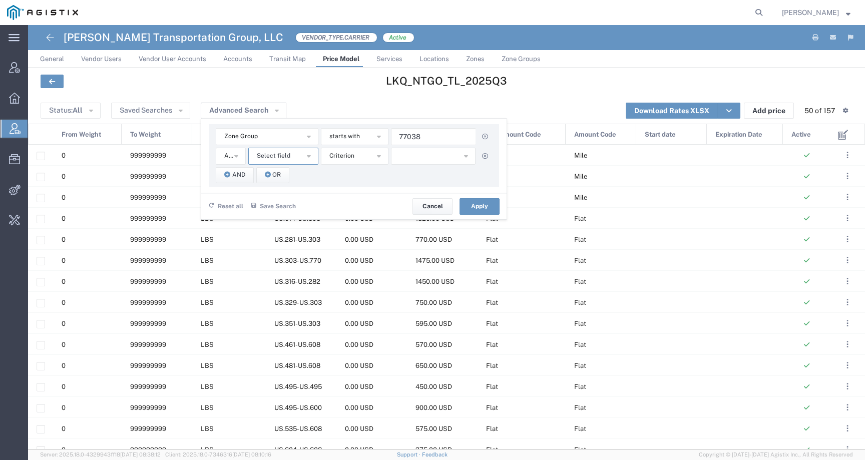
click at [281, 154] on span "Select field" at bounding box center [274, 156] width 34 height 10
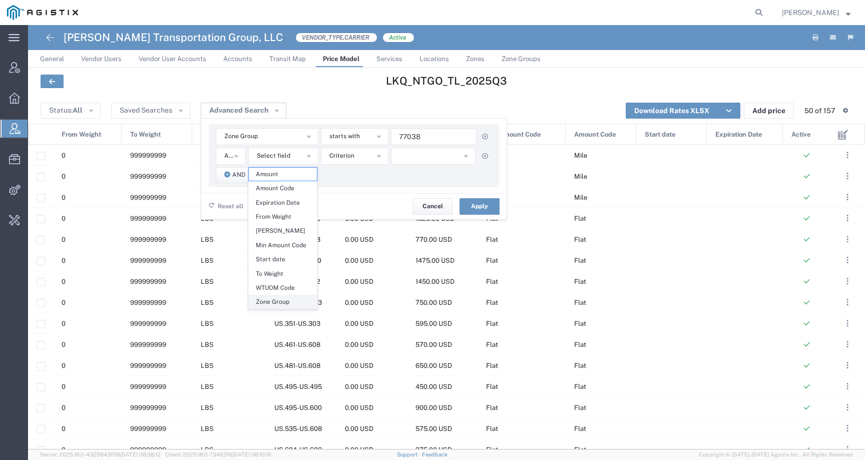
click at [283, 306] on span "Zone Group" at bounding box center [283, 301] width 68 height 13
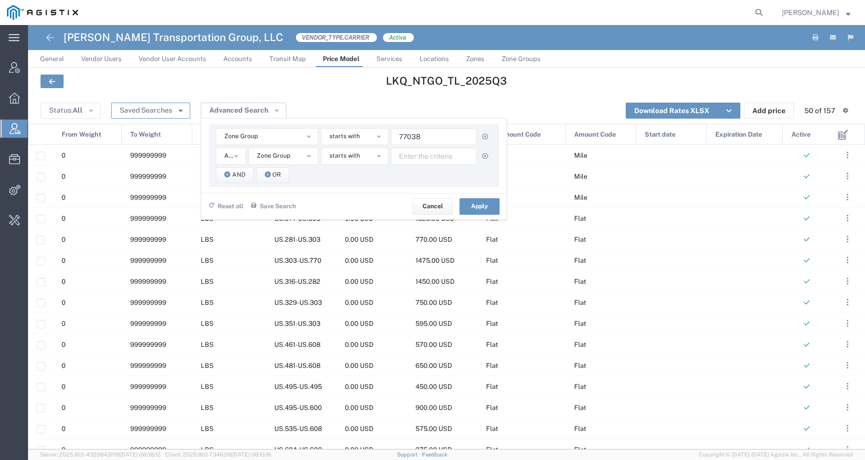
drag, startPoint x: 144, startPoint y: 114, endPoint x: 149, endPoint y: 114, distance: 5.5
click at [144, 114] on button "Saved Searches" at bounding box center [150, 111] width 79 height 16
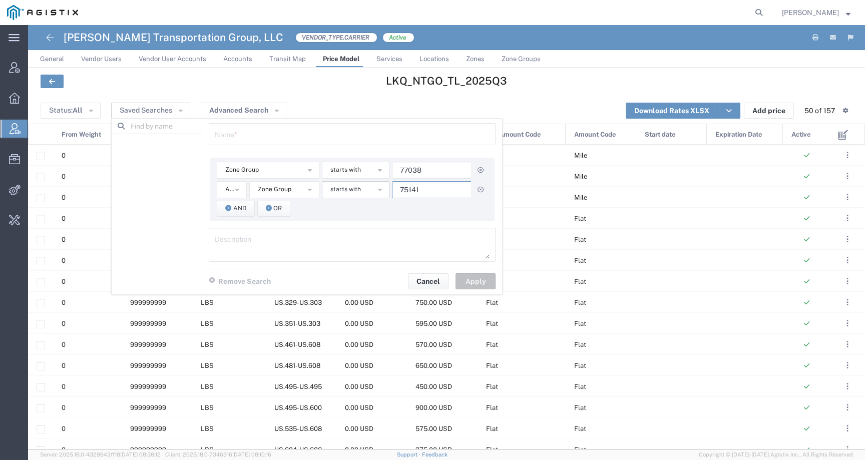
drag, startPoint x: 432, startPoint y: 192, endPoint x: 373, endPoint y: 191, distance: 59.1
click at [373, 191] on div "And And Or Zone Group Amount Amount Code Expiration Date From Weight Min Amount…" at bounding box center [352, 189] width 271 height 17
click at [433, 279] on button "Cancel" at bounding box center [428, 281] width 41 height 16
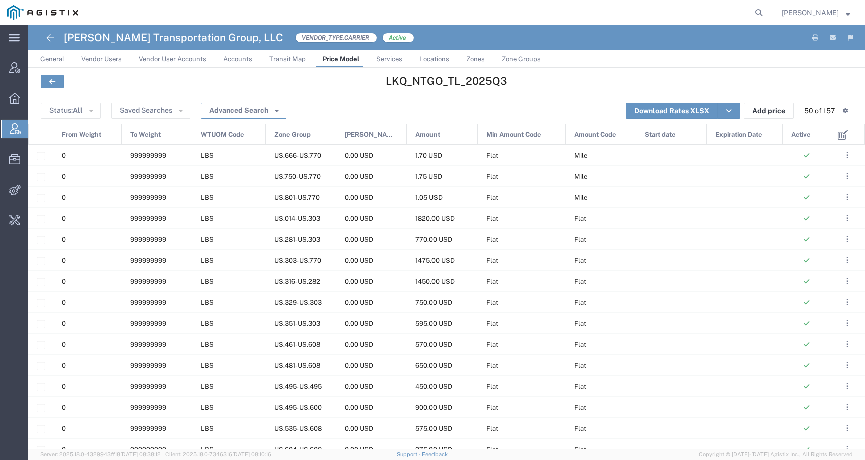
click at [254, 110] on button "Advanced Search" at bounding box center [244, 111] width 86 height 16
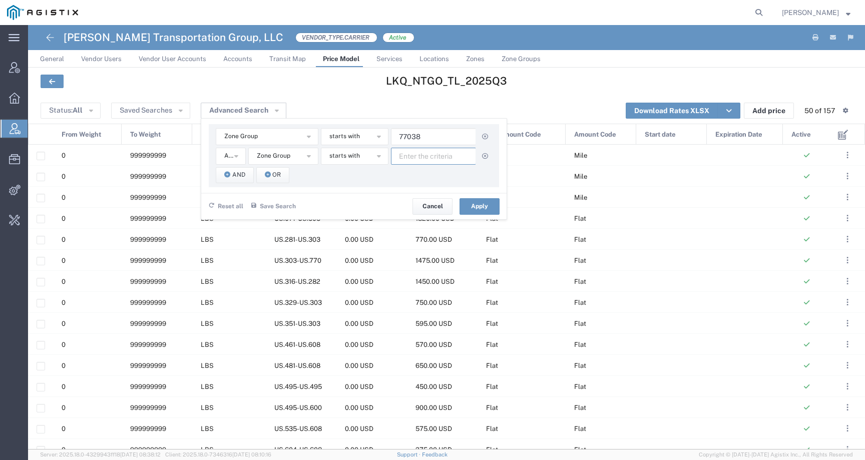
click at [434, 151] on input "text" at bounding box center [433, 156] width 85 height 17
paste input "75141"
type input "75141"
click at [491, 209] on button "Apply" at bounding box center [480, 206] width 40 height 16
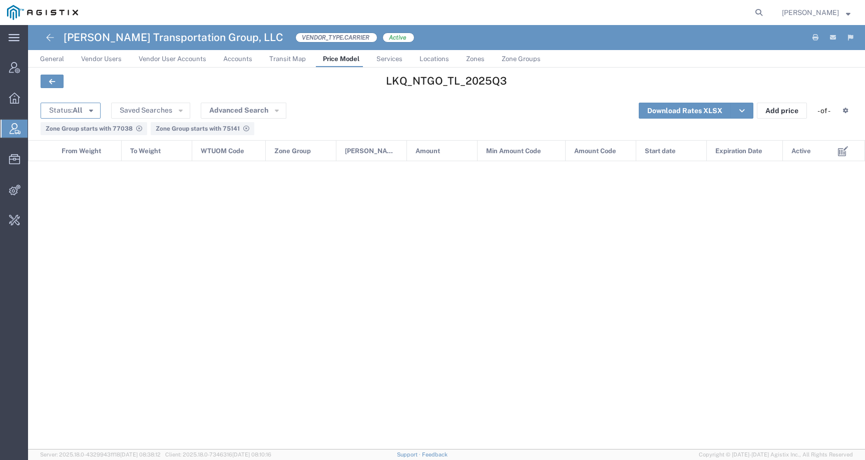
click at [80, 113] on span "All" at bounding box center [78, 110] width 10 height 8
click at [78, 132] on span "Active" at bounding box center [100, 130] width 116 height 16
click at [259, 108] on button "Advanced Search" at bounding box center [255, 111] width 86 height 16
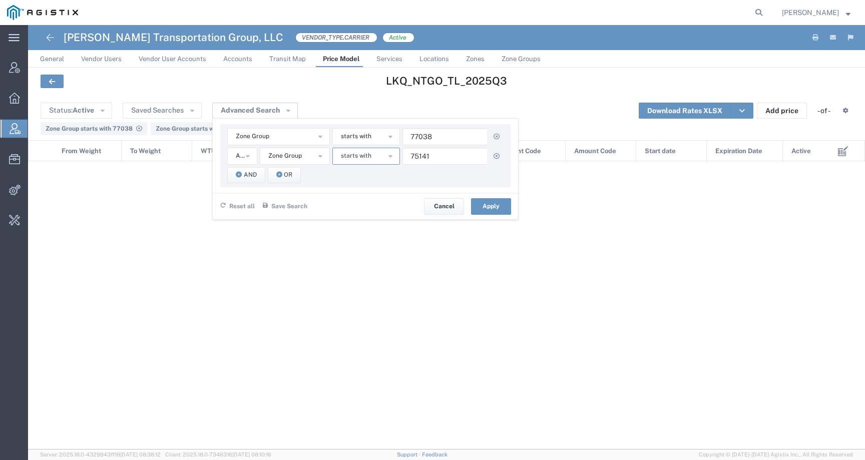
click at [364, 155] on span "starts with" at bounding box center [356, 156] width 31 height 10
click at [362, 175] on span "contains" at bounding box center [365, 174] width 66 height 13
click at [363, 140] on span "starts with" at bounding box center [356, 137] width 31 height 10
click at [363, 157] on span "contains" at bounding box center [365, 154] width 66 height 13
click at [480, 204] on button "Apply" at bounding box center [491, 206] width 40 height 16
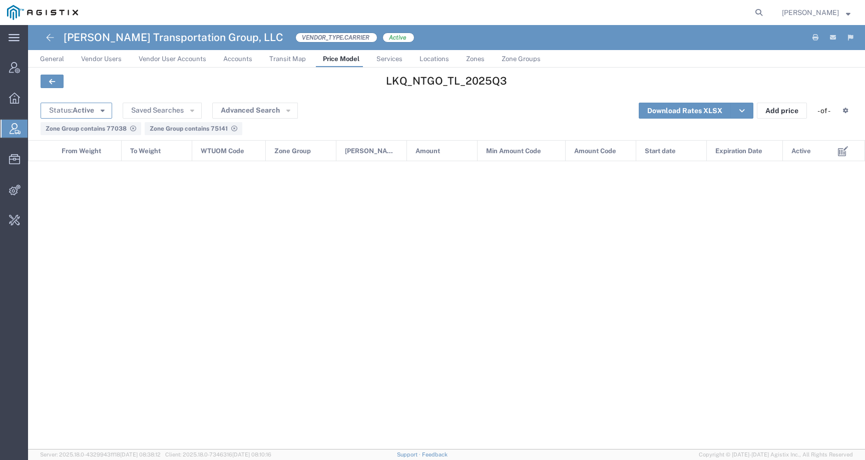
click at [99, 104] on button "Status: Active" at bounding box center [77, 111] width 72 height 16
click at [80, 144] on span "All" at bounding box center [100, 146] width 116 height 16
click at [245, 117] on button "Advanced Search" at bounding box center [244, 111] width 86 height 16
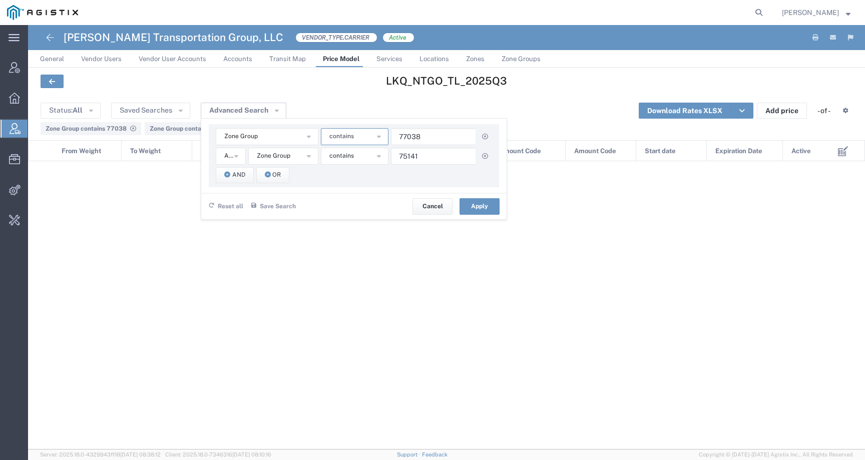
click at [345, 133] on span "contains" at bounding box center [341, 137] width 25 height 10
click at [342, 241] on span "starts with" at bounding box center [354, 239] width 66 height 13
click at [350, 156] on span "contains" at bounding box center [341, 156] width 25 height 10
click at [354, 257] on span "starts with" at bounding box center [354, 259] width 66 height 13
click at [494, 214] on button "Apply" at bounding box center [480, 206] width 40 height 16
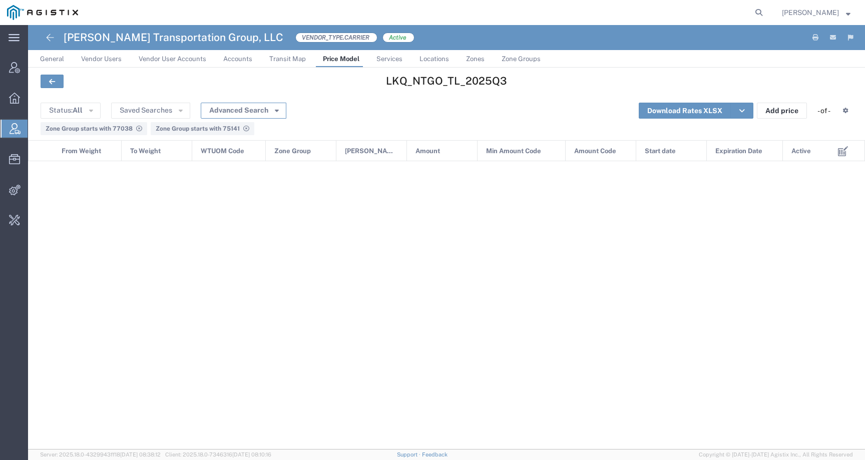
click at [247, 114] on button "Advanced Search" at bounding box center [244, 111] width 86 height 16
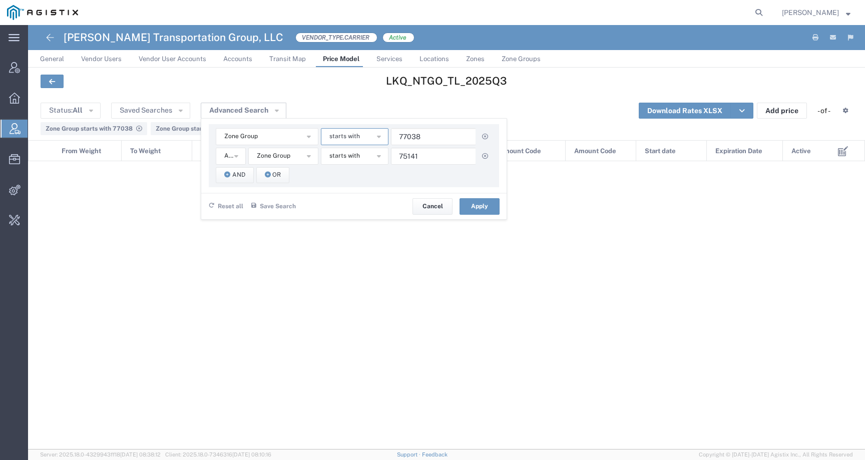
click at [329, 133] on span "starts with" at bounding box center [344, 137] width 31 height 10
click at [344, 180] on span "equal" at bounding box center [354, 183] width 66 height 13
click at [348, 161] on button "starts with" at bounding box center [355, 156] width 68 height 17
click at [350, 136] on button "equal" at bounding box center [355, 136] width 68 height 17
click at [353, 151] on span "contains" at bounding box center [354, 154] width 66 height 13
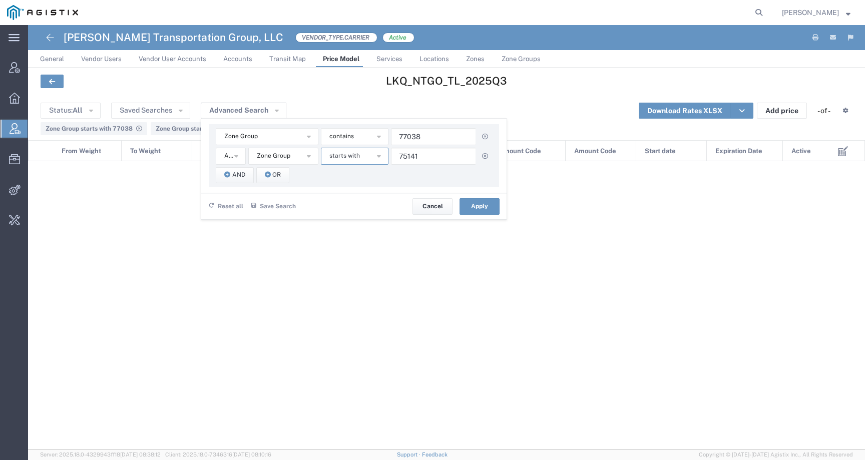
click at [354, 159] on span "starts with" at bounding box center [344, 156] width 31 height 10
click at [354, 168] on span "contains" at bounding box center [354, 174] width 66 height 13
click at [486, 209] on button "Apply" at bounding box center [480, 206] width 40 height 16
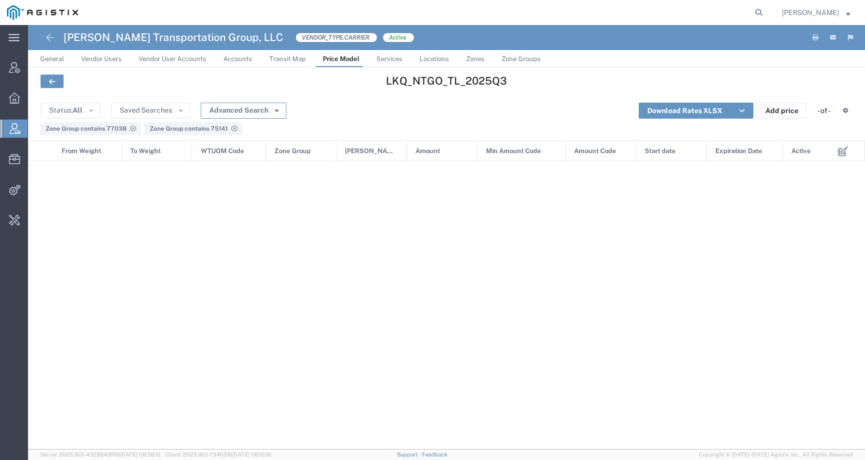
click at [247, 106] on button "Advanced Search" at bounding box center [244, 111] width 86 height 16
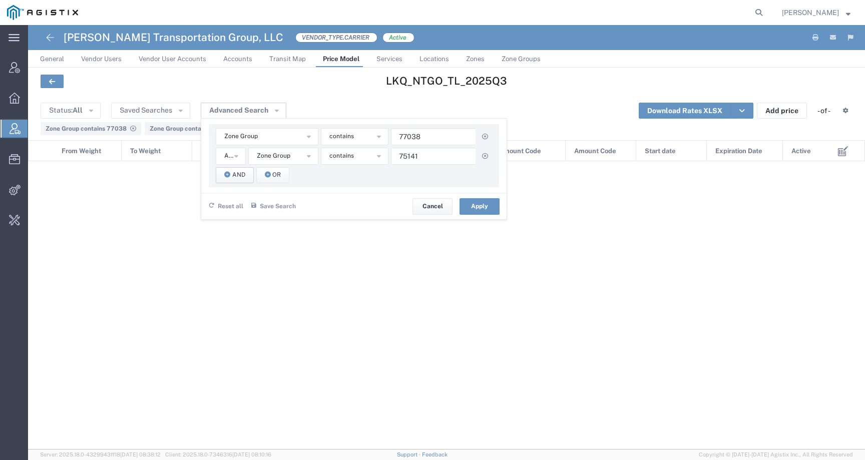
click at [226, 178] on button "And" at bounding box center [235, 175] width 38 height 16
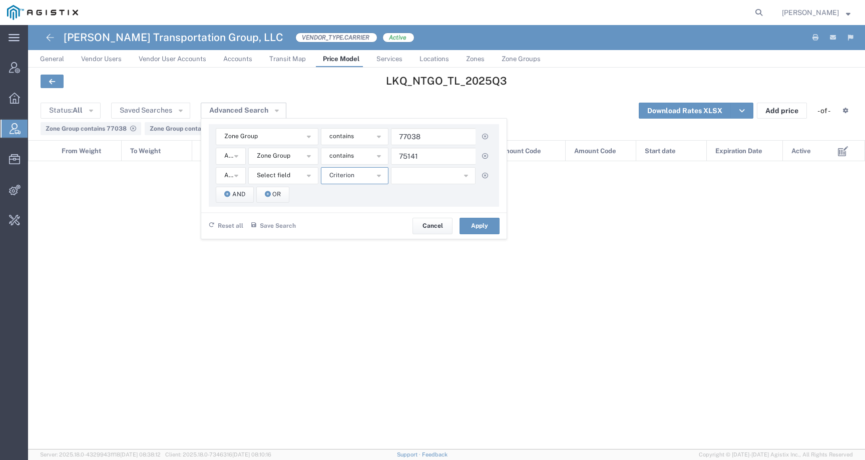
click at [330, 179] on span "Criterion" at bounding box center [341, 176] width 25 height 10
click at [227, 179] on span "And" at bounding box center [229, 176] width 11 height 10
click at [289, 173] on button "Select field" at bounding box center [283, 175] width 70 height 17
click at [290, 209] on span "Amount Code" at bounding box center [283, 207] width 68 height 13
click at [403, 172] on button "button" at bounding box center [433, 175] width 85 height 17
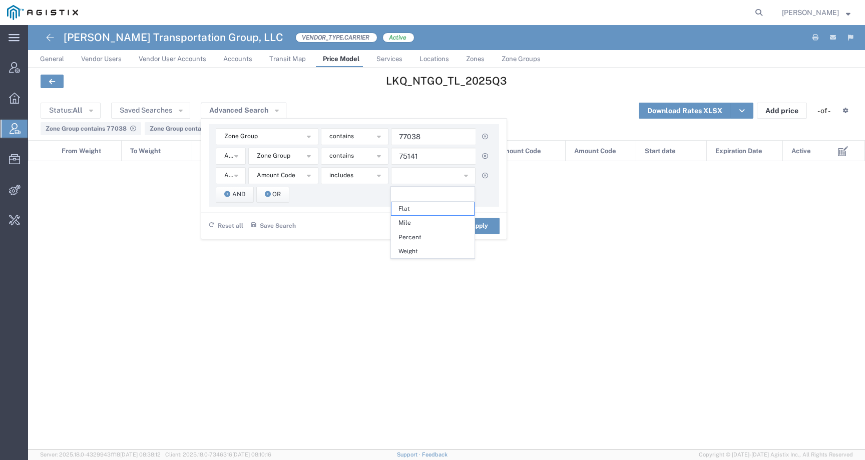
click at [340, 230] on div "Reset all Save Search Name * Description Save Cancel Apply" at bounding box center [353, 225] width 305 height 27
click at [472, 227] on button "Apply" at bounding box center [480, 226] width 40 height 16
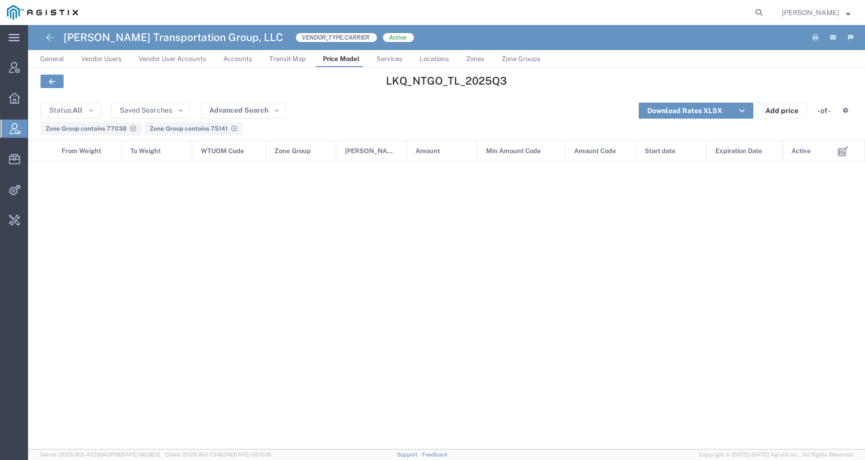
click at [130, 127] on icon at bounding box center [133, 129] width 6 height 6
click at [126, 130] on div "Zone Group contains 75141" at bounding box center [90, 128] width 88 height 9
click at [58, 84] on link at bounding box center [52, 82] width 23 height 14
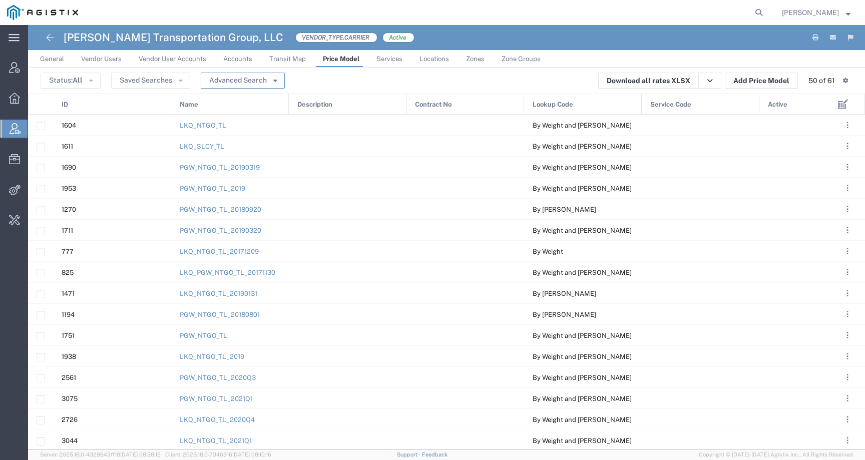
click at [258, 78] on button "Advanced Search" at bounding box center [243, 81] width 84 height 16
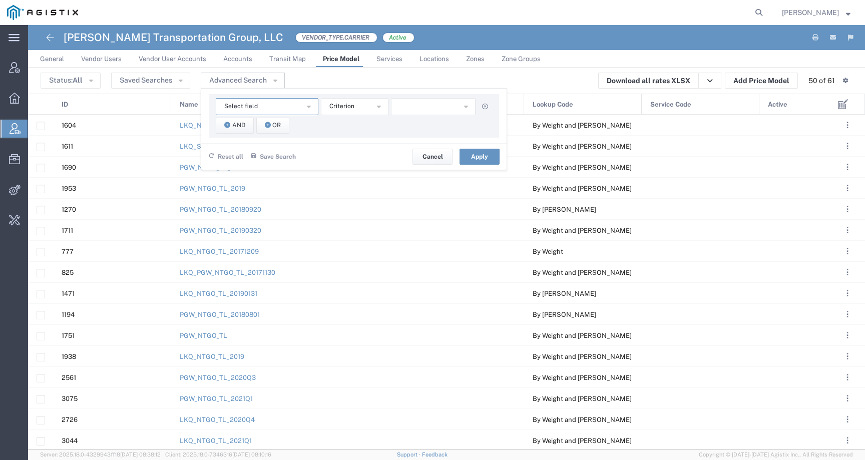
click at [266, 109] on button "Select field" at bounding box center [267, 106] width 103 height 17
click at [315, 81] on div "Status: All Active All Inactive Saved Searches Advanced Search Select field Con…" at bounding box center [447, 81] width 812 height 16
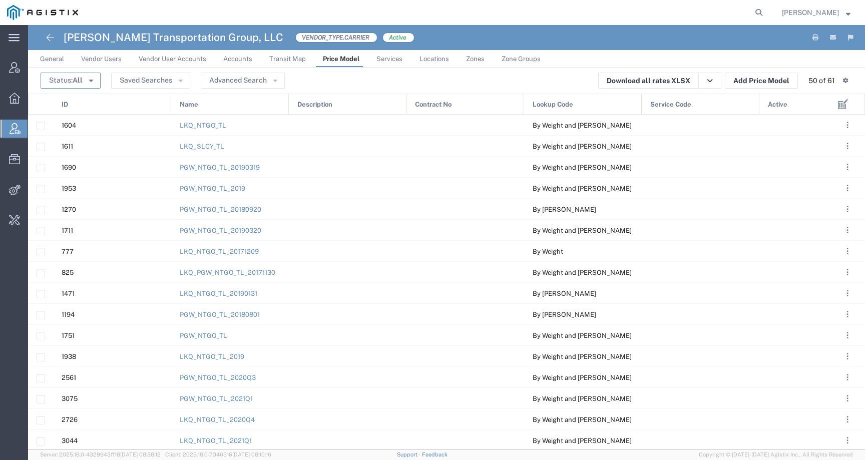
click at [87, 81] on button "Status: All" at bounding box center [71, 81] width 60 height 16
click at [80, 134] on span "Inactive" at bounding box center [100, 132] width 116 height 16
click at [260, 82] on button "Advanced Search" at bounding box center [259, 81] width 84 height 16
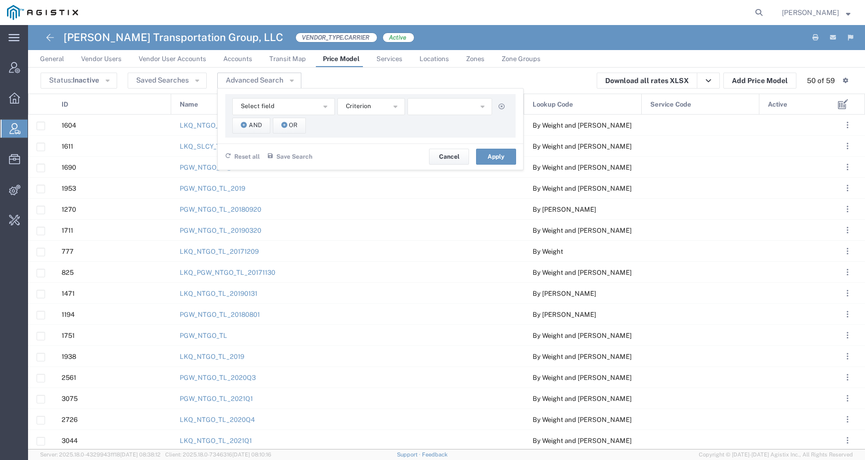
click at [120, 83] on div "Status: Inactive Active All Inactive" at bounding box center [84, 81] width 87 height 16
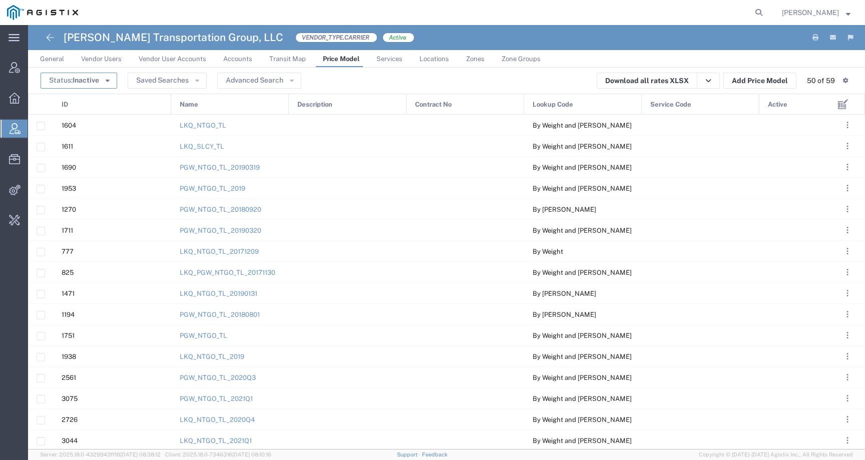
click at [96, 83] on span "Inactive" at bounding box center [86, 80] width 27 height 8
click at [92, 95] on span "Active" at bounding box center [100, 100] width 116 height 16
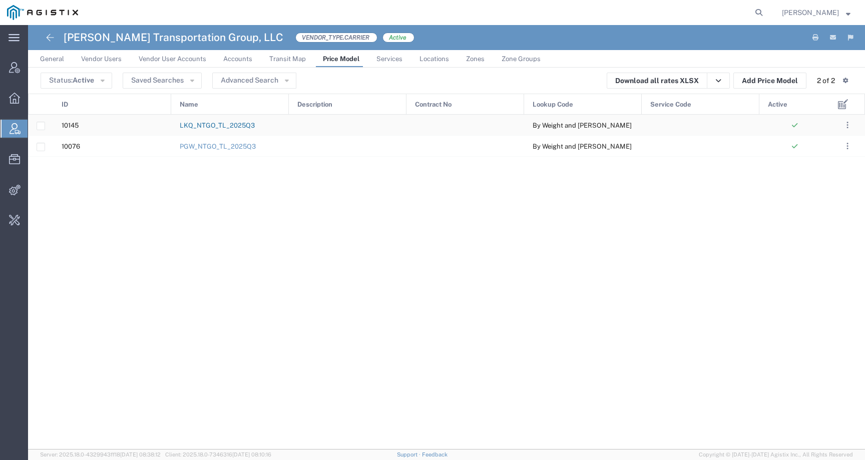
click at [209, 125] on link "LKQ_NTGO_TL_2025Q3" at bounding box center [217, 126] width 75 height 8
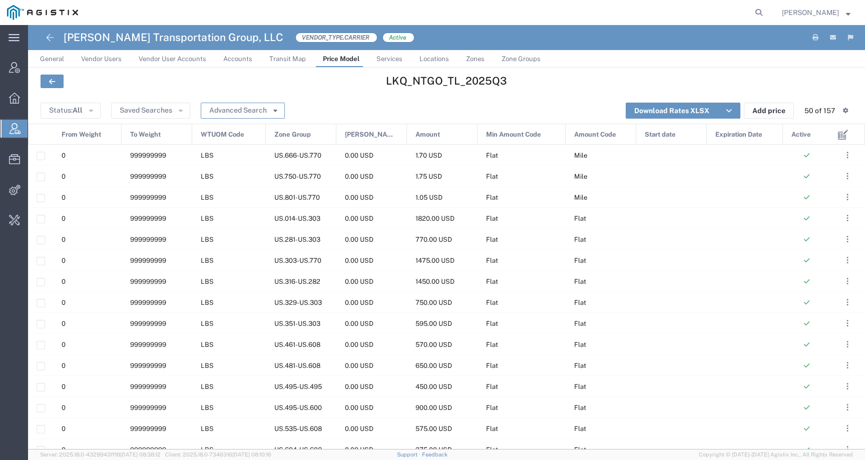
click at [231, 112] on button "Advanced Search" at bounding box center [243, 111] width 84 height 16
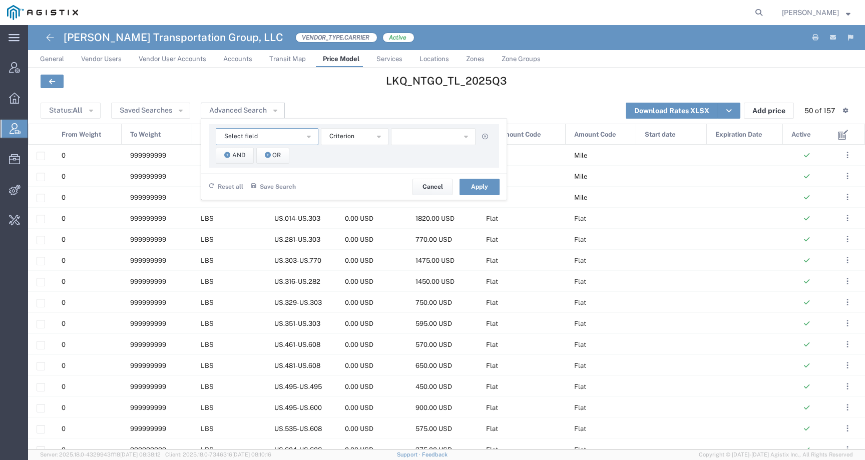
click at [294, 132] on button "Select field" at bounding box center [267, 136] width 103 height 17
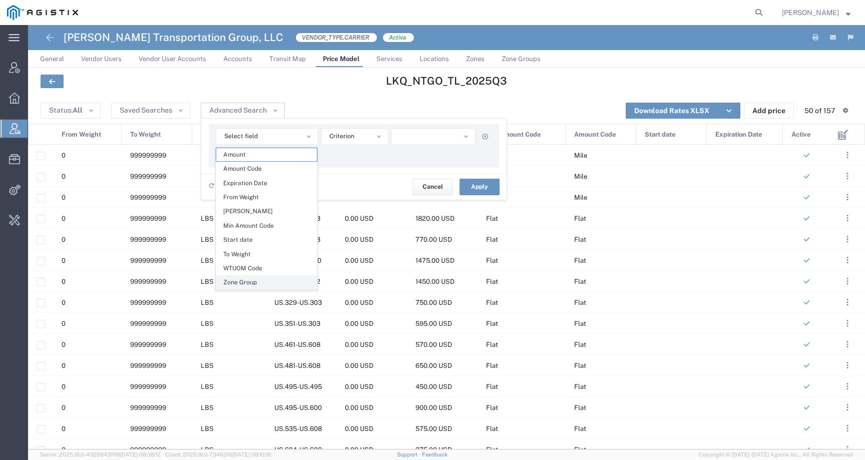
click at [261, 277] on span "Zone Group" at bounding box center [266, 282] width 101 height 13
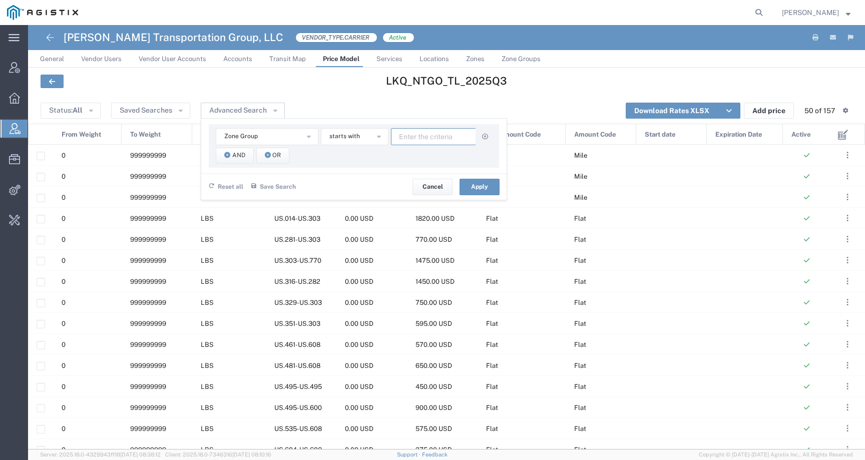
click at [408, 140] on input "text" at bounding box center [433, 136] width 85 height 17
click at [349, 139] on span "starts with" at bounding box center [344, 137] width 31 height 10
click at [349, 149] on span "contains" at bounding box center [354, 154] width 66 height 13
click at [434, 138] on input "text" at bounding box center [433, 136] width 85 height 17
paste input "77038"
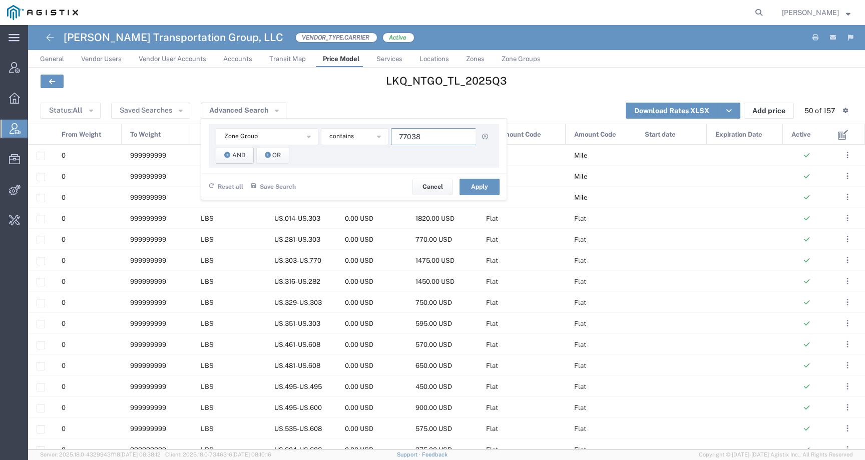
type input "77038"
click at [236, 155] on span "And" at bounding box center [238, 156] width 13 height 10
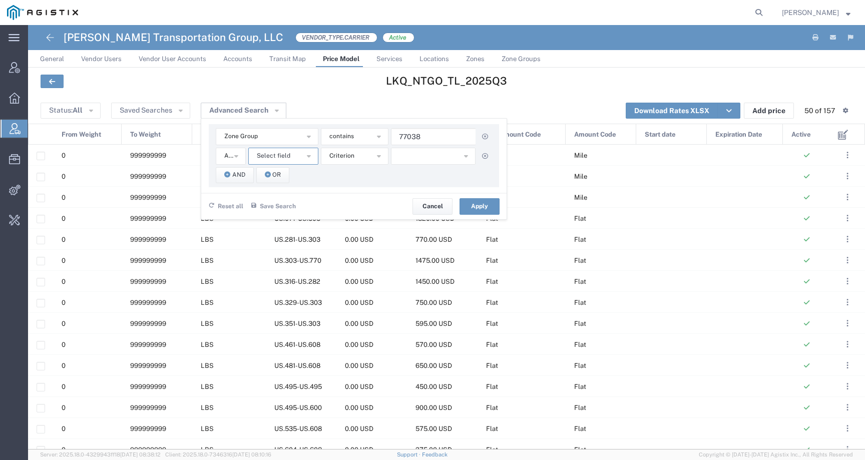
click at [287, 156] on span "Select field" at bounding box center [274, 156] width 34 height 10
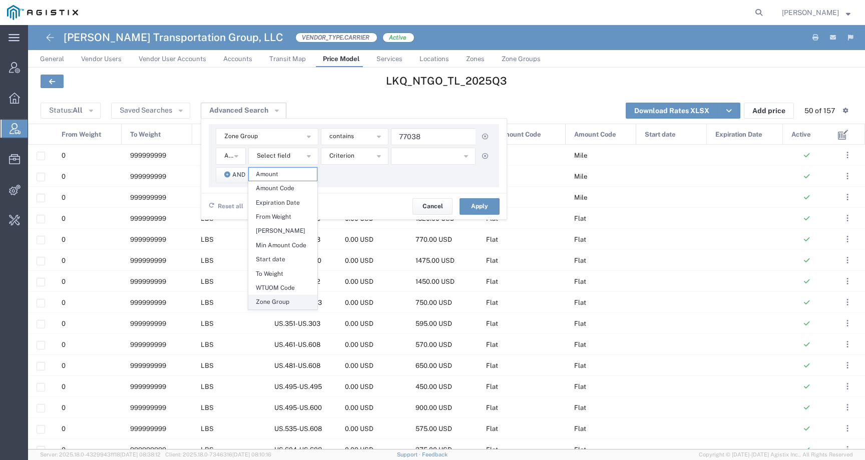
click at [276, 297] on span "Zone Group" at bounding box center [283, 301] width 68 height 13
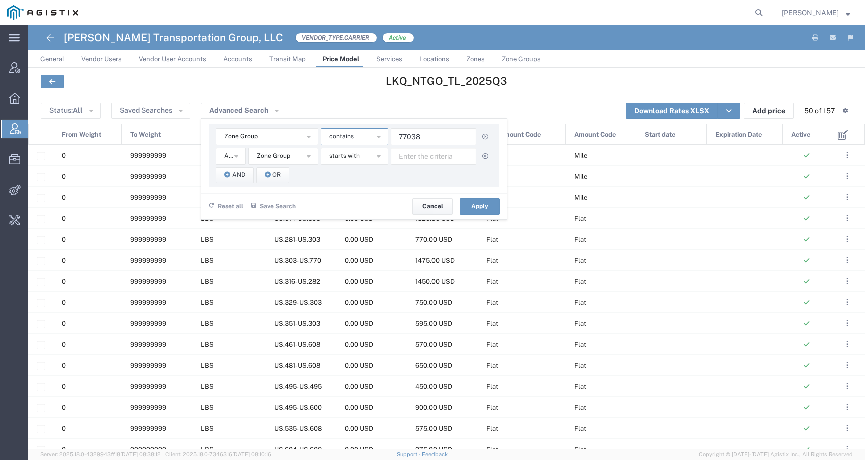
click at [350, 145] on button "contains" at bounding box center [355, 136] width 68 height 17
click at [426, 181] on div "Zone Group Amount Amount Code Expiration Date From Weight Min Amount Min Amount…" at bounding box center [354, 155] width 290 height 63
click at [359, 162] on button "starts with" at bounding box center [355, 156] width 68 height 17
click at [359, 168] on span "contains" at bounding box center [354, 174] width 66 height 13
click at [416, 152] on input "text" at bounding box center [433, 156] width 85 height 17
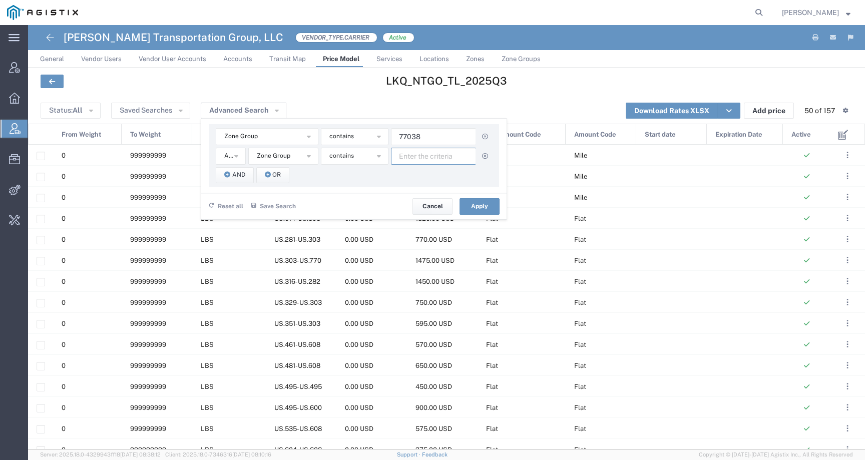
paste input "75141"
type input "75141"
click at [239, 175] on span "And" at bounding box center [238, 175] width 13 height 10
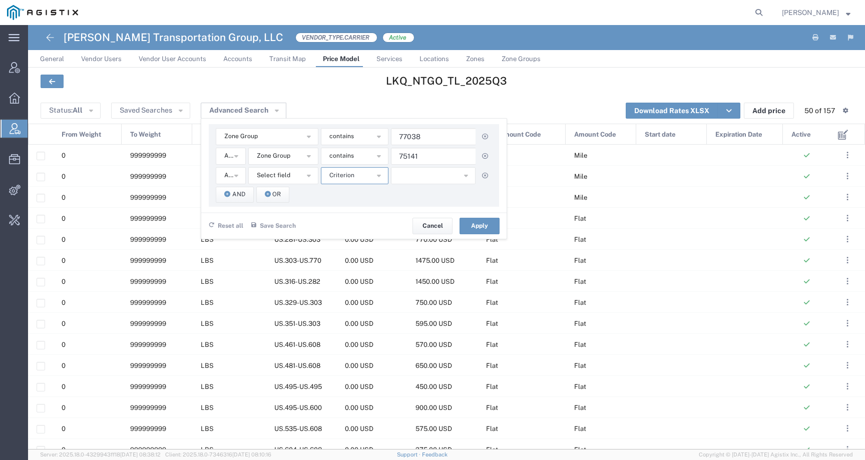
click at [364, 173] on button "Criterion" at bounding box center [355, 175] width 68 height 17
click at [303, 175] on button "Select field" at bounding box center [283, 175] width 70 height 17
click at [302, 306] on span "WTUOM Code" at bounding box center [283, 307] width 68 height 13
click at [362, 175] on button "starts with" at bounding box center [355, 175] width 68 height 17
click at [349, 196] on span "contains" at bounding box center [354, 193] width 66 height 13
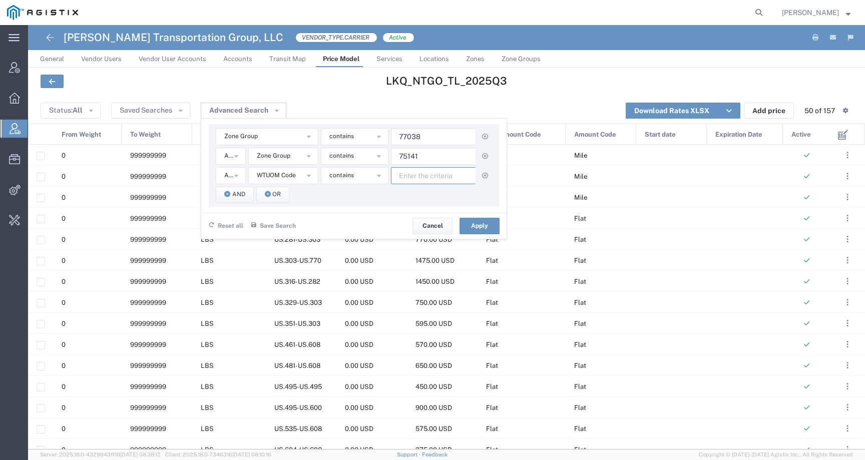
click at [441, 173] on input "text" at bounding box center [433, 175] width 85 height 17
paste input "NTGO"
type input "NTGO"
click at [487, 231] on button "Apply" at bounding box center [480, 226] width 40 height 16
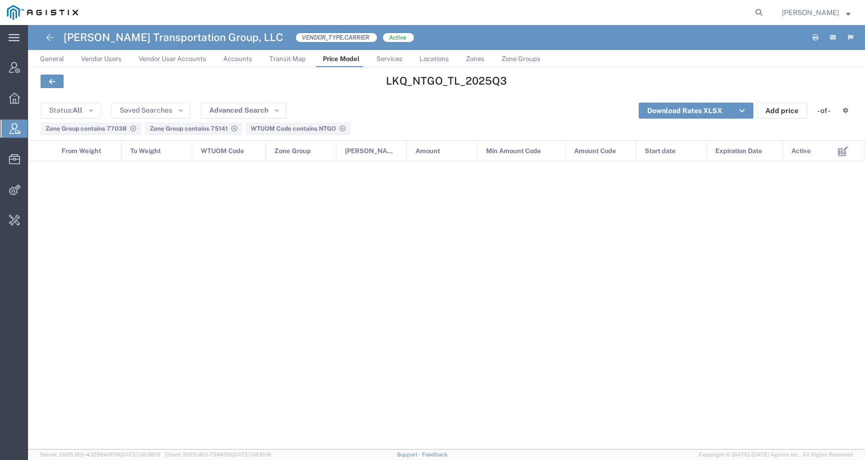
click at [232, 128] on icon at bounding box center [234, 129] width 6 height 6
click at [131, 128] on icon at bounding box center [133, 129] width 6 height 6
click at [135, 128] on icon at bounding box center [137, 129] width 6 height 6
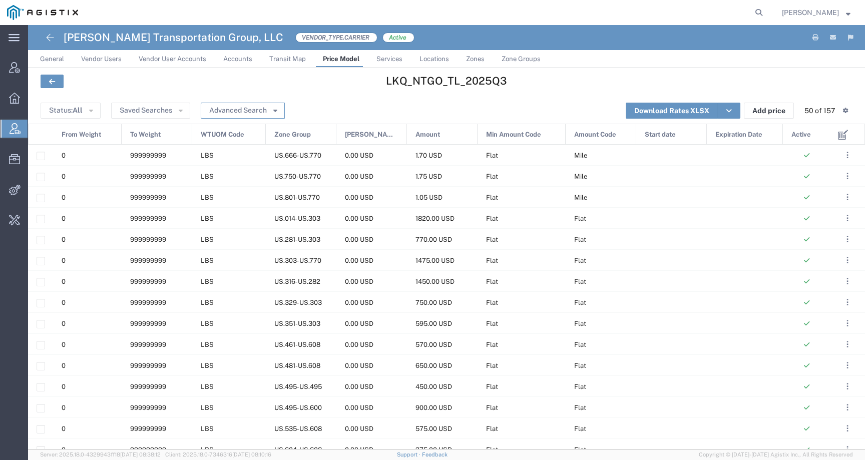
click at [257, 110] on button "Advanced Search" at bounding box center [243, 111] width 84 height 16
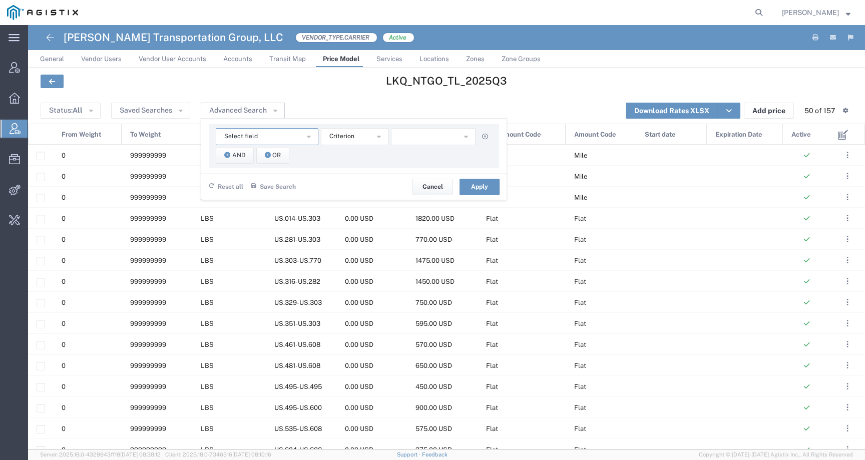
click at [285, 137] on button "Select field" at bounding box center [267, 136] width 103 height 17
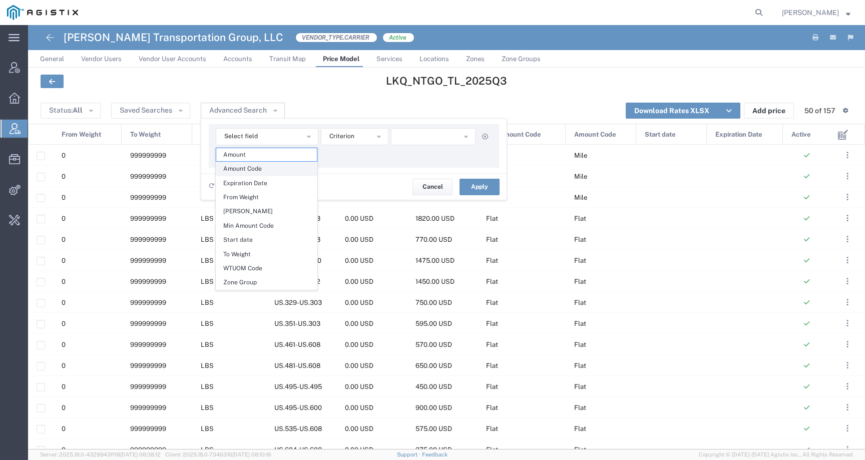
click at [261, 166] on span "Amount Code" at bounding box center [266, 168] width 101 height 13
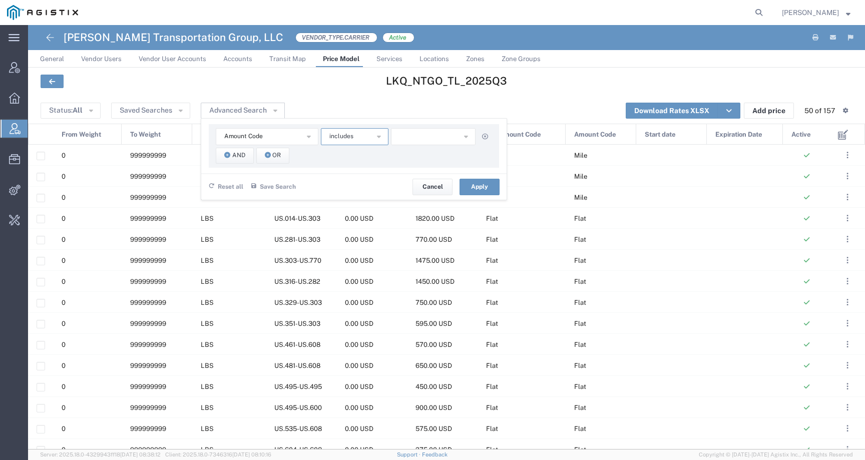
click at [350, 136] on span "includes" at bounding box center [341, 137] width 24 height 10
click at [349, 170] on span "includes" at bounding box center [354, 168] width 66 height 13
click at [427, 134] on button "button" at bounding box center [433, 136] width 85 height 17
